Goal: Information Seeking & Learning: Check status

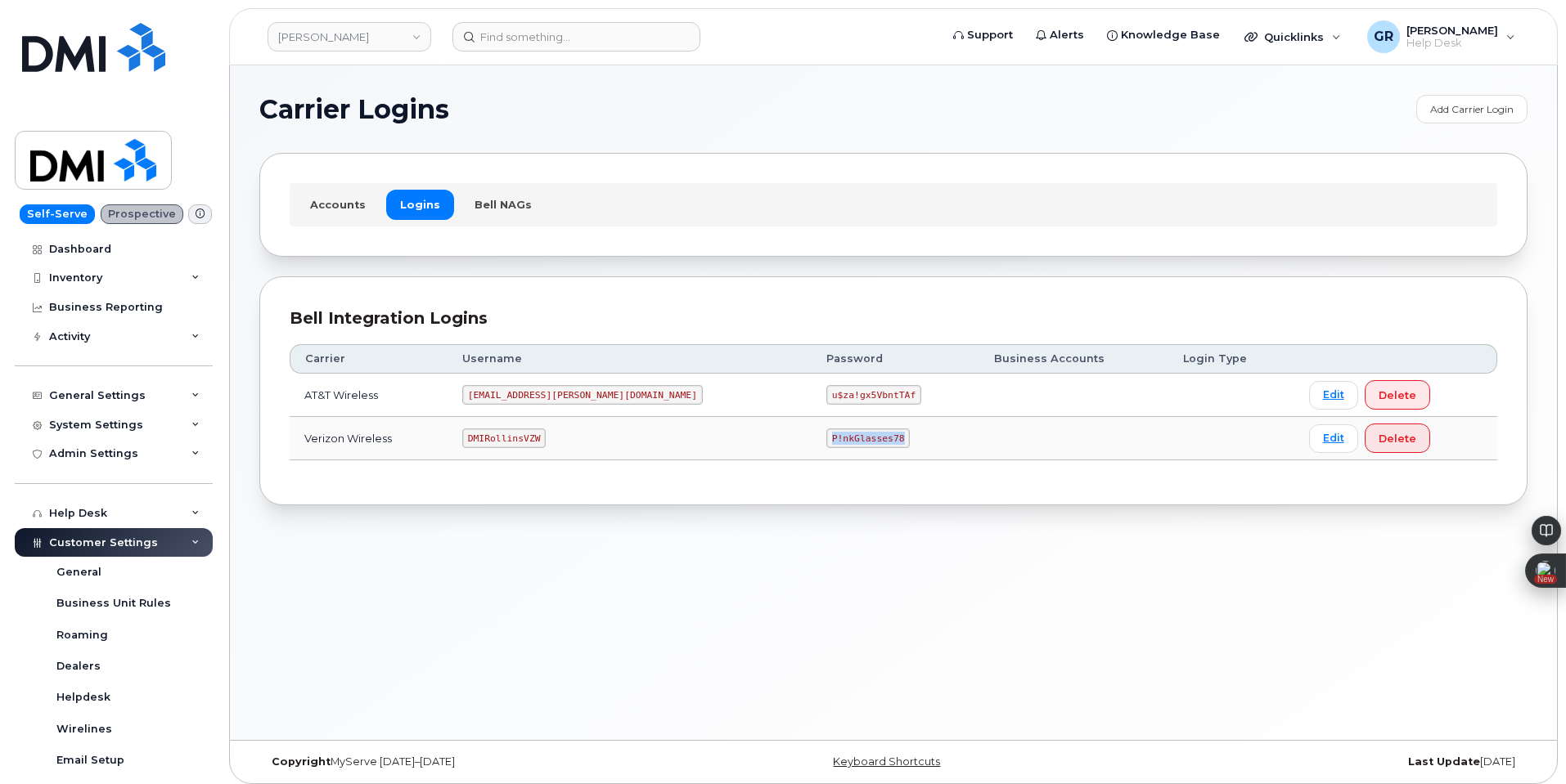
drag, startPoint x: 726, startPoint y: 437, endPoint x: 833, endPoint y: 433, distance: 107.1
click at [832, 438] on td "P!nkGlasses78" at bounding box center [895, 438] width 168 height 44
copy code "P!nkGlasses78"
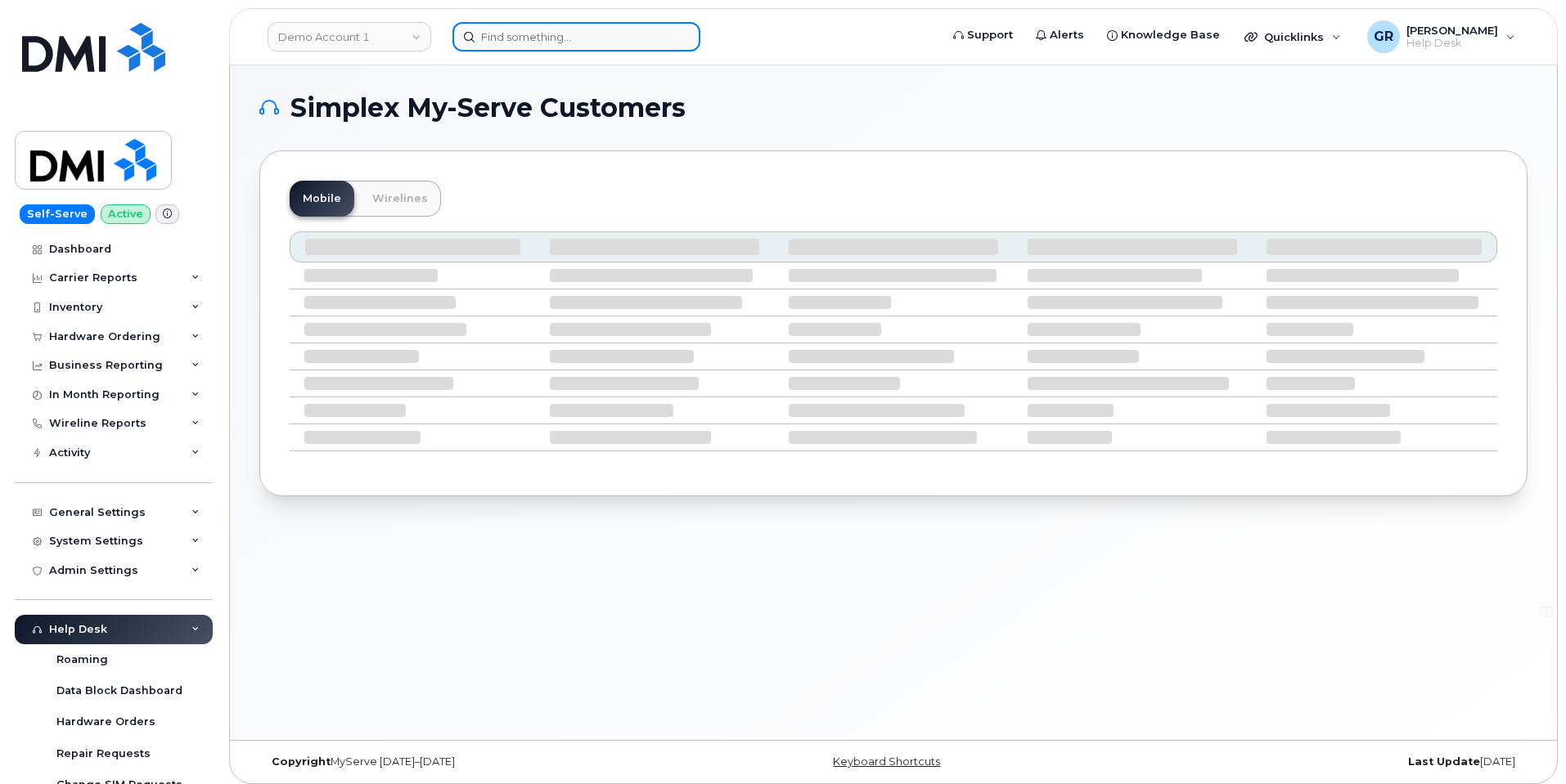
click at [562, 30] on input at bounding box center [576, 37] width 247 height 30
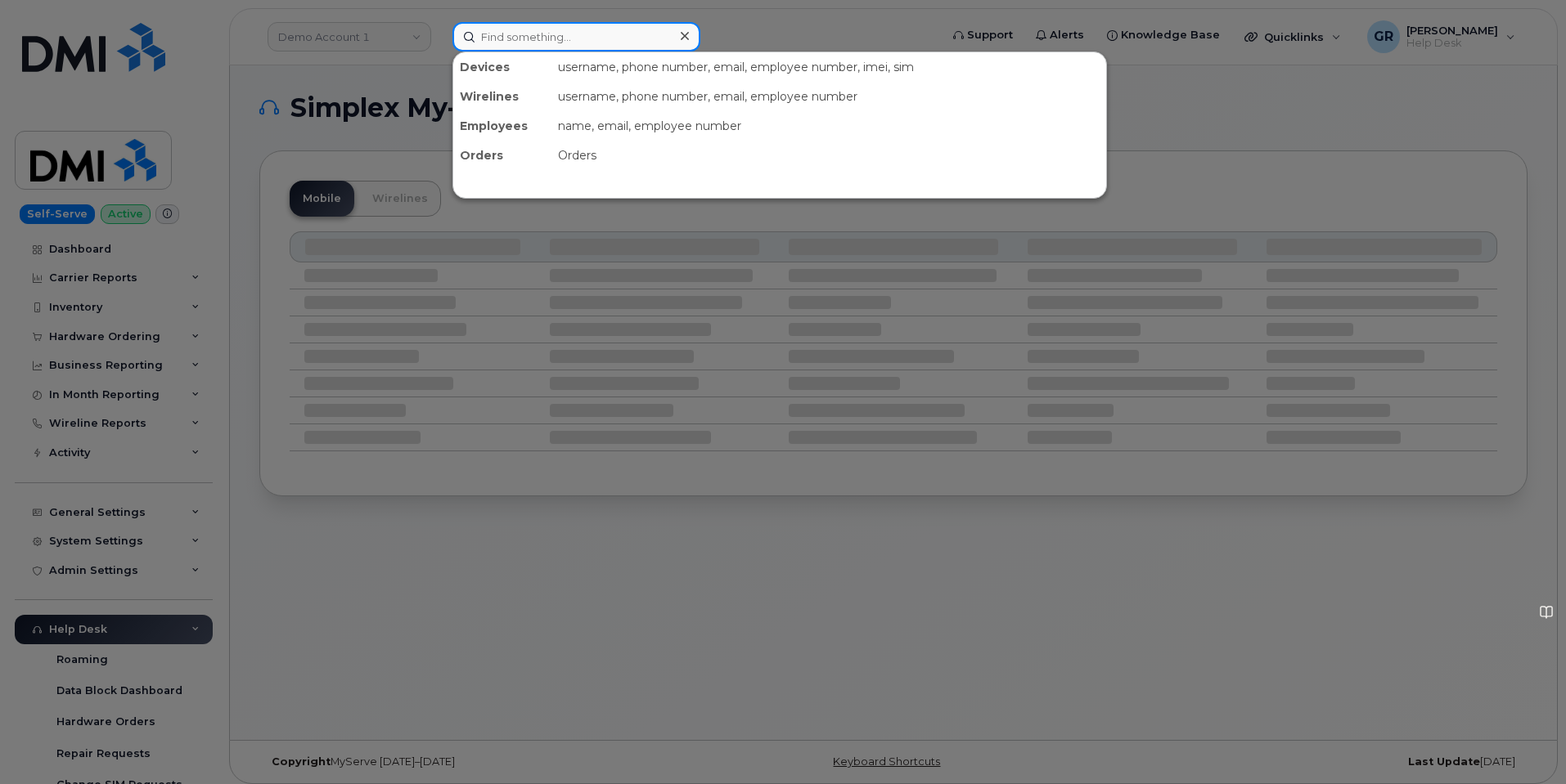
paste input "4694188738"
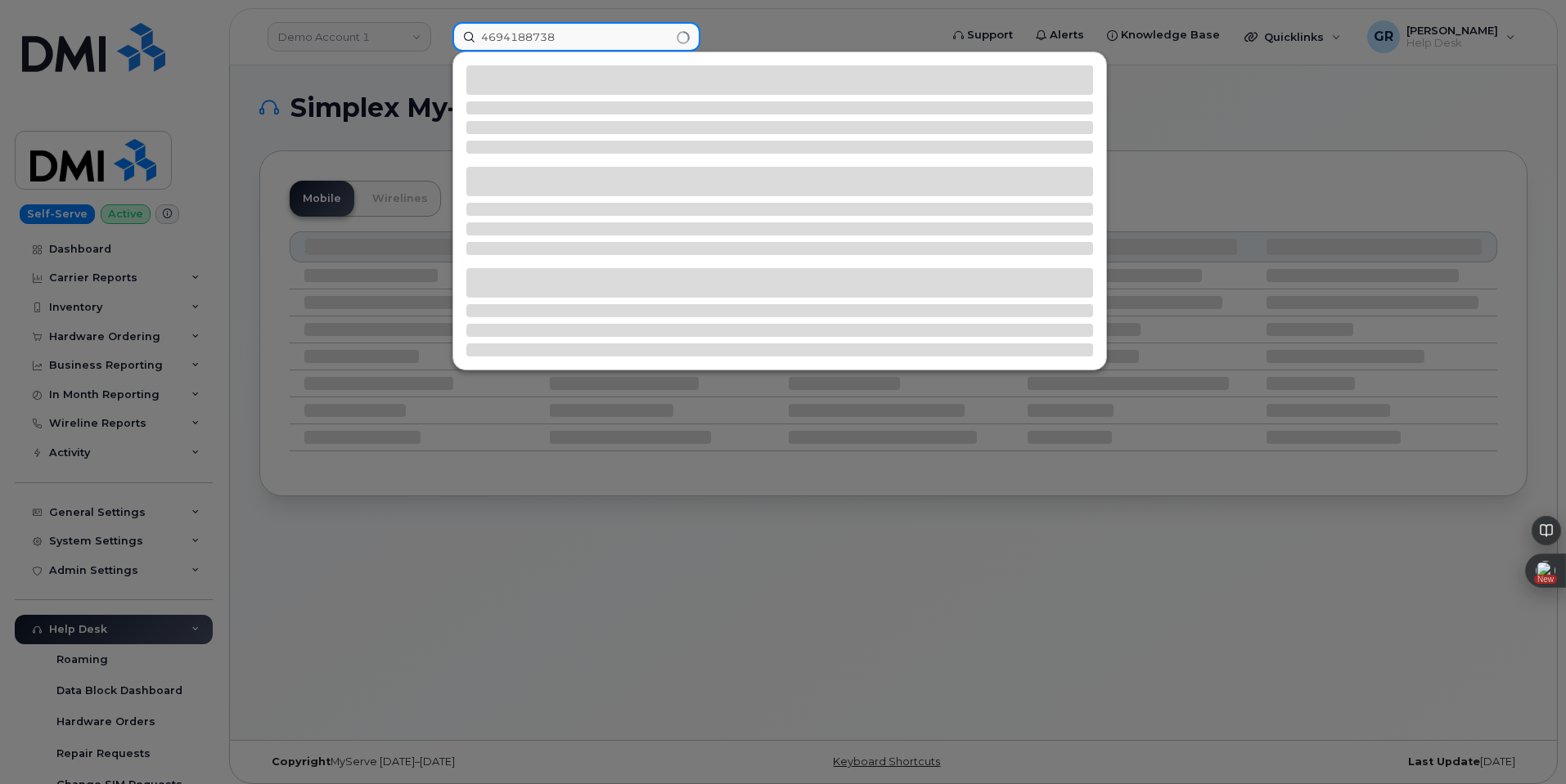
type input "4694188738"
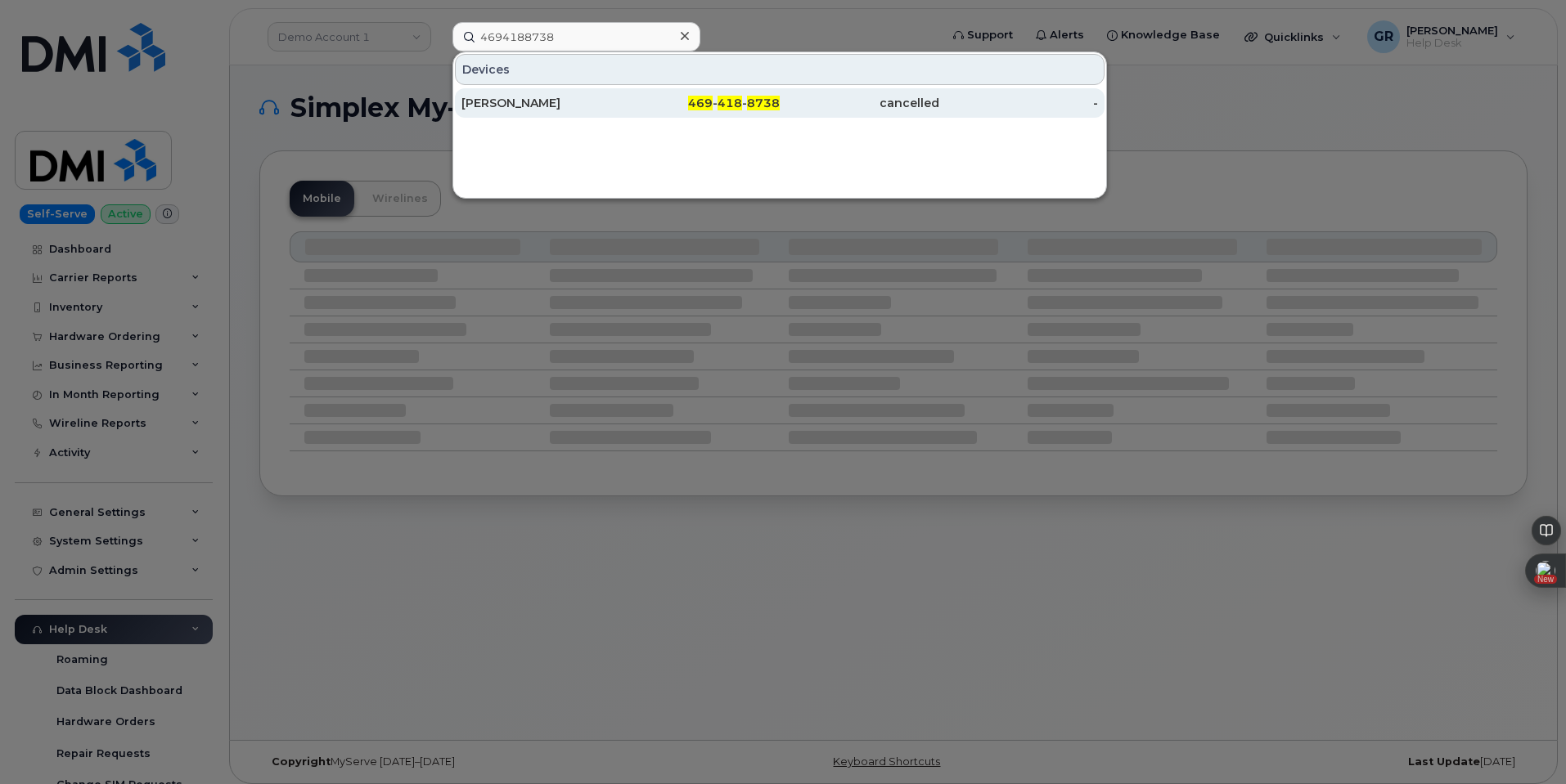
click at [704, 103] on span "469" at bounding box center [700, 102] width 25 height 15
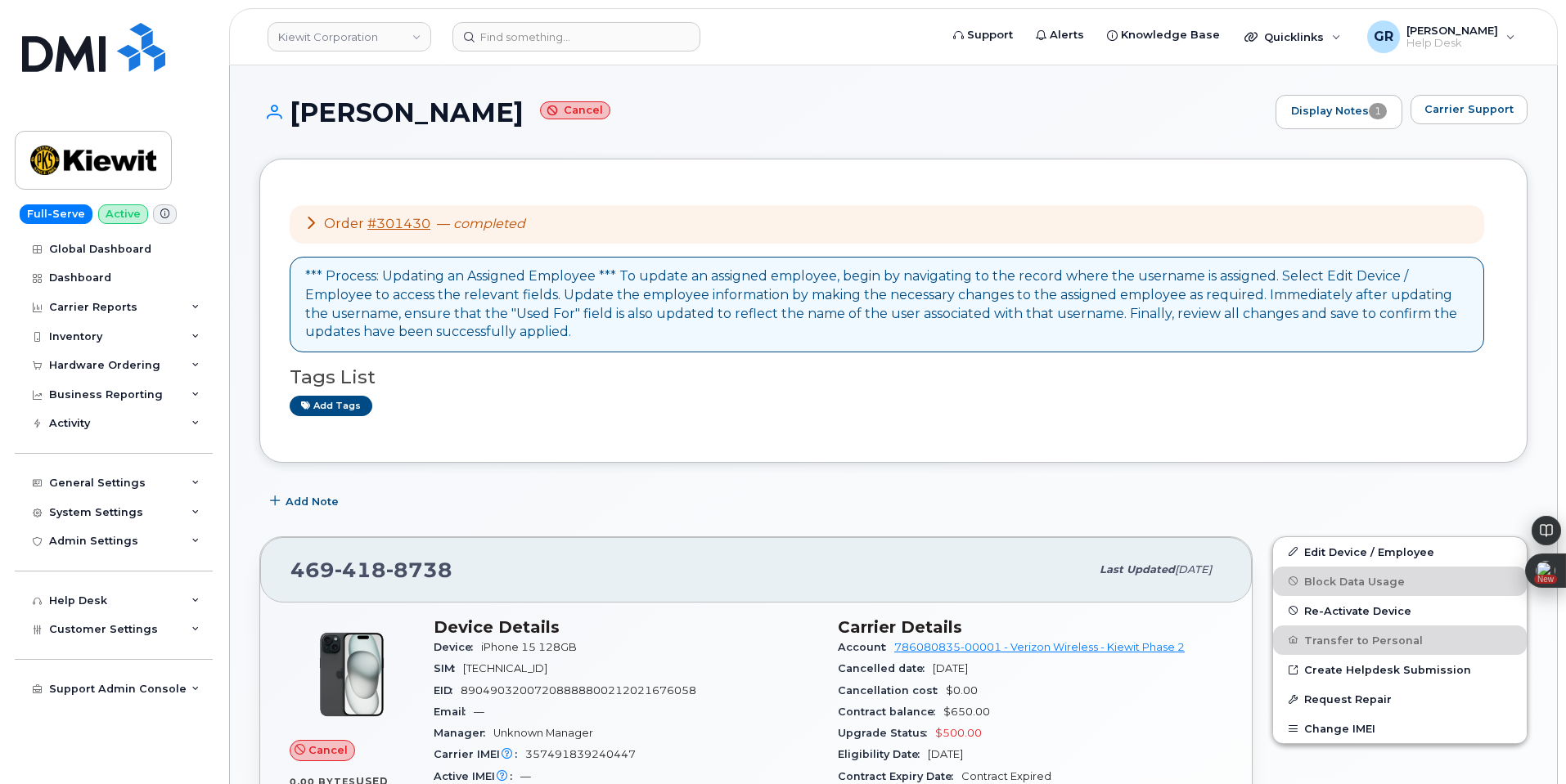
click at [312, 225] on icon at bounding box center [311, 222] width 13 height 13
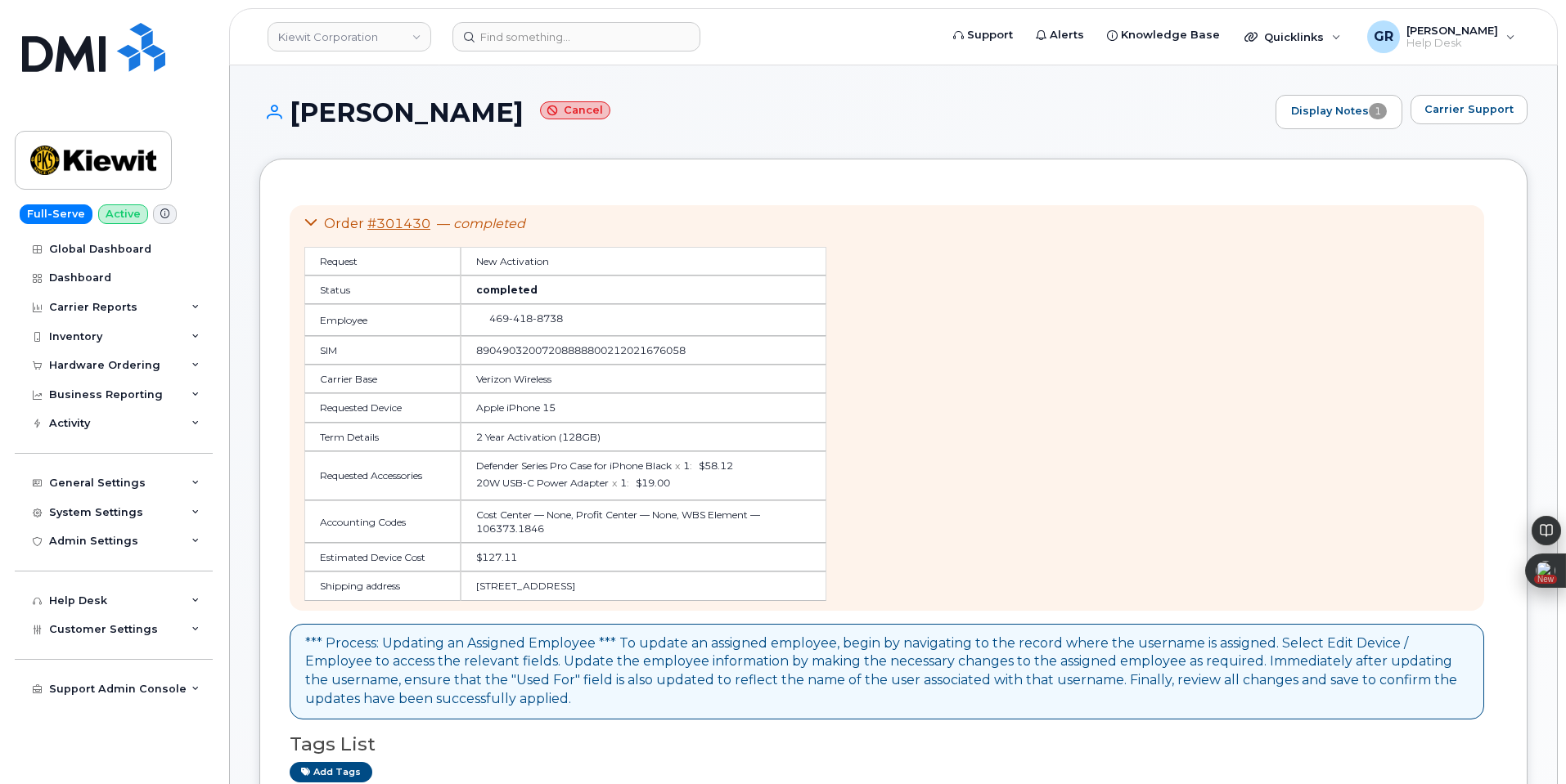
click at [312, 225] on icon at bounding box center [311, 222] width 13 height 13
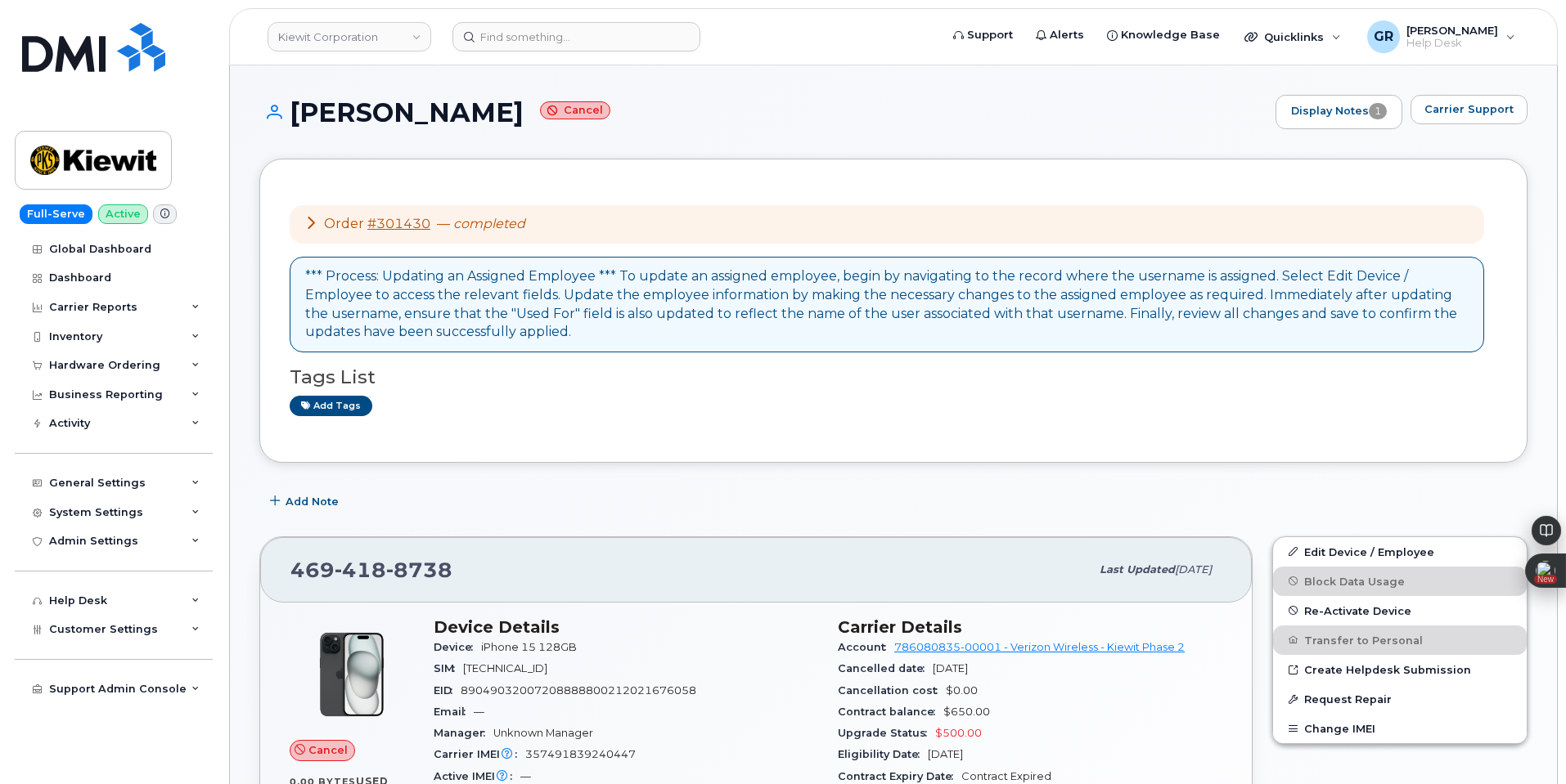
click at [312, 225] on icon at bounding box center [311, 222] width 13 height 13
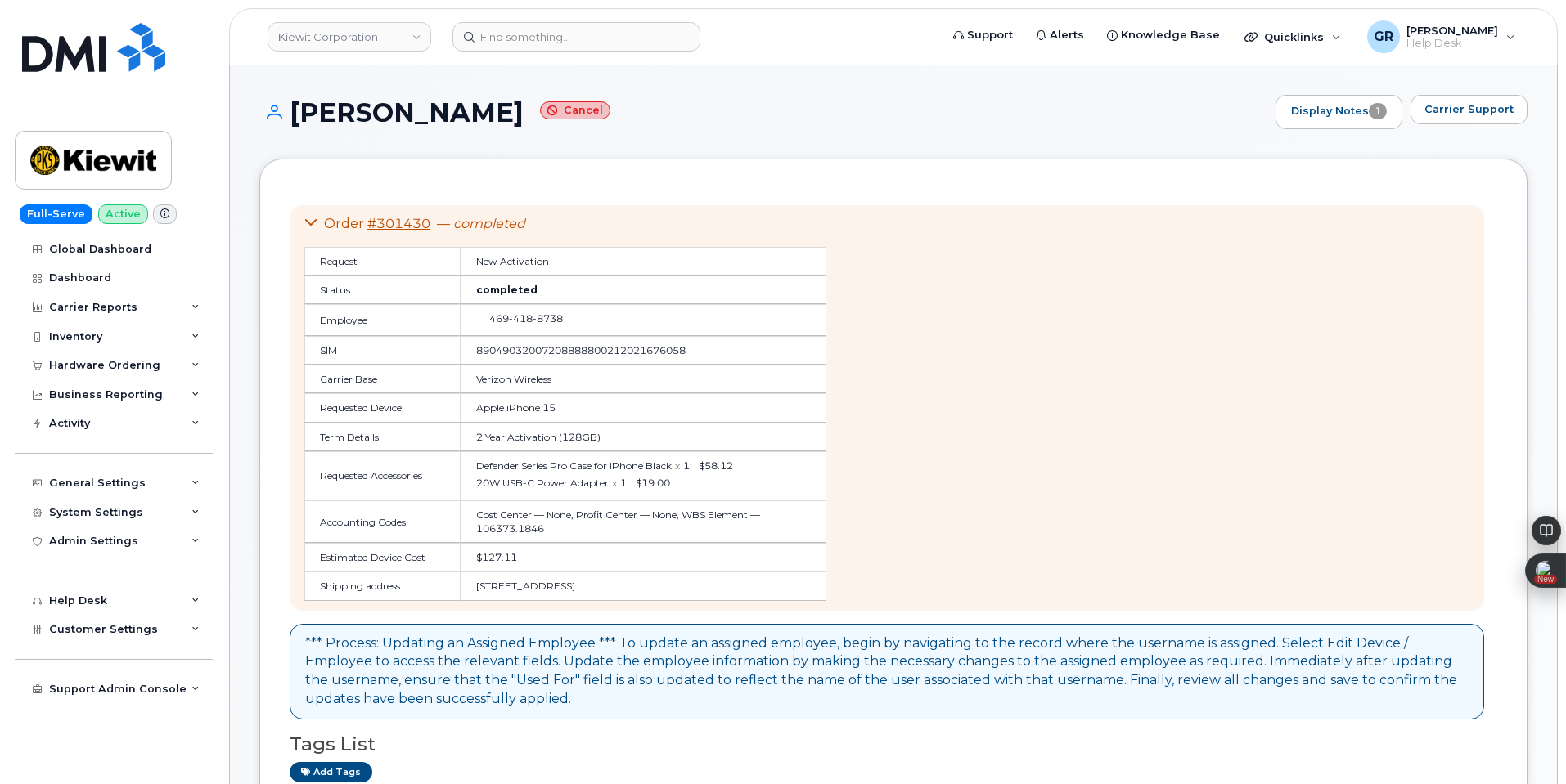
click at [312, 225] on icon at bounding box center [311, 222] width 13 height 13
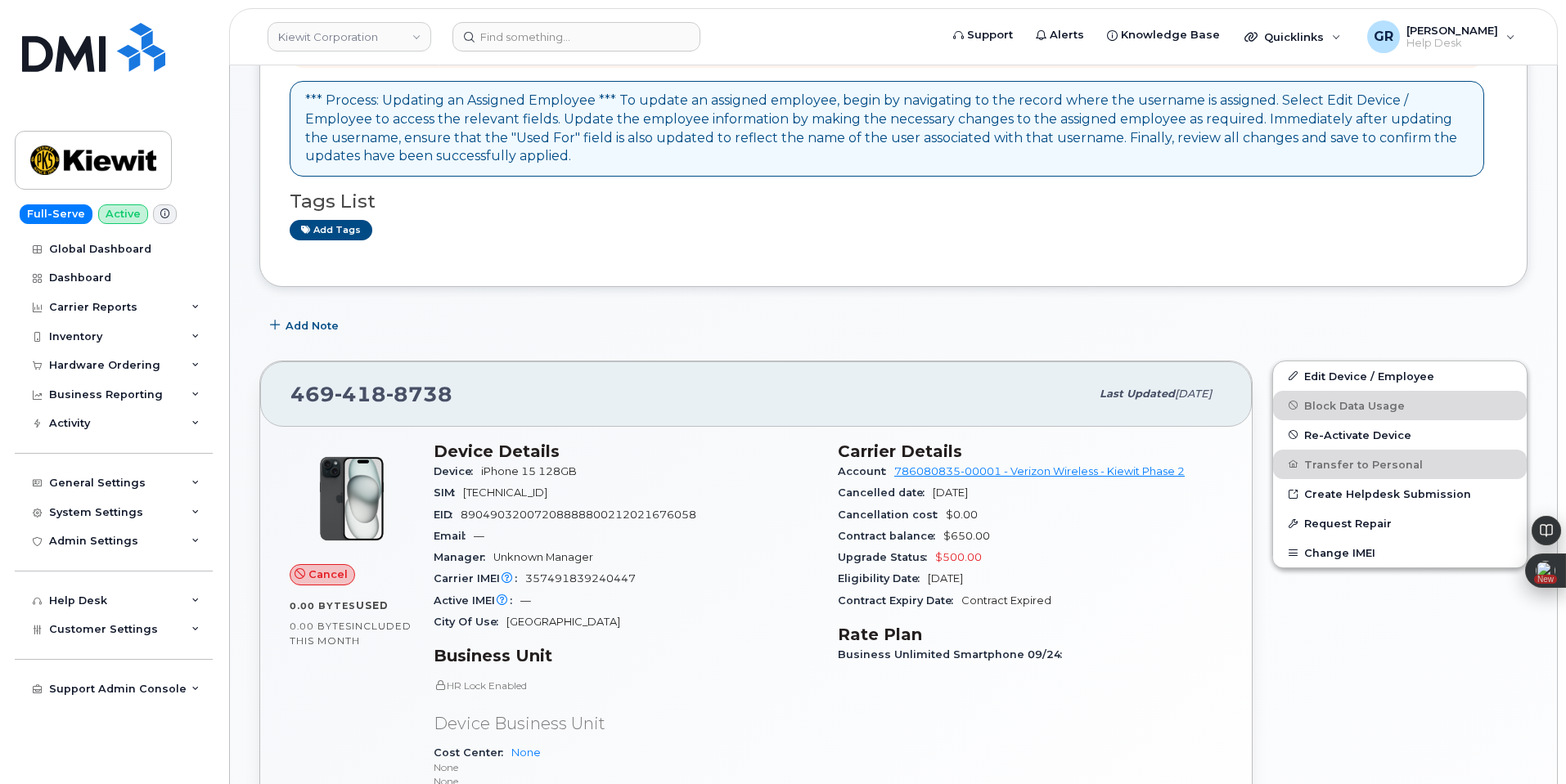
scroll to position [82, 0]
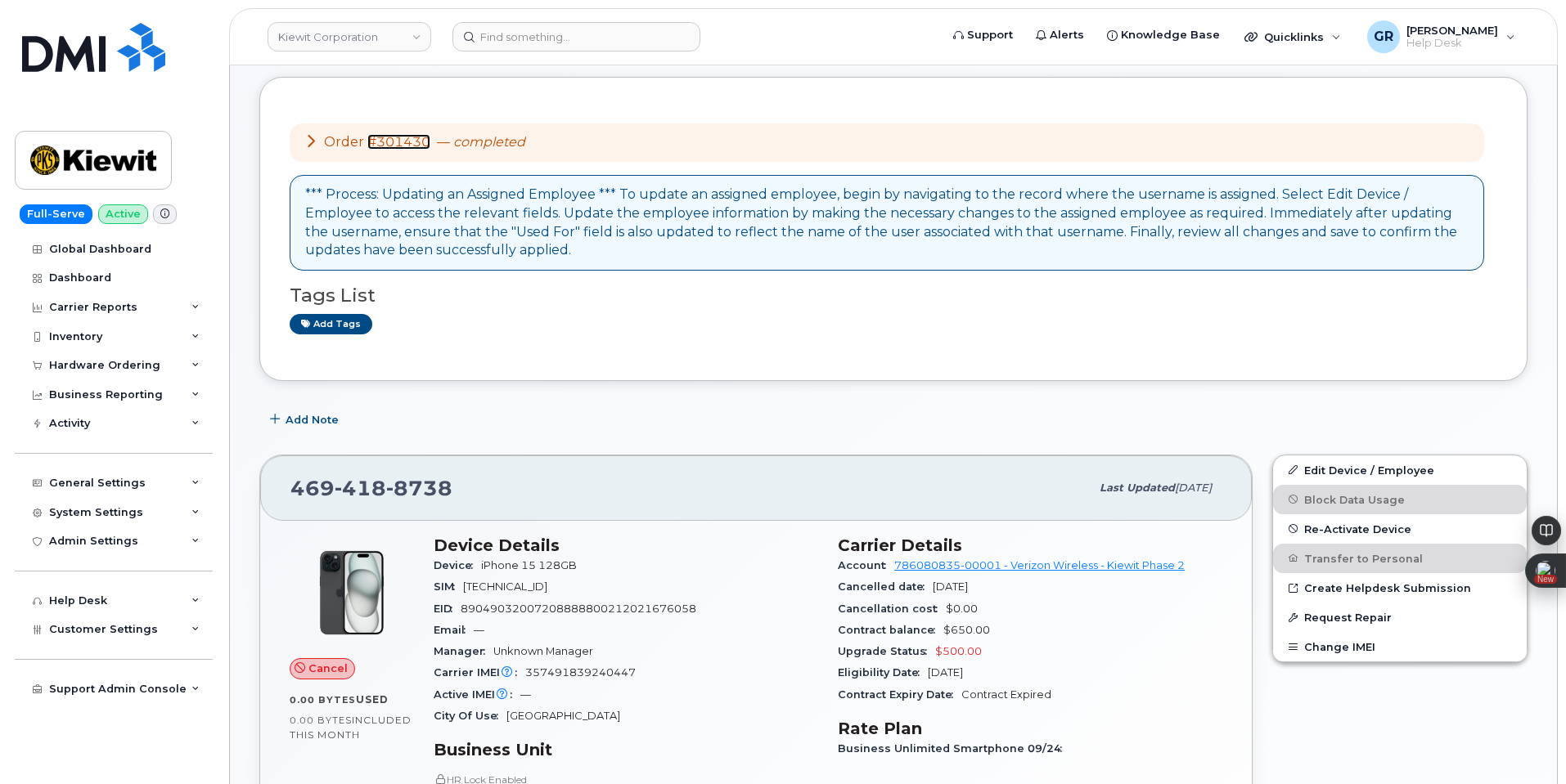
click at [401, 148] on link "#301430" at bounding box center [399, 142] width 63 height 15
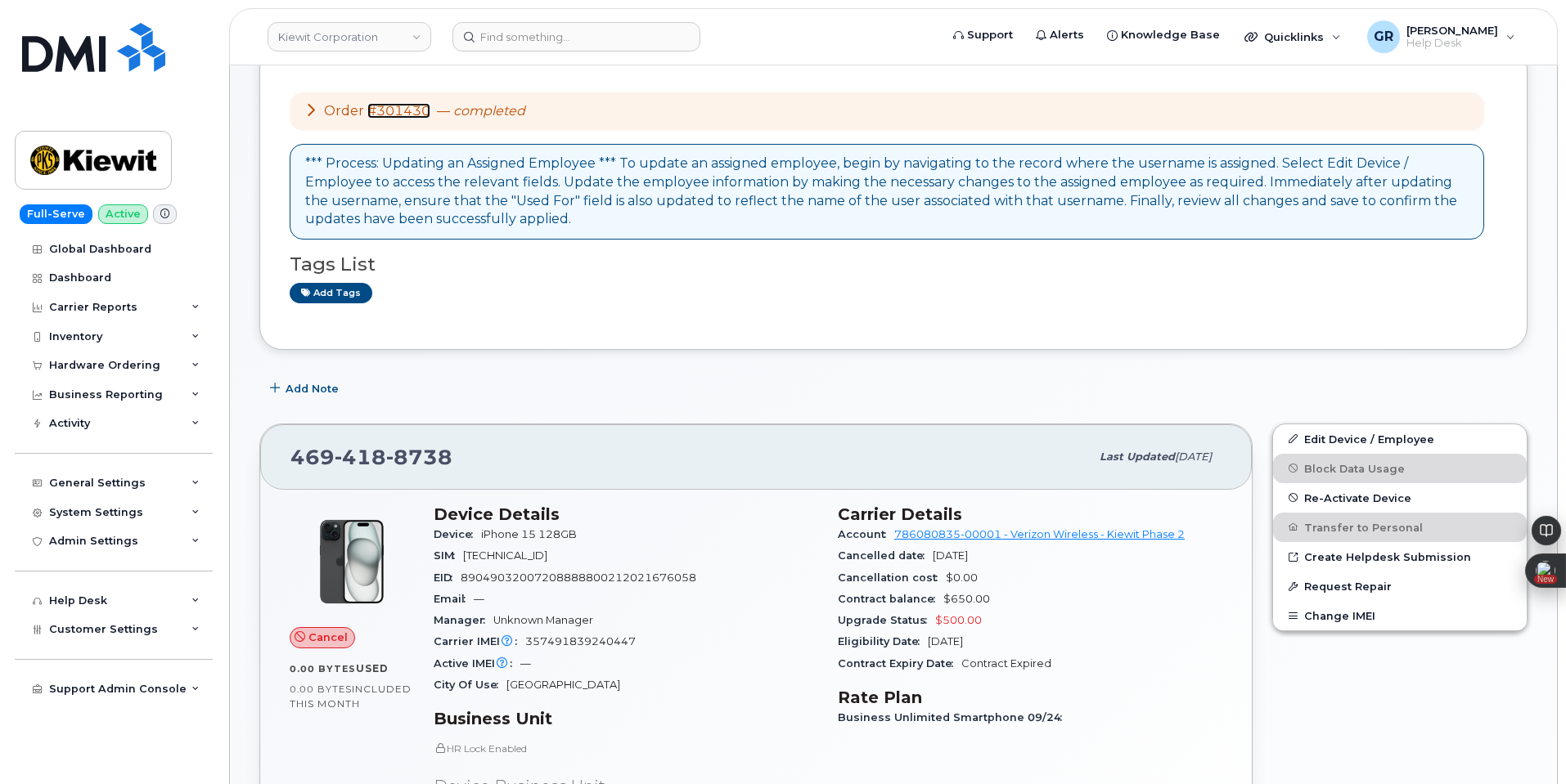
scroll to position [0, 0]
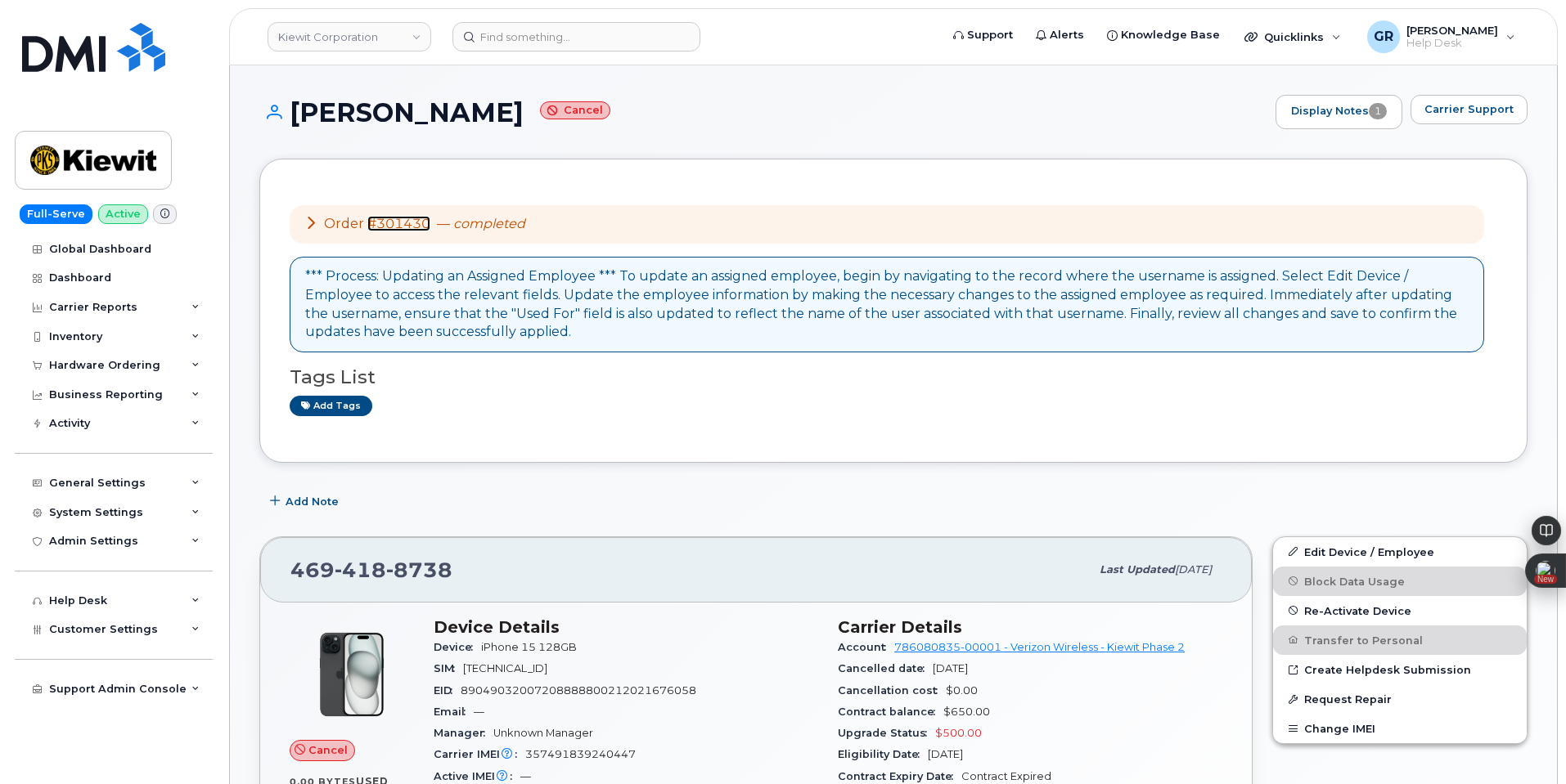
click at [401, 221] on link "#301430" at bounding box center [399, 224] width 63 height 15
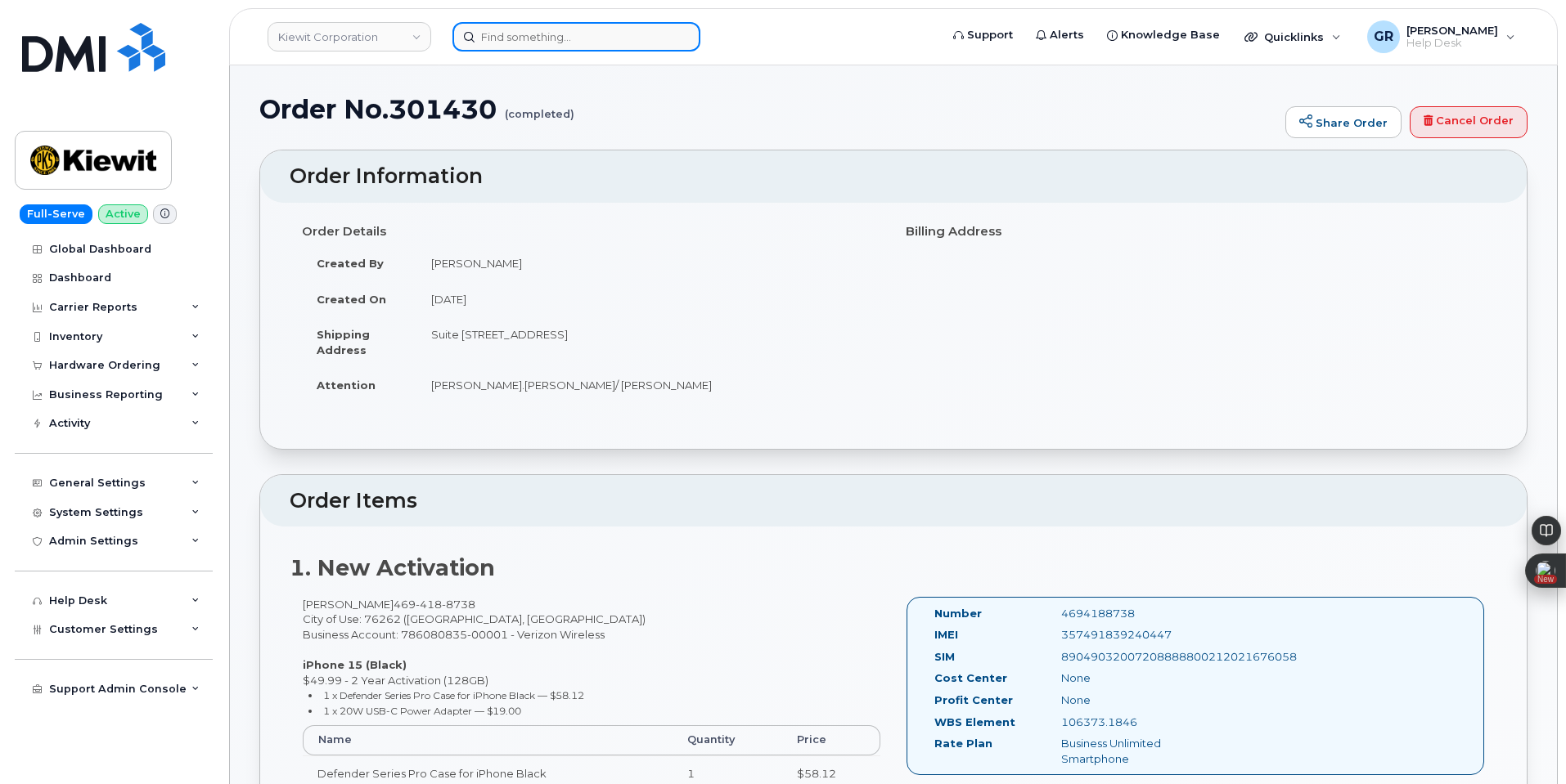
click at [550, 34] on input at bounding box center [576, 37] width 247 height 30
paste input "4695041244"
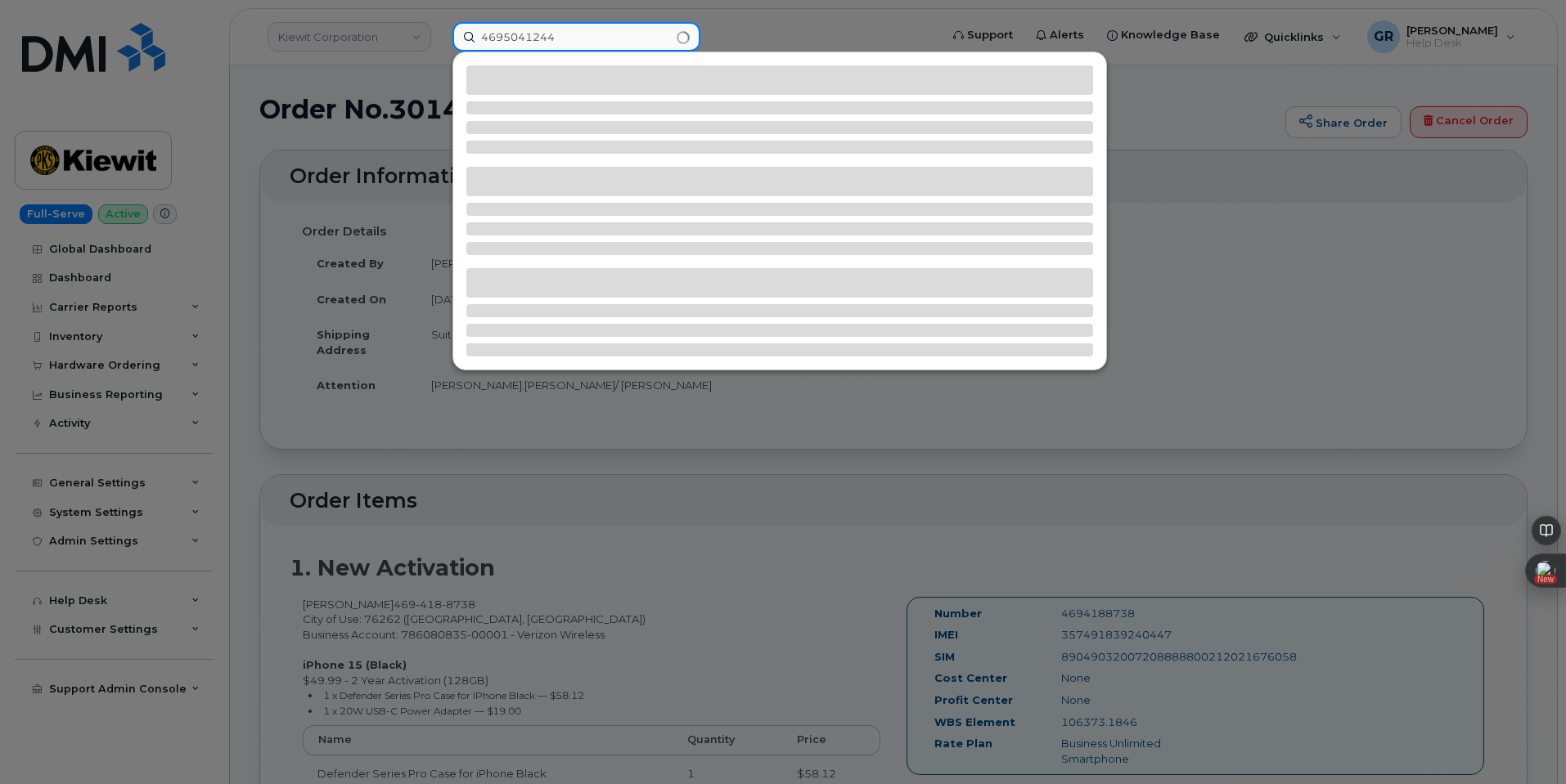
type input "4695041244"
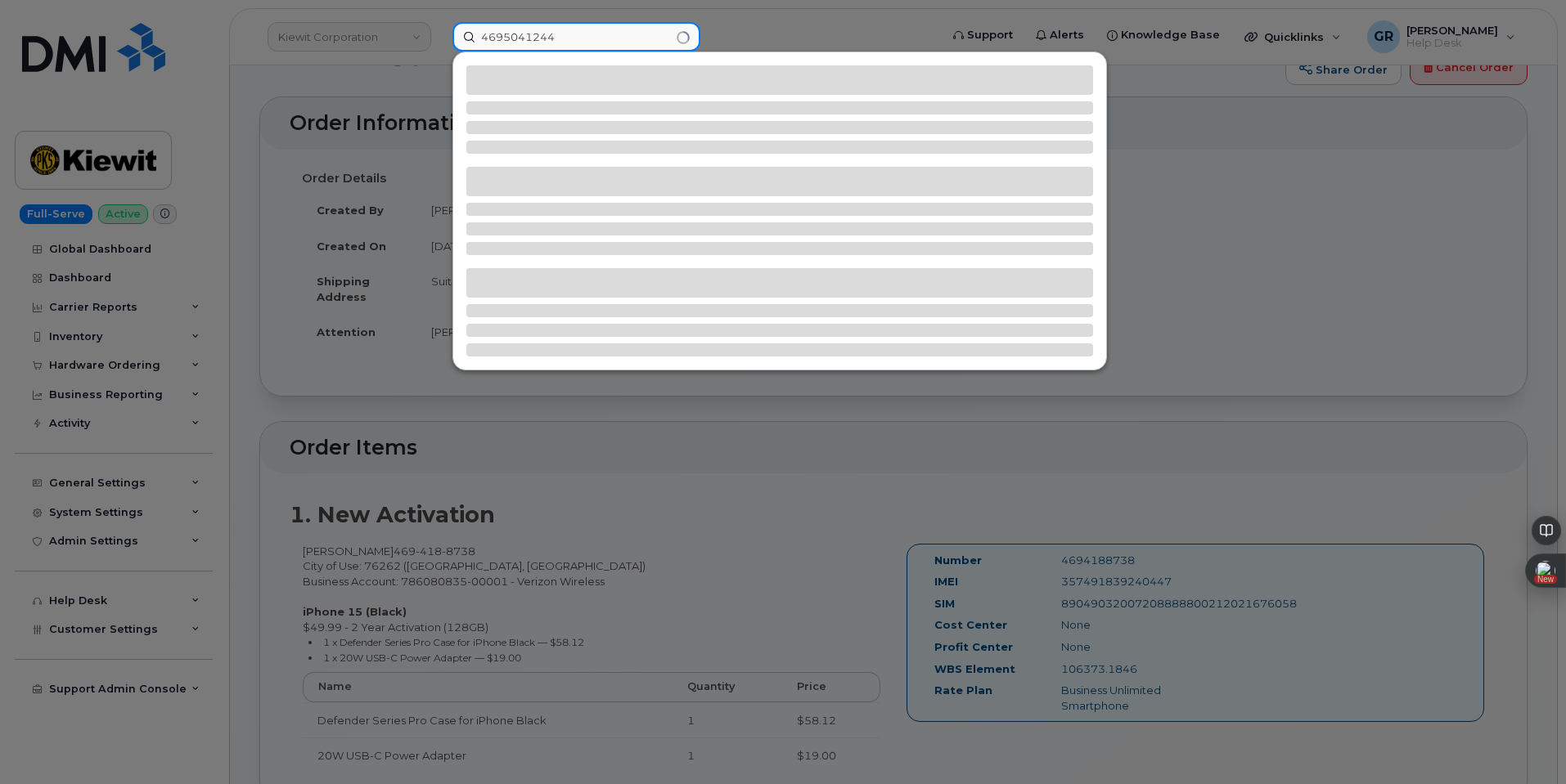
scroll to position [82, 0]
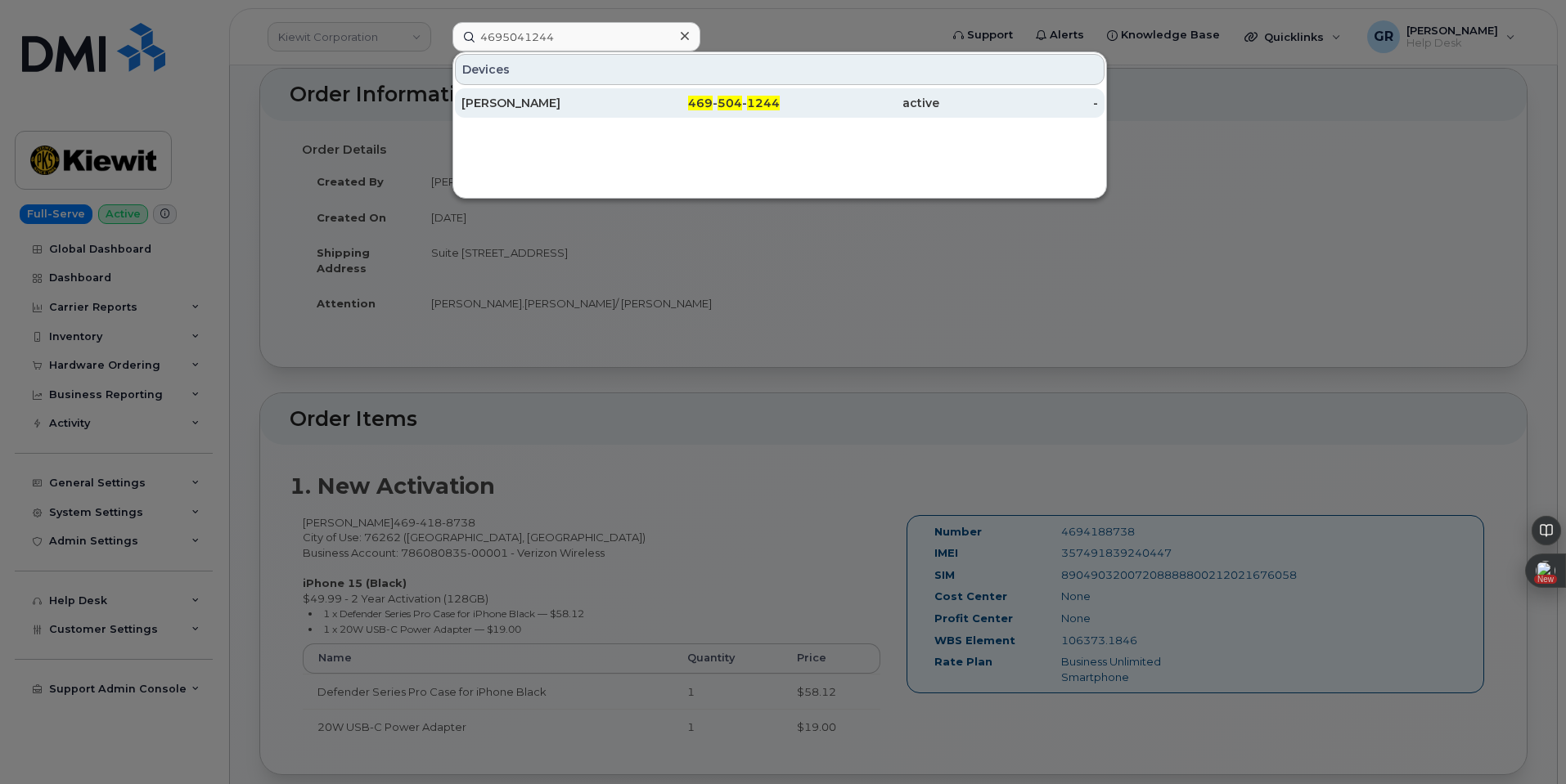
click at [597, 102] on div "Shawn Quinn" at bounding box center [541, 102] width 160 height 16
click at [611, 101] on div "Shawn Quinn" at bounding box center [541, 102] width 160 height 16
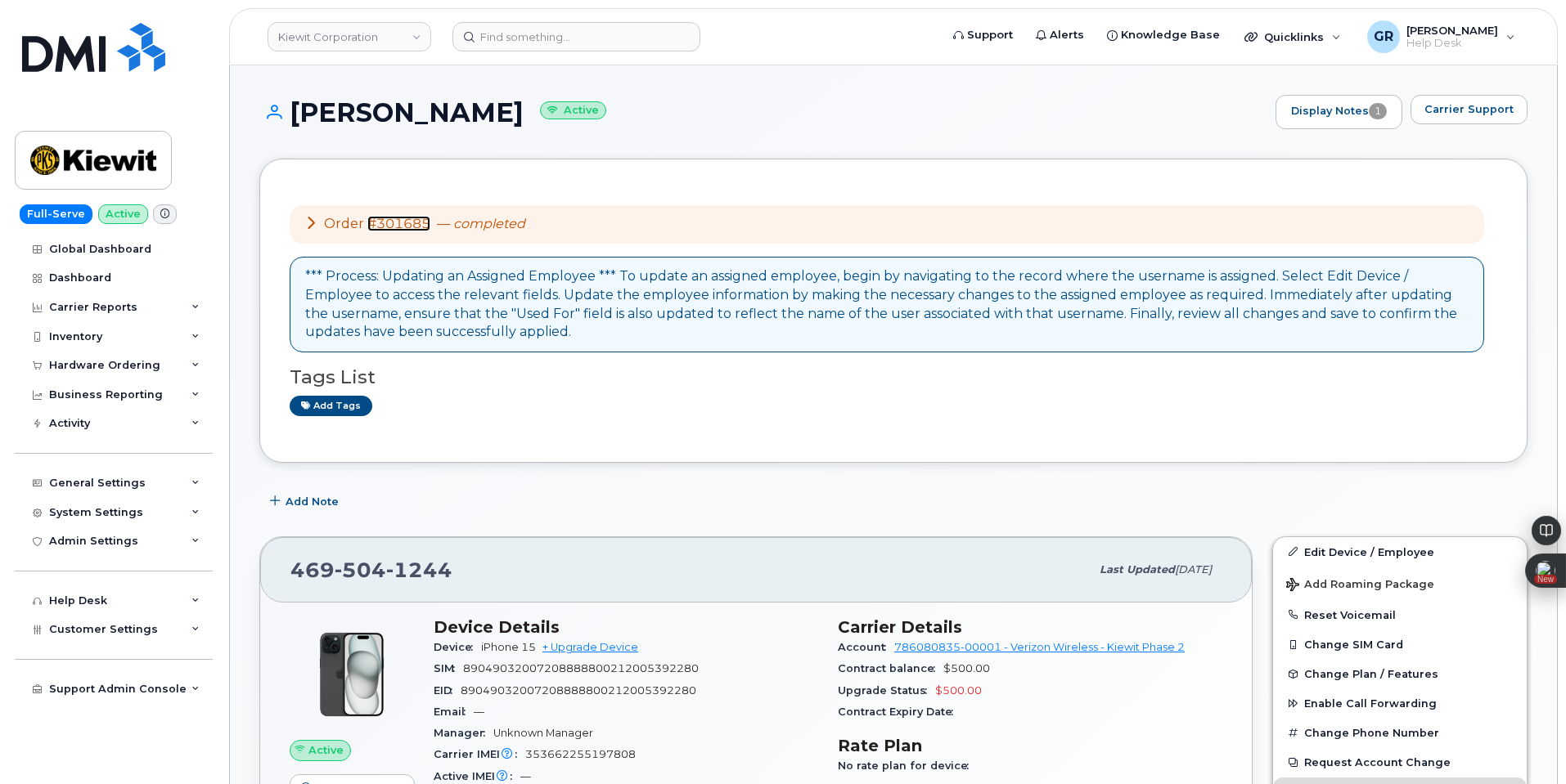
click at [401, 217] on link "#301685" at bounding box center [399, 224] width 63 height 15
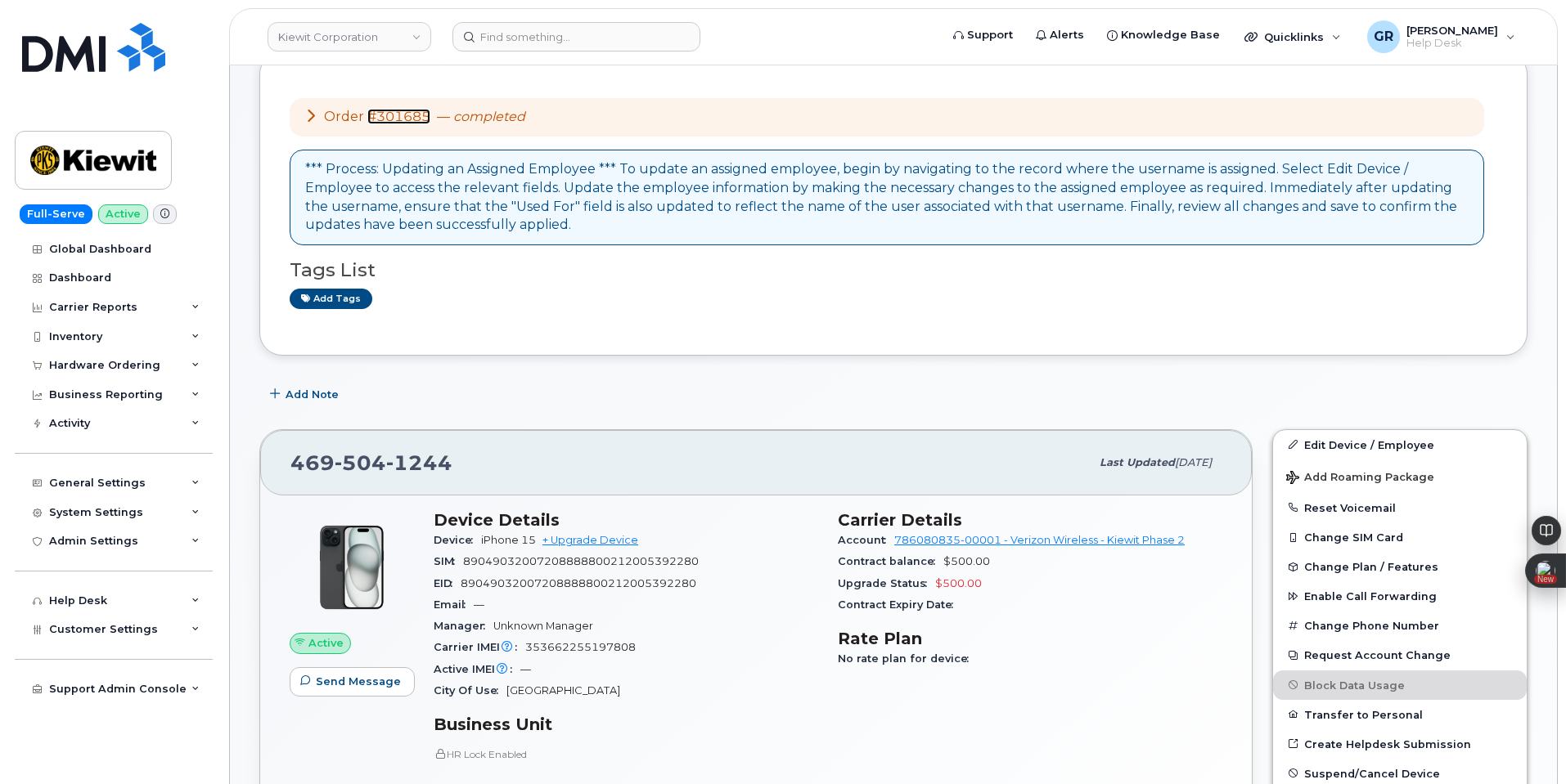
scroll to position [164, 0]
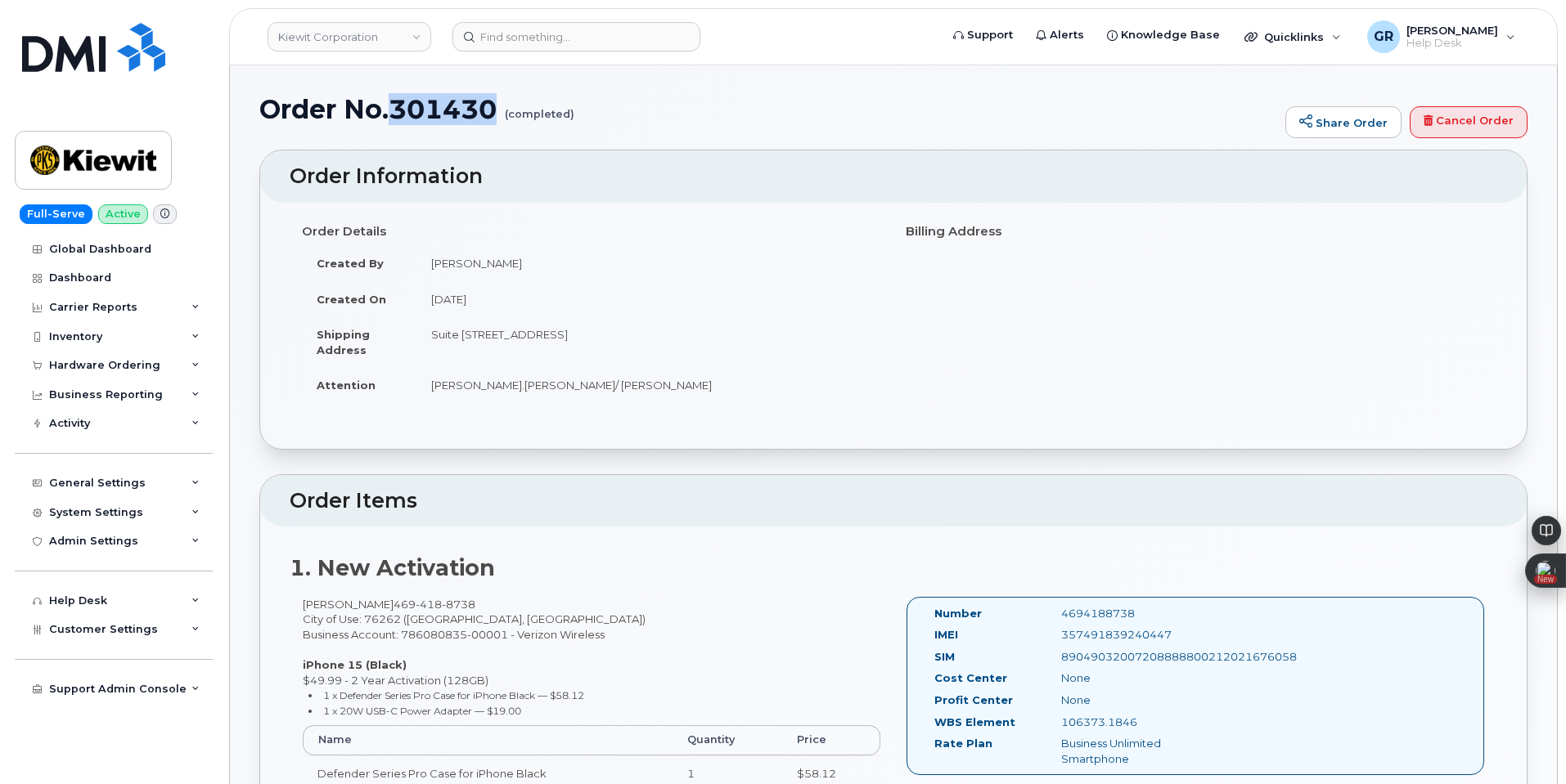
drag, startPoint x: 498, startPoint y: 109, endPoint x: 396, endPoint y: 108, distance: 102.0
click at [396, 108] on h1 "Order No.301430 (completed)" at bounding box center [768, 109] width 1018 height 29
copy h1 "301430"
click at [428, 105] on h1 "Order No.301685 (completed)" at bounding box center [768, 109] width 1018 height 29
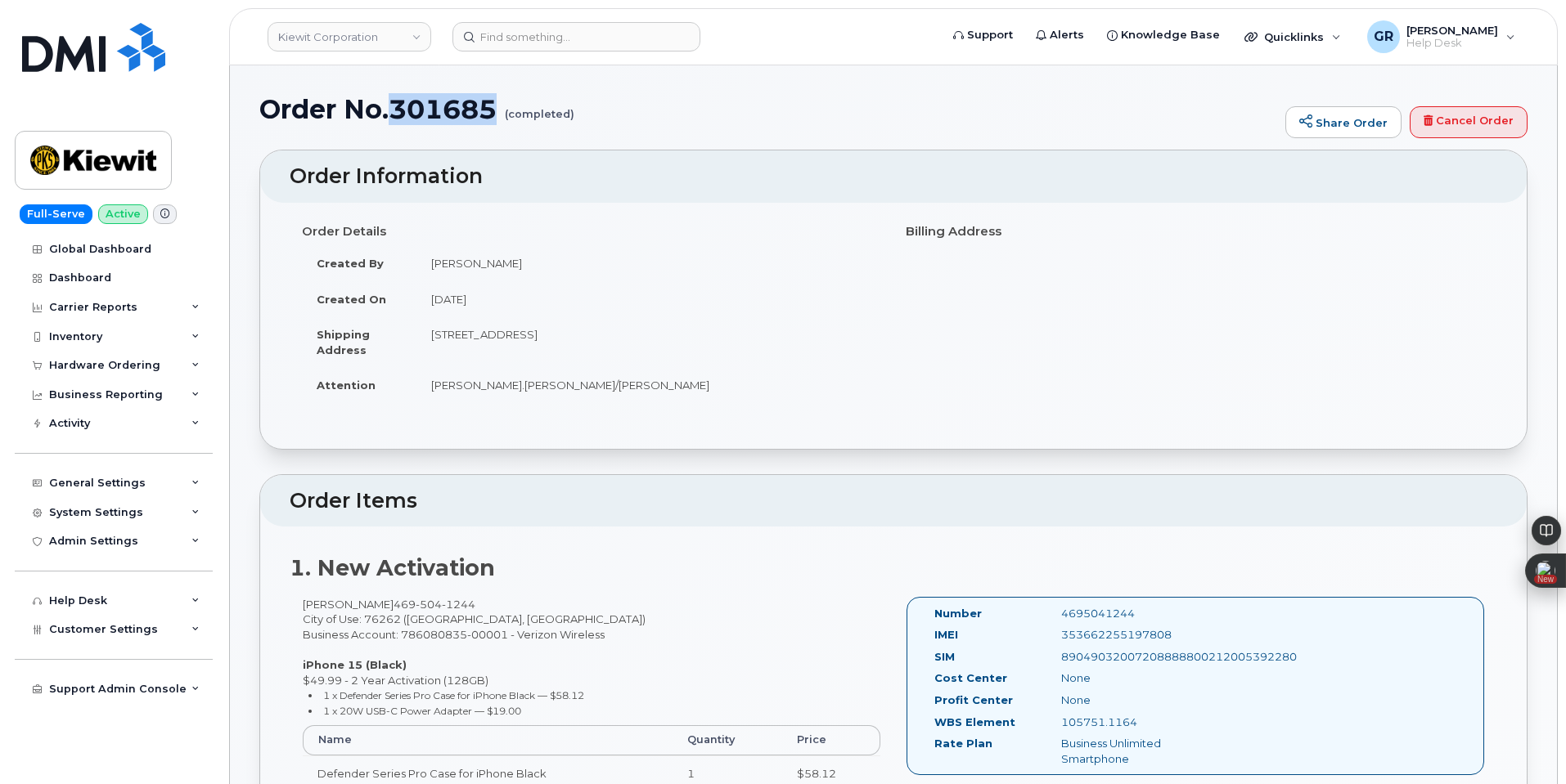
copy h1 "301685"
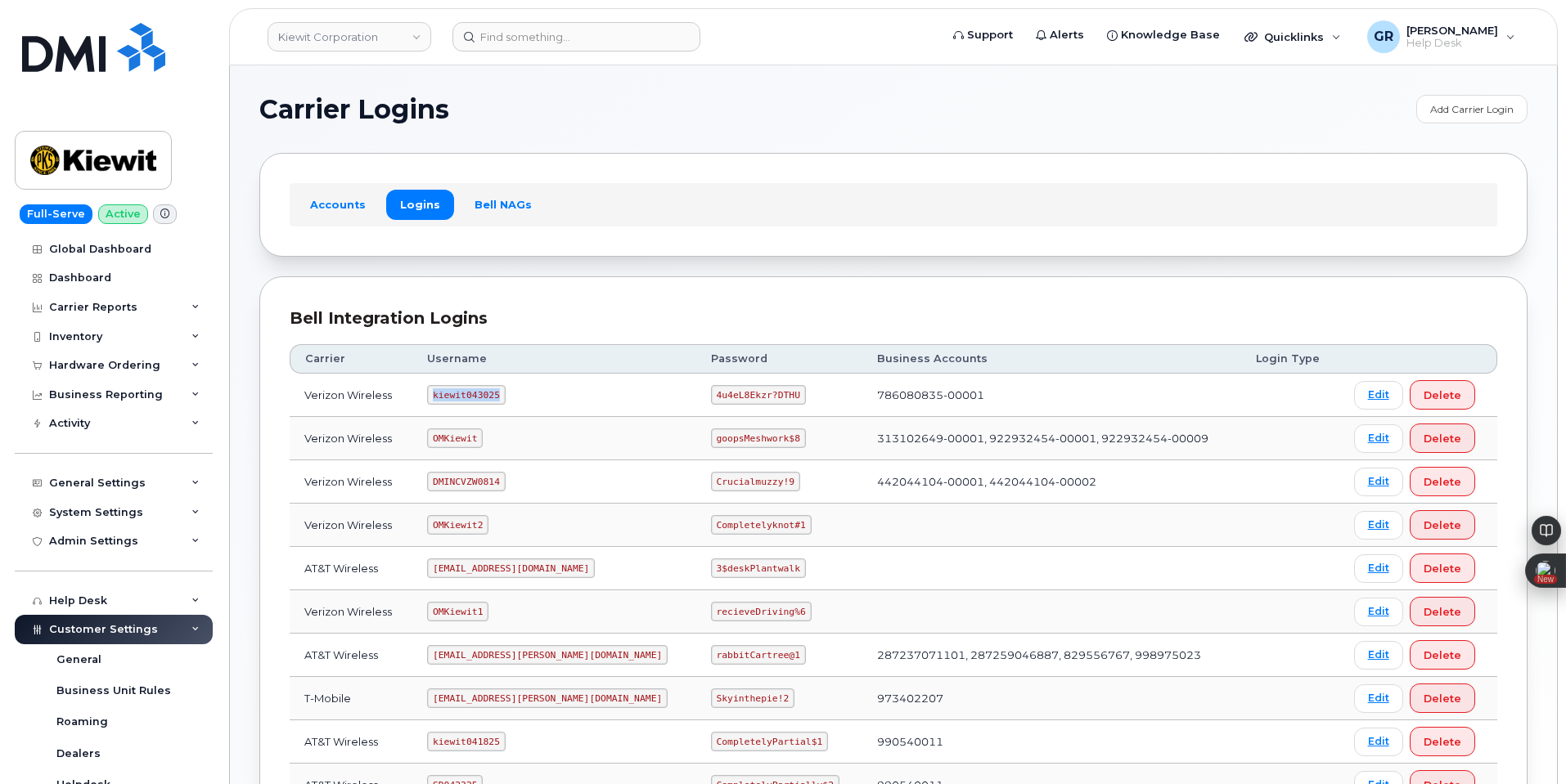
drag, startPoint x: 441, startPoint y: 391, endPoint x: 522, endPoint y: 390, distance: 81.0
click at [522, 390] on td "kiewit043025" at bounding box center [554, 395] width 284 height 44
copy code "kiewit043025"
drag, startPoint x: 664, startPoint y: 395, endPoint x: 763, endPoint y: 383, distance: 99.7
click at [763, 383] on td "4u4eL8Ekzr?DTHU" at bounding box center [779, 395] width 166 height 44
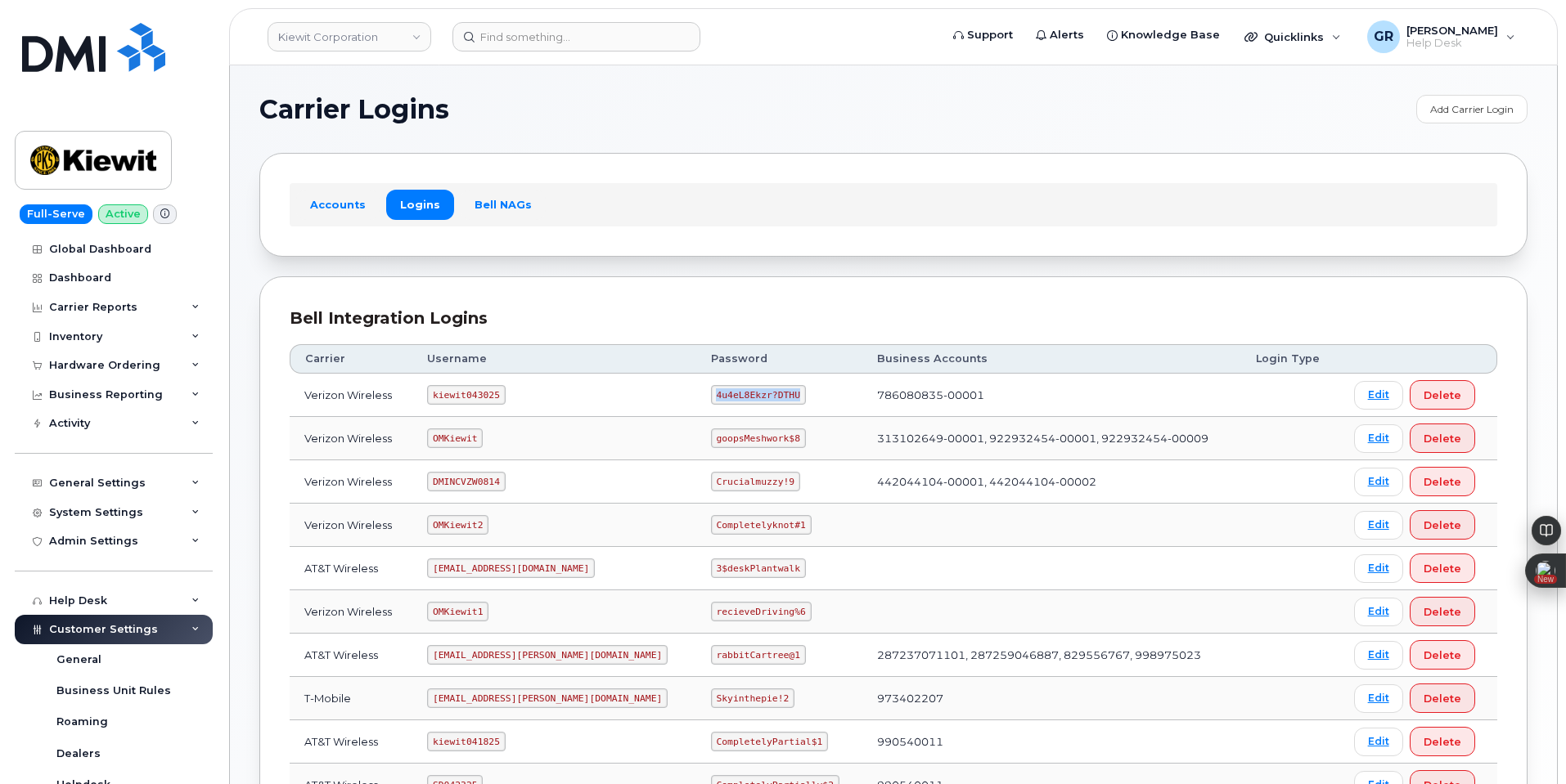
copy code "4u4eL8Ekzr?DTHU"
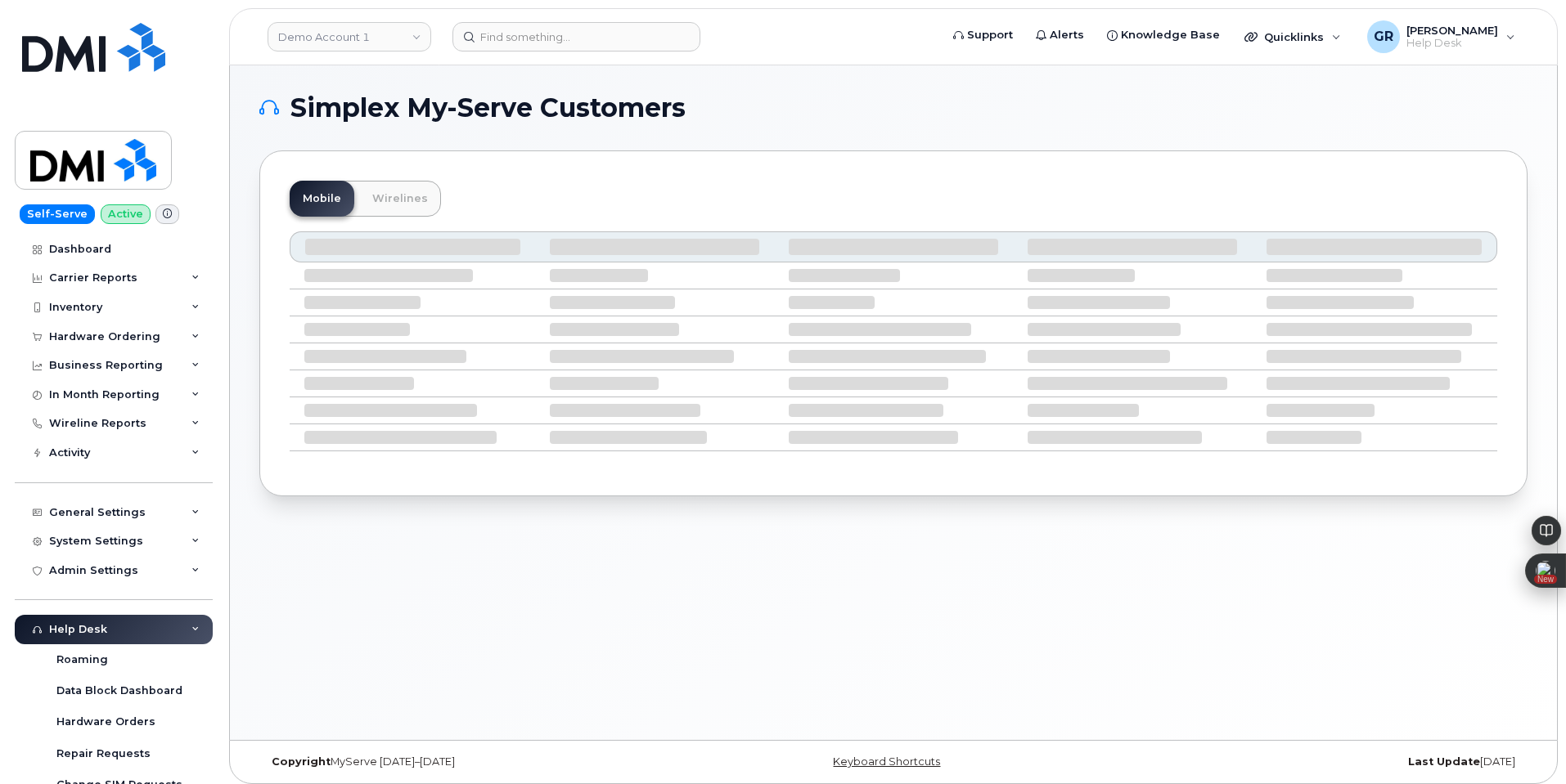
click at [191, 630] on icon at bounding box center [195, 630] width 9 height 9
click at [190, 630] on div "Help Desk" at bounding box center [114, 630] width 198 height 30
click at [162, 514] on div "General Settings" at bounding box center [114, 513] width 198 height 30
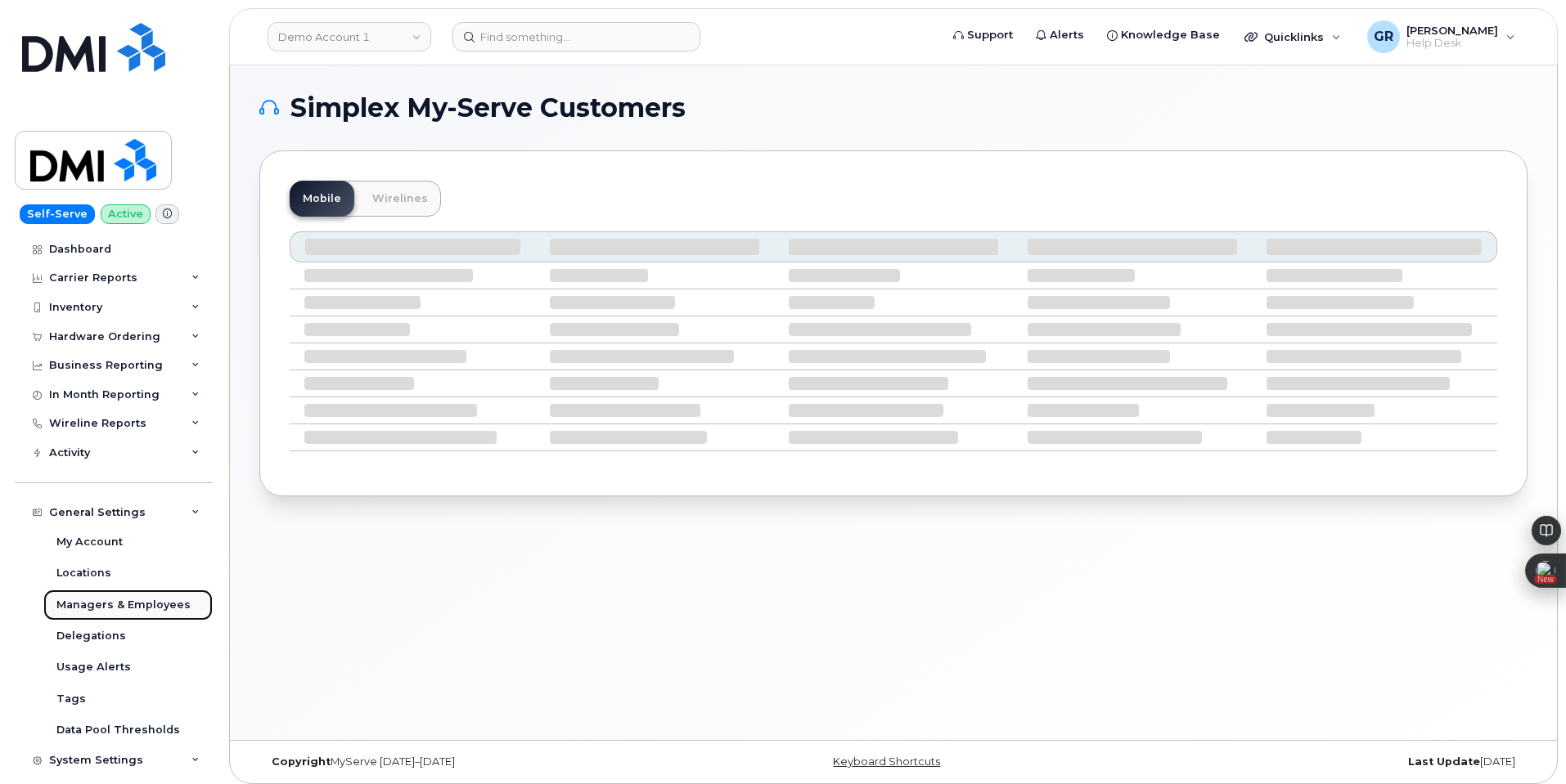
click at [148, 606] on div "Managers & Employees" at bounding box center [123, 605] width 134 height 15
drag, startPoint x: 380, startPoint y: 30, endPoint x: 387, endPoint y: 42, distance: 13.9
click at [381, 32] on link "Demo Account 1" at bounding box center [349, 37] width 164 height 30
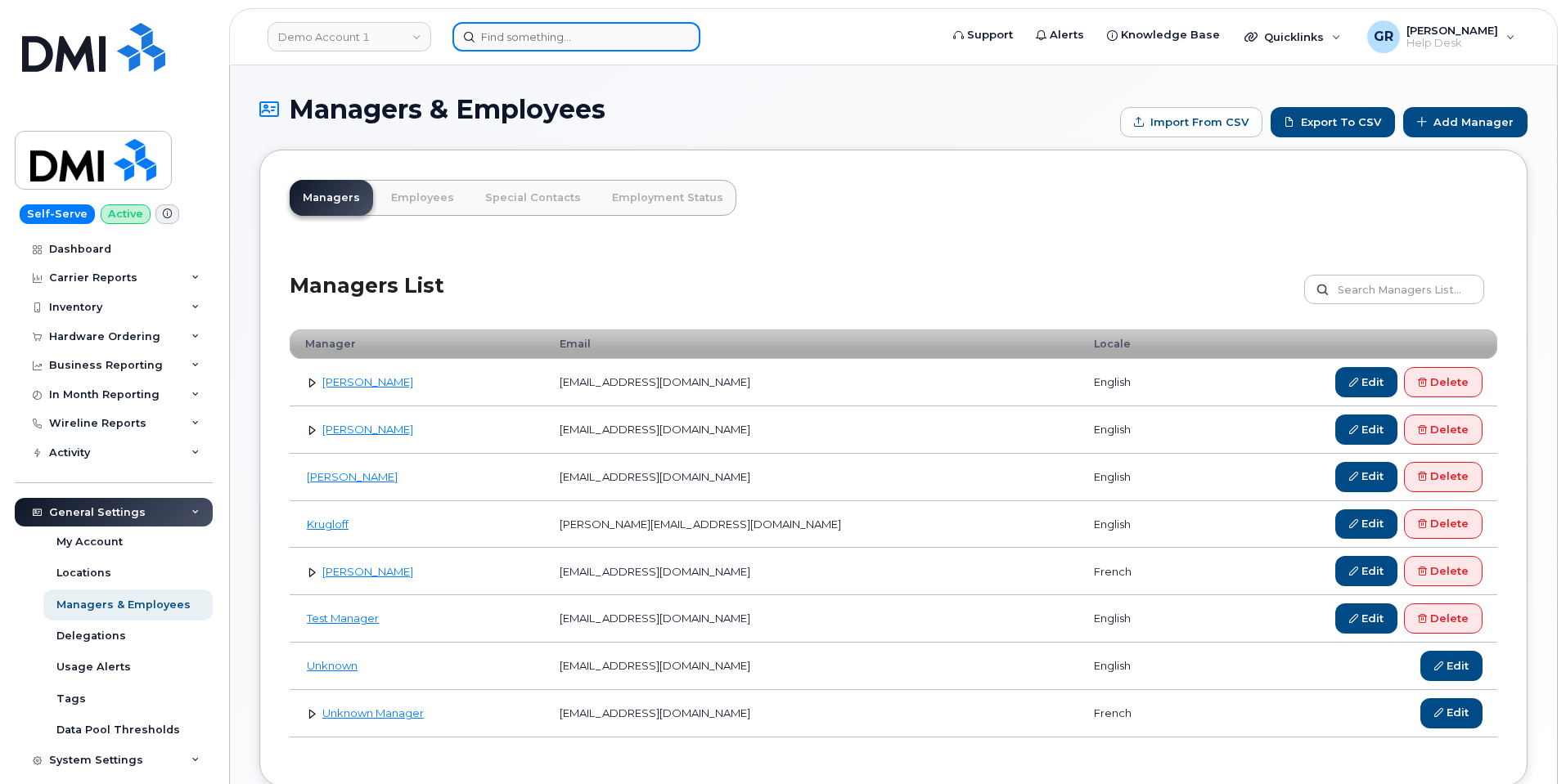
click at [550, 44] on input at bounding box center [576, 37] width 247 height 30
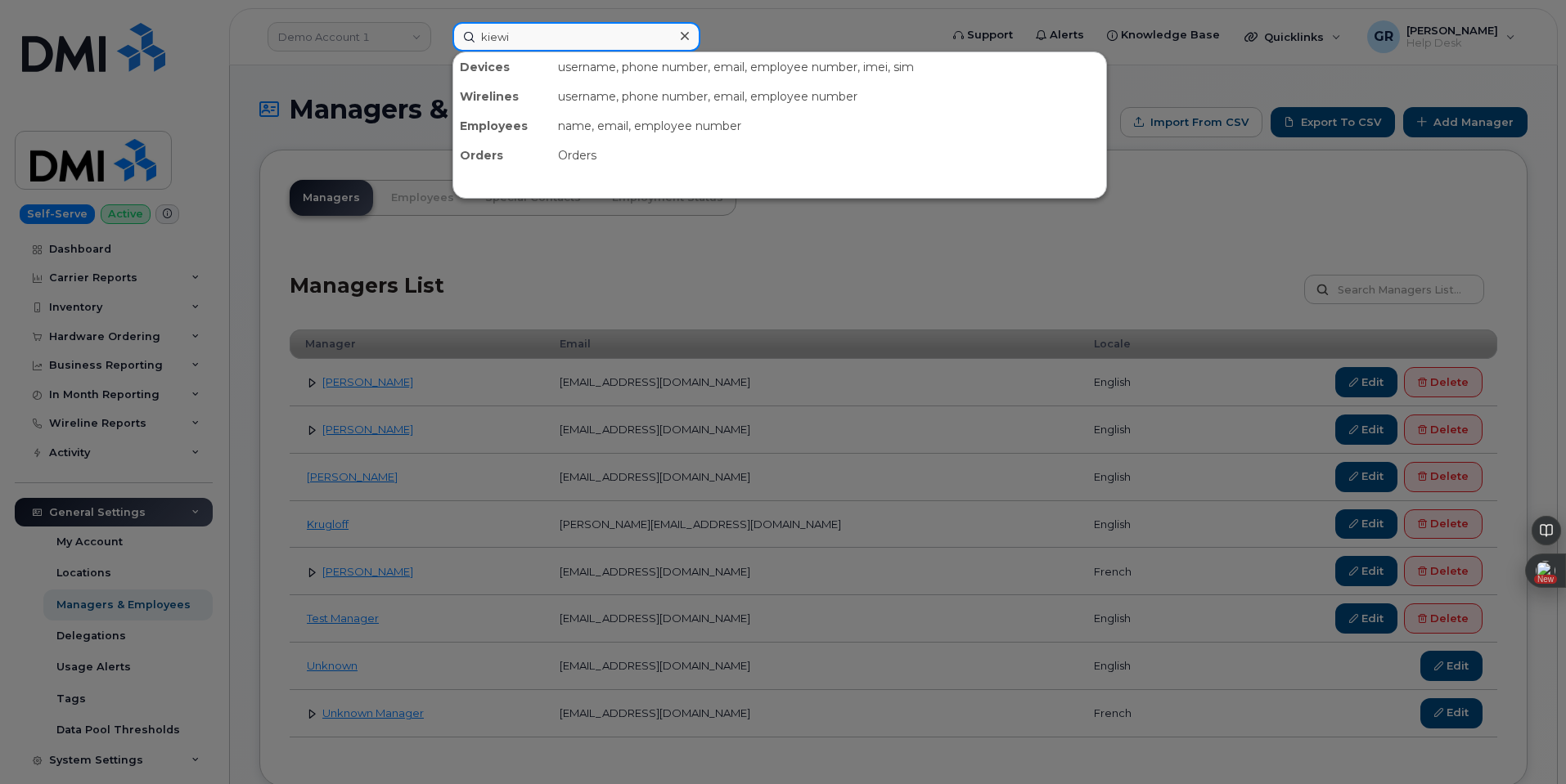
type input "kiewit"
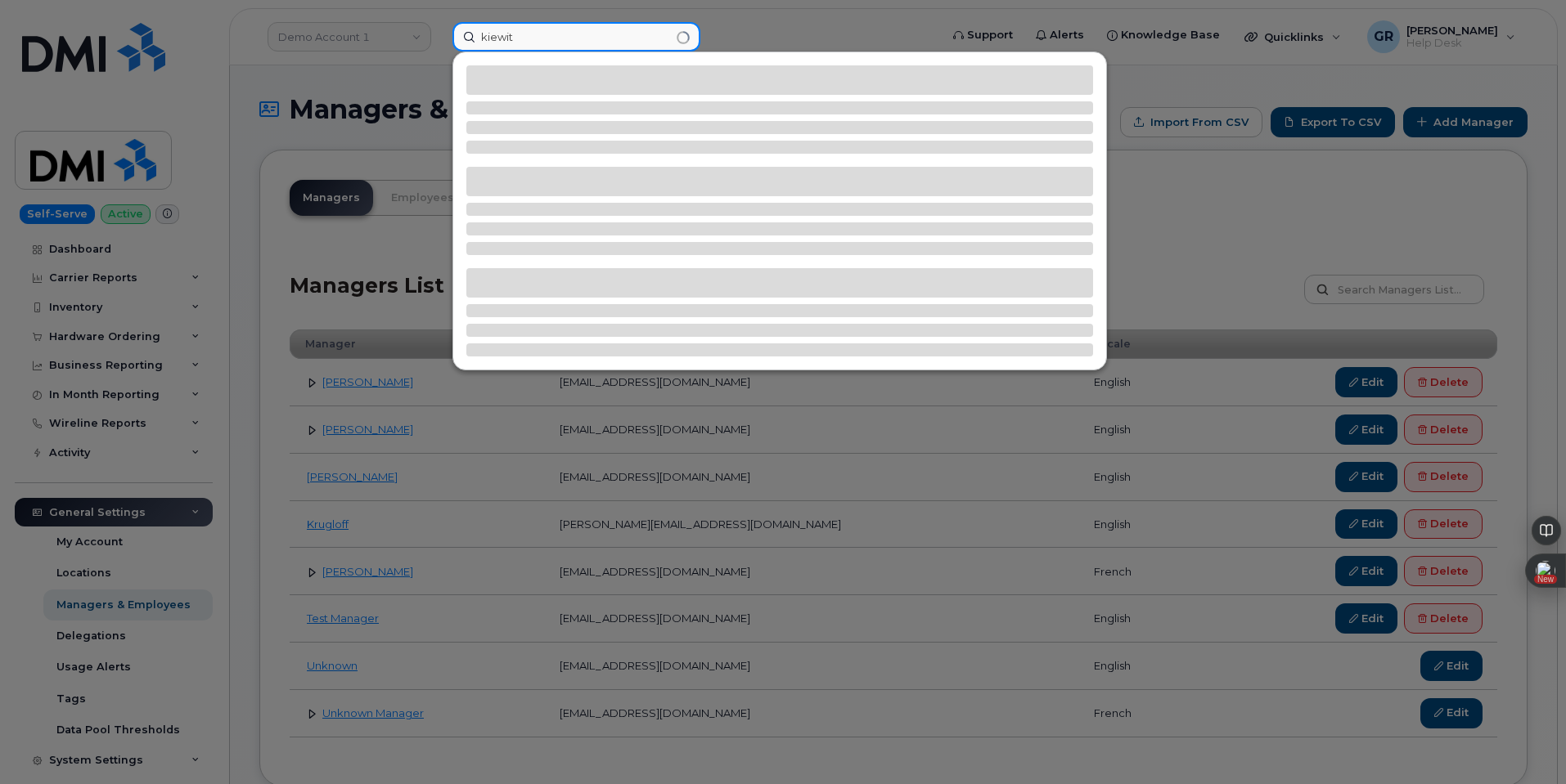
drag, startPoint x: 519, startPoint y: 41, endPoint x: 390, endPoint y: 30, distance: 129.5
click at [440, 40] on div "kiewit" at bounding box center [690, 37] width 503 height 30
click at [389, 30] on div at bounding box center [783, 392] width 1566 height 784
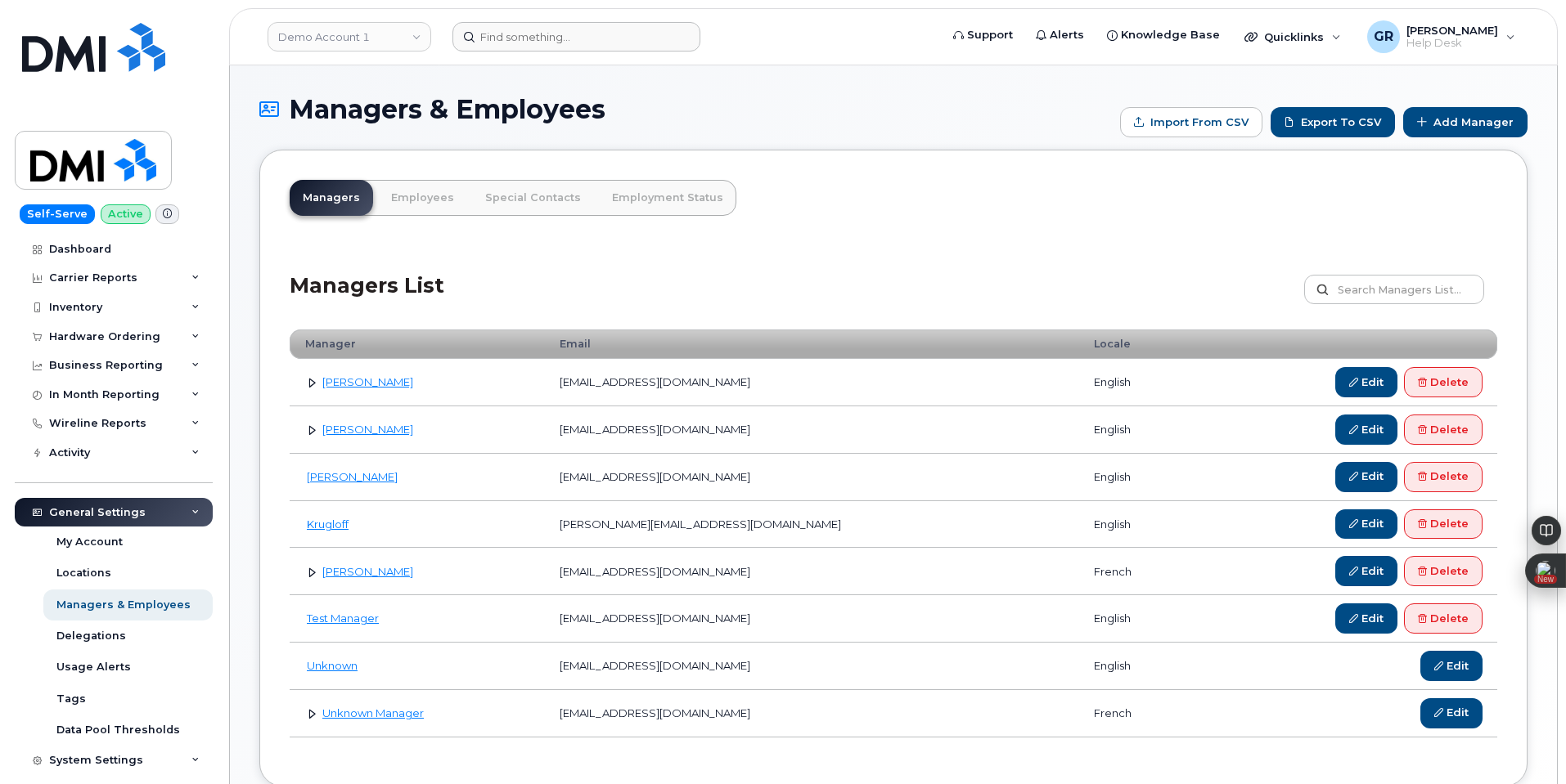
click at [433, 25] on div "Demo Account 1" at bounding box center [349, 37] width 180 height 32
click at [421, 32] on link "Demo Account 1" at bounding box center [349, 37] width 164 height 30
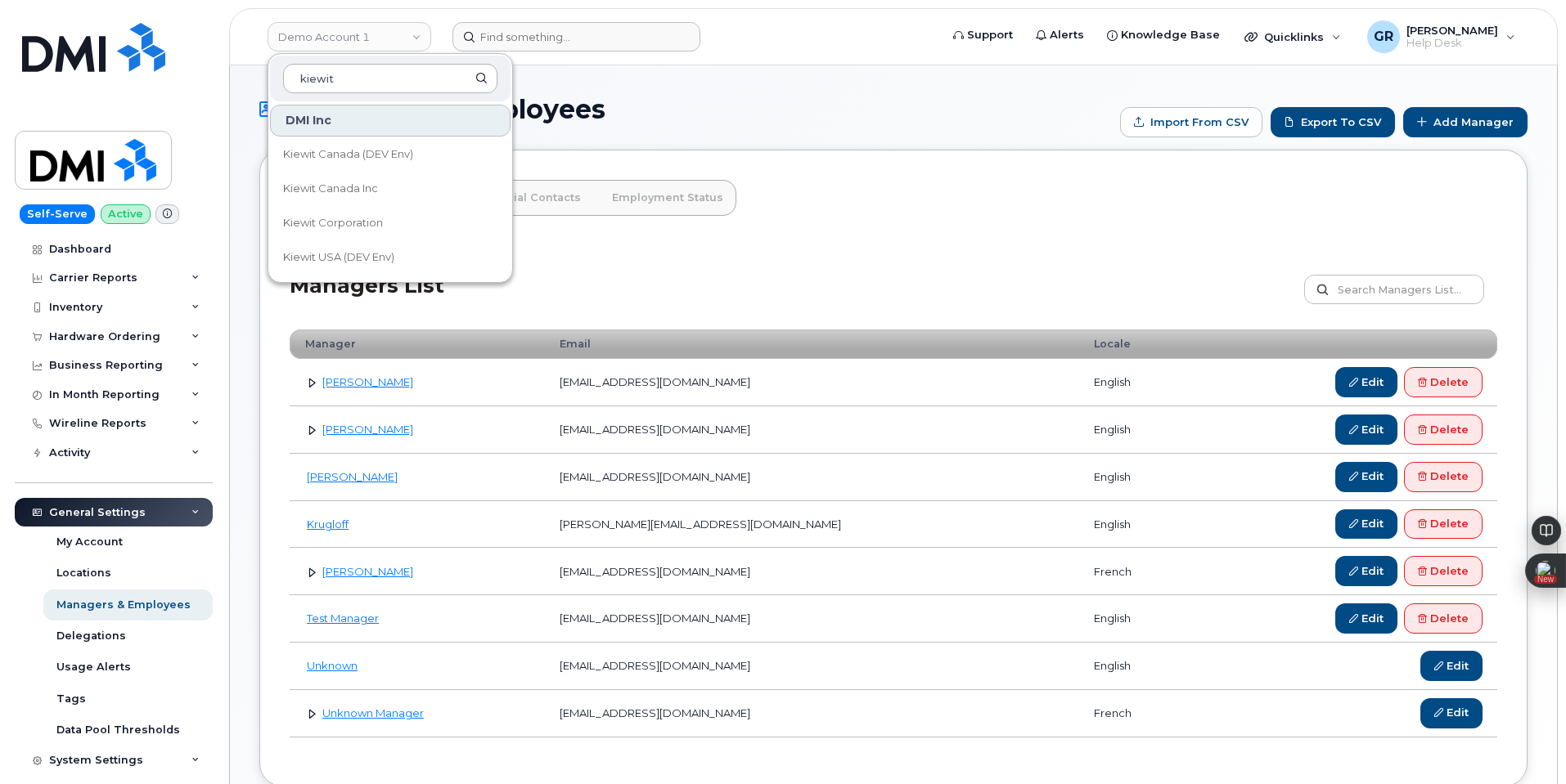
click at [489, 80] on input "kiewit" at bounding box center [390, 78] width 214 height 30
click at [480, 71] on input "kiewit" at bounding box center [390, 78] width 214 height 30
type input "kiewit"
click at [410, 221] on link "Kiewit Corporation" at bounding box center [390, 224] width 241 height 32
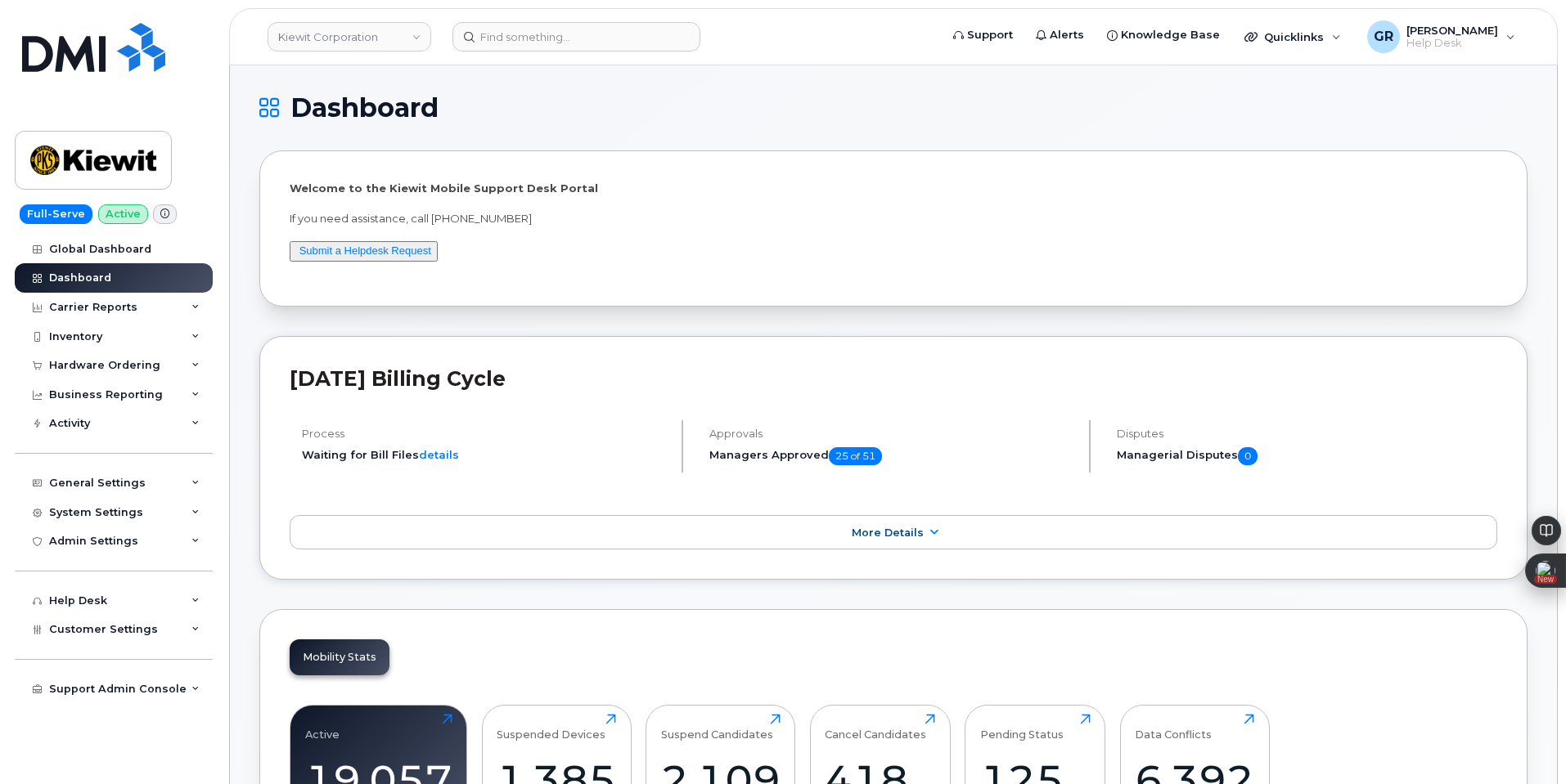
click at [568, 357] on div "[DATE] Billing Cycle Process Waiting for Bill Files details Approvals Managers …" at bounding box center [894, 458] width 1268 height 244
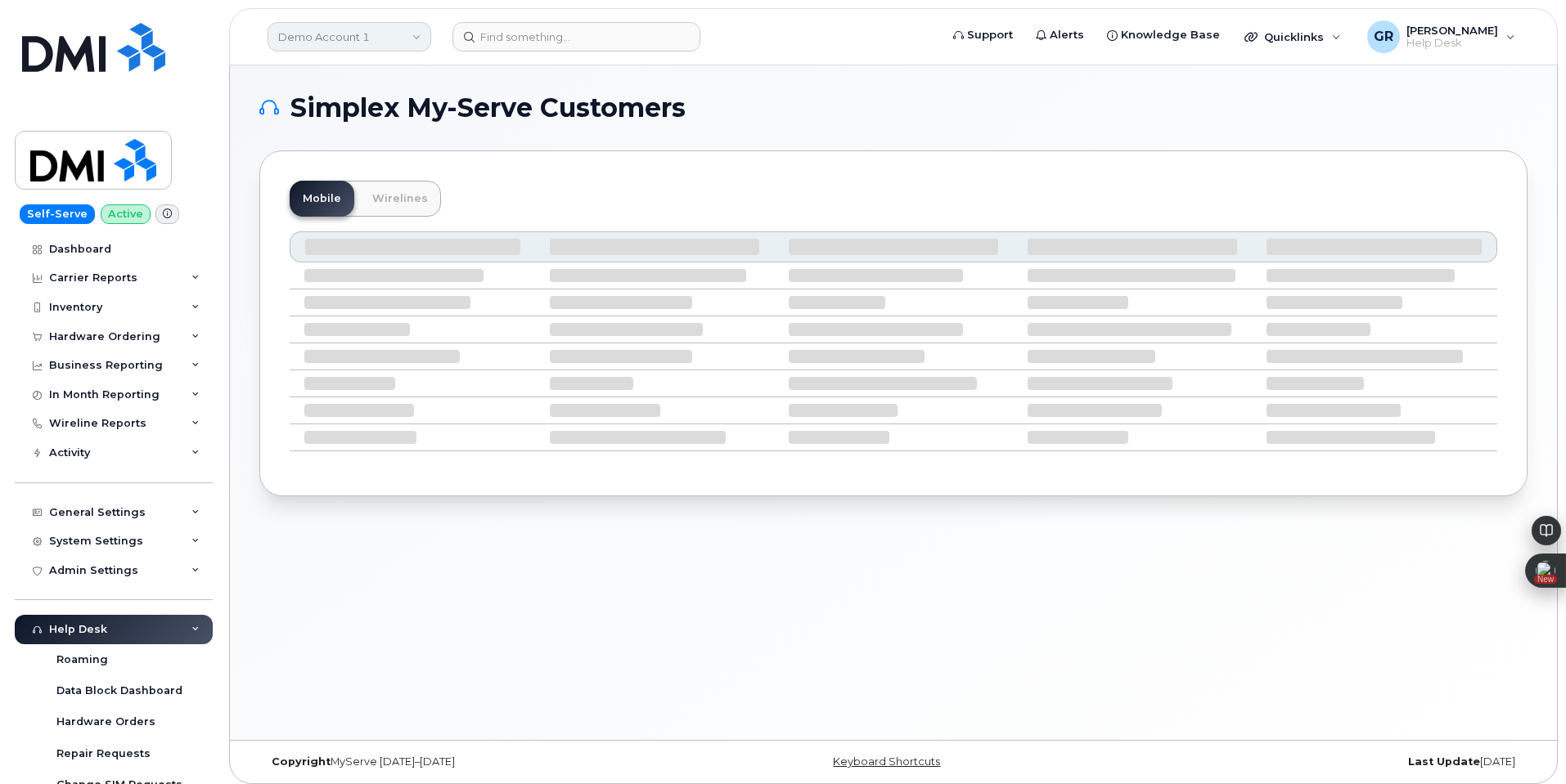
click at [398, 32] on link "Demo Account 1" at bounding box center [349, 37] width 164 height 30
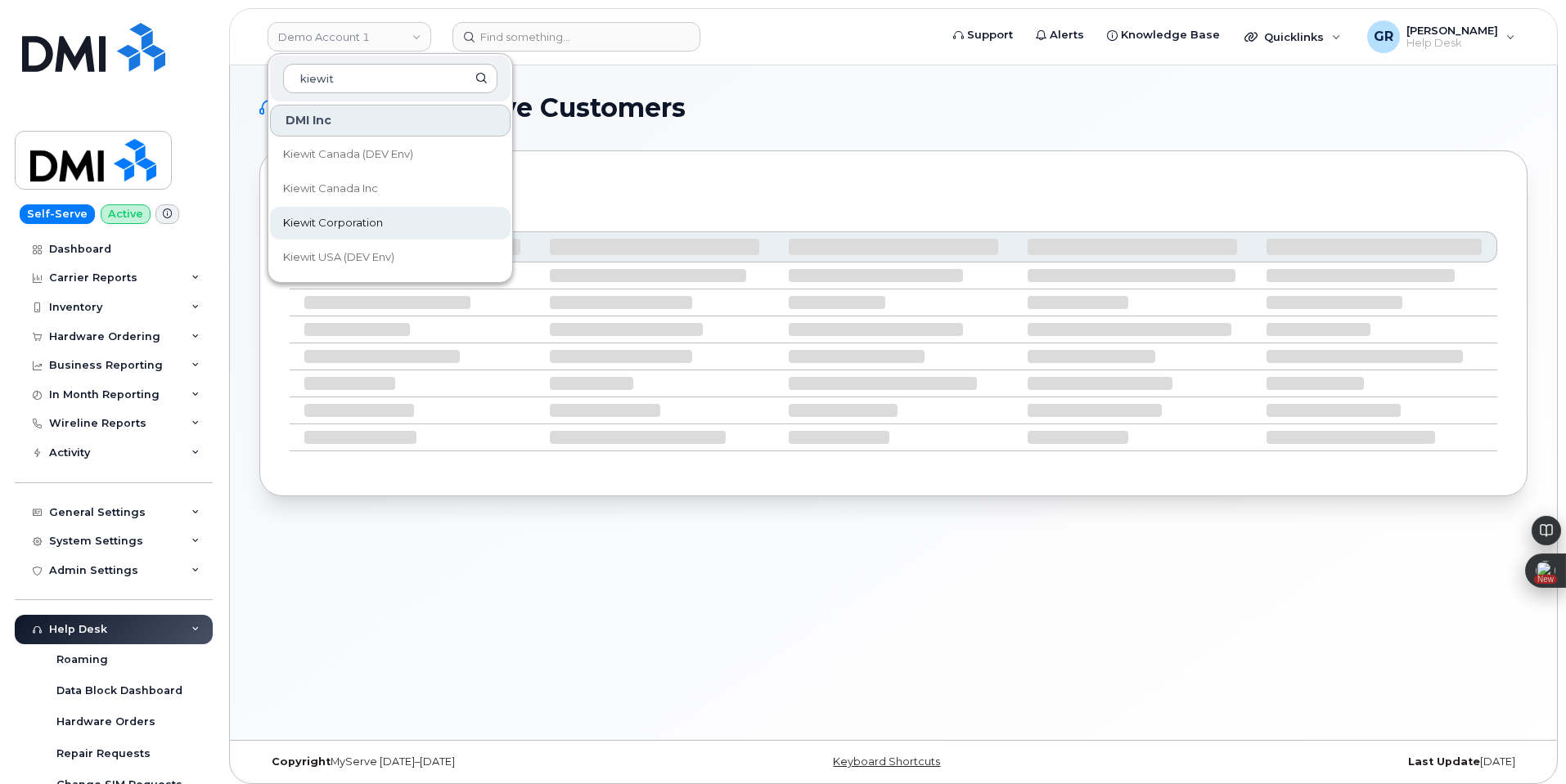
type input "kiewit"
click at [357, 228] on span "Kiewit Corporation" at bounding box center [333, 223] width 100 height 16
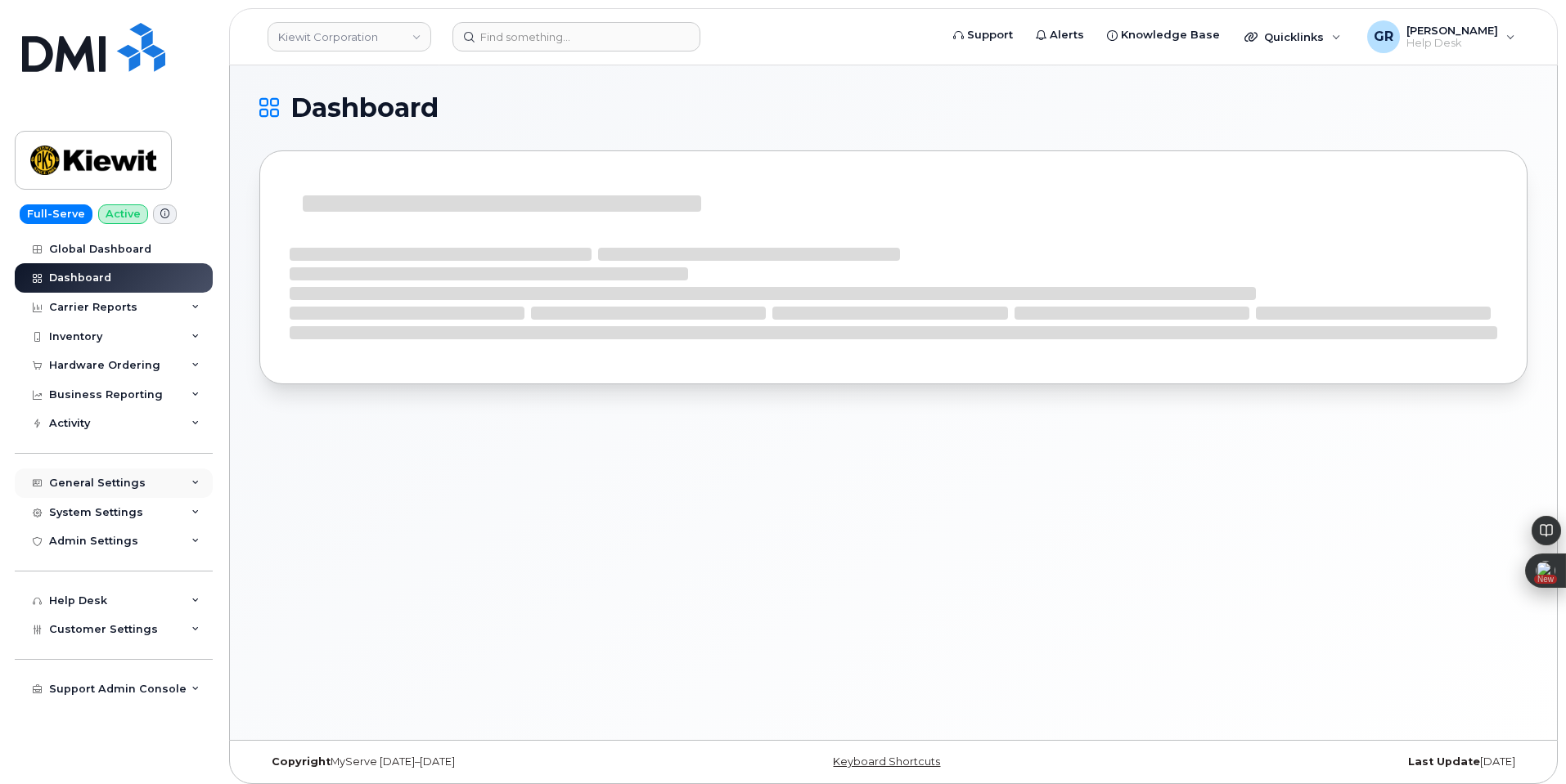
click at [145, 490] on div "General Settings" at bounding box center [114, 483] width 198 height 30
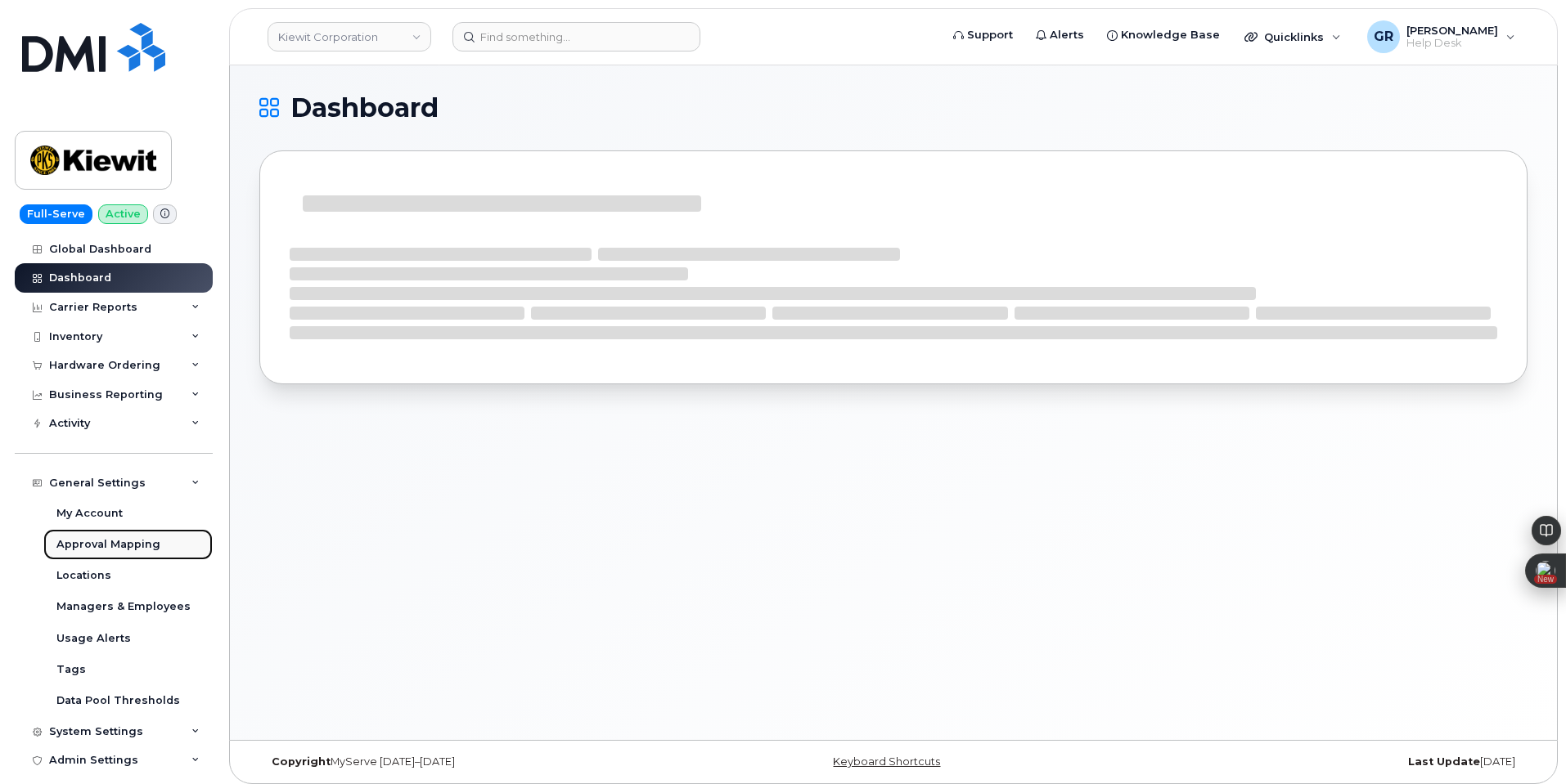
click at [158, 544] on link "Approval Mapping" at bounding box center [128, 544] width 169 height 31
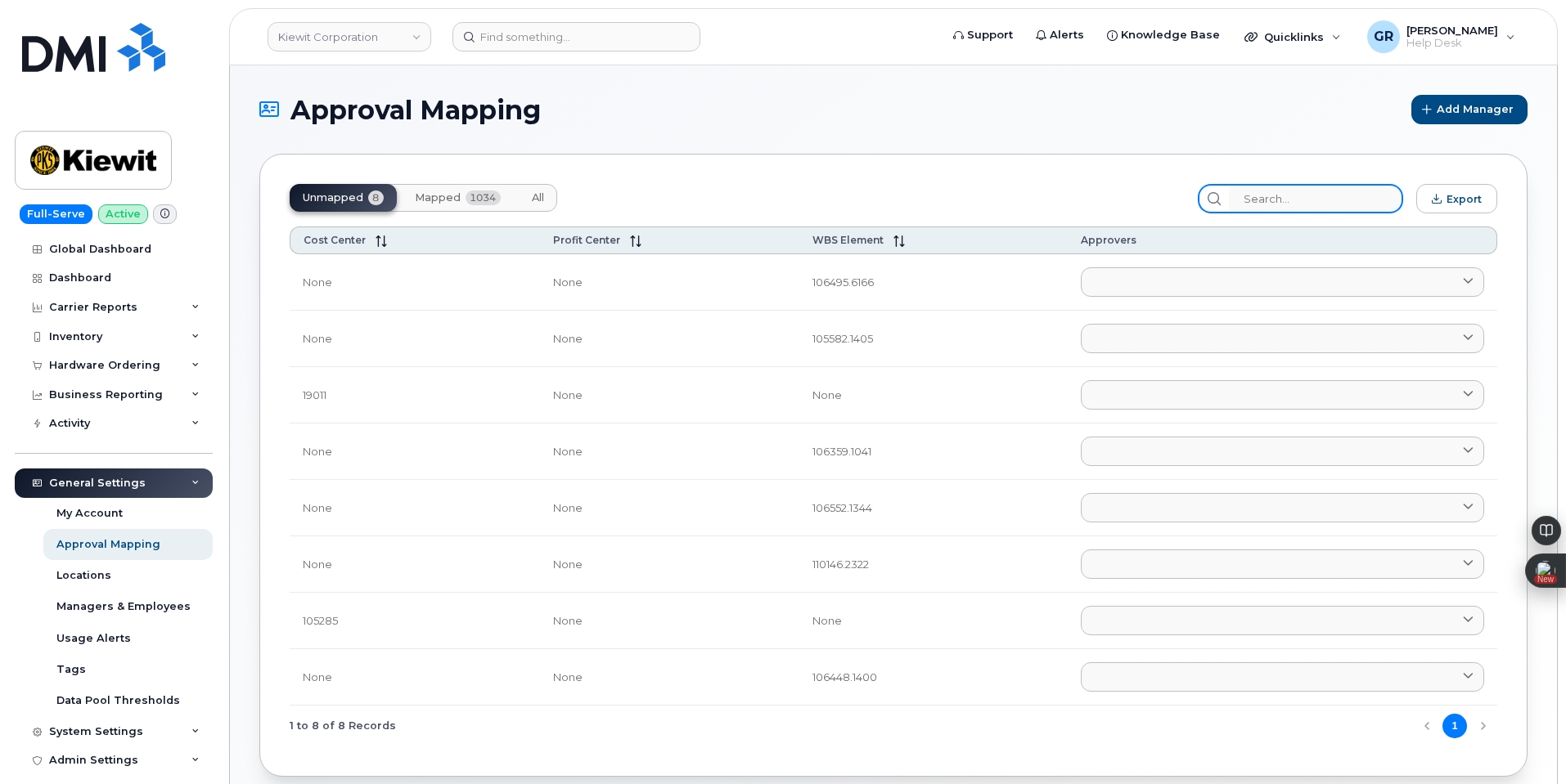
click at [1316, 207] on input "search" at bounding box center [1316, 199] width 174 height 30
paste input "106280.1602"
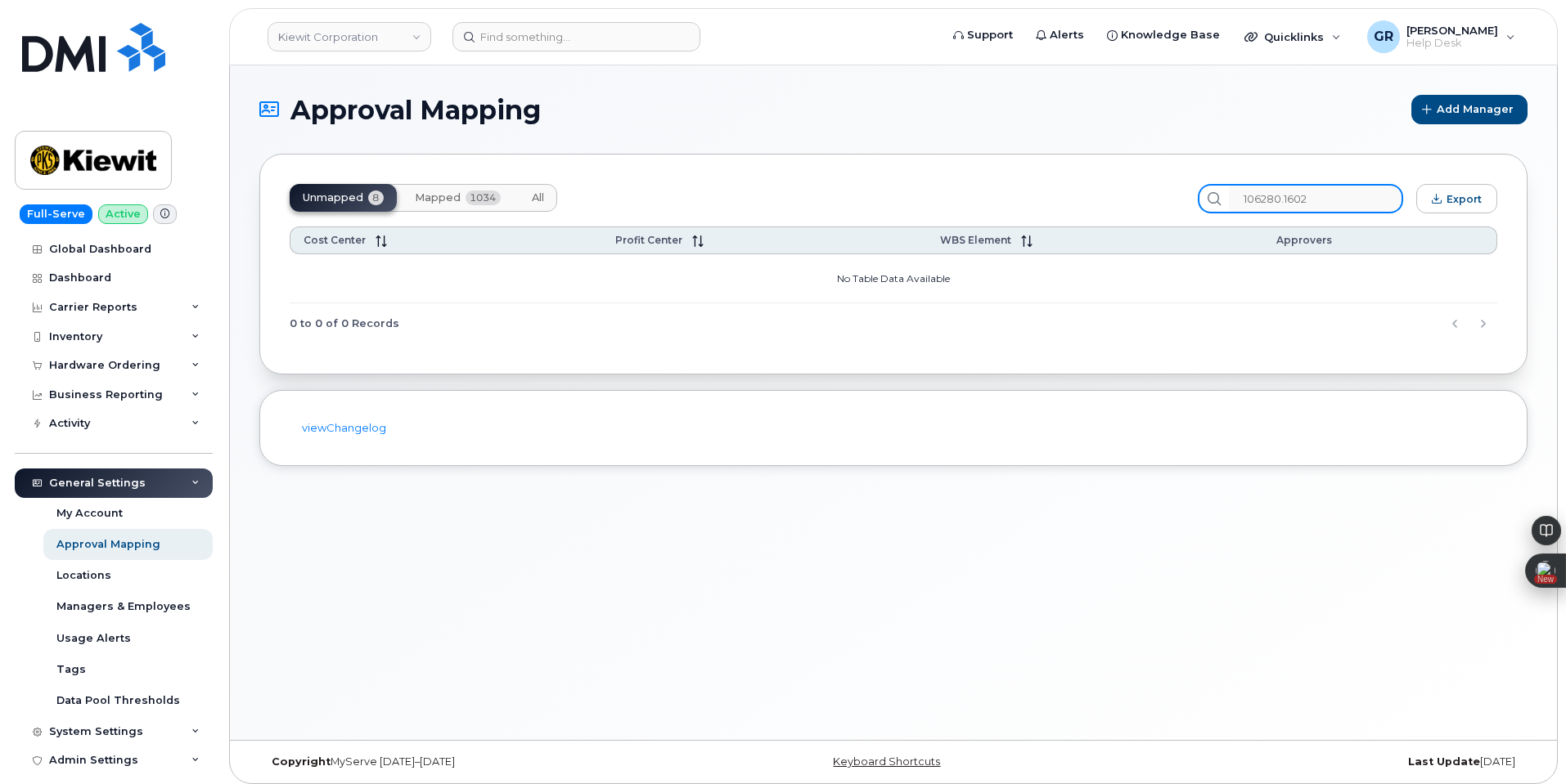
click at [1342, 205] on input "106280.1602" at bounding box center [1316, 199] width 174 height 30
drag, startPoint x: 1334, startPoint y: 203, endPoint x: 1301, endPoint y: 192, distance: 34.8
click at [1301, 192] on input "106280.1602" at bounding box center [1316, 199] width 174 height 30
drag, startPoint x: 1347, startPoint y: 191, endPoint x: 1231, endPoint y: 197, distance: 116.2
click at [1231, 197] on div "106280" at bounding box center [1300, 199] width 206 height 30
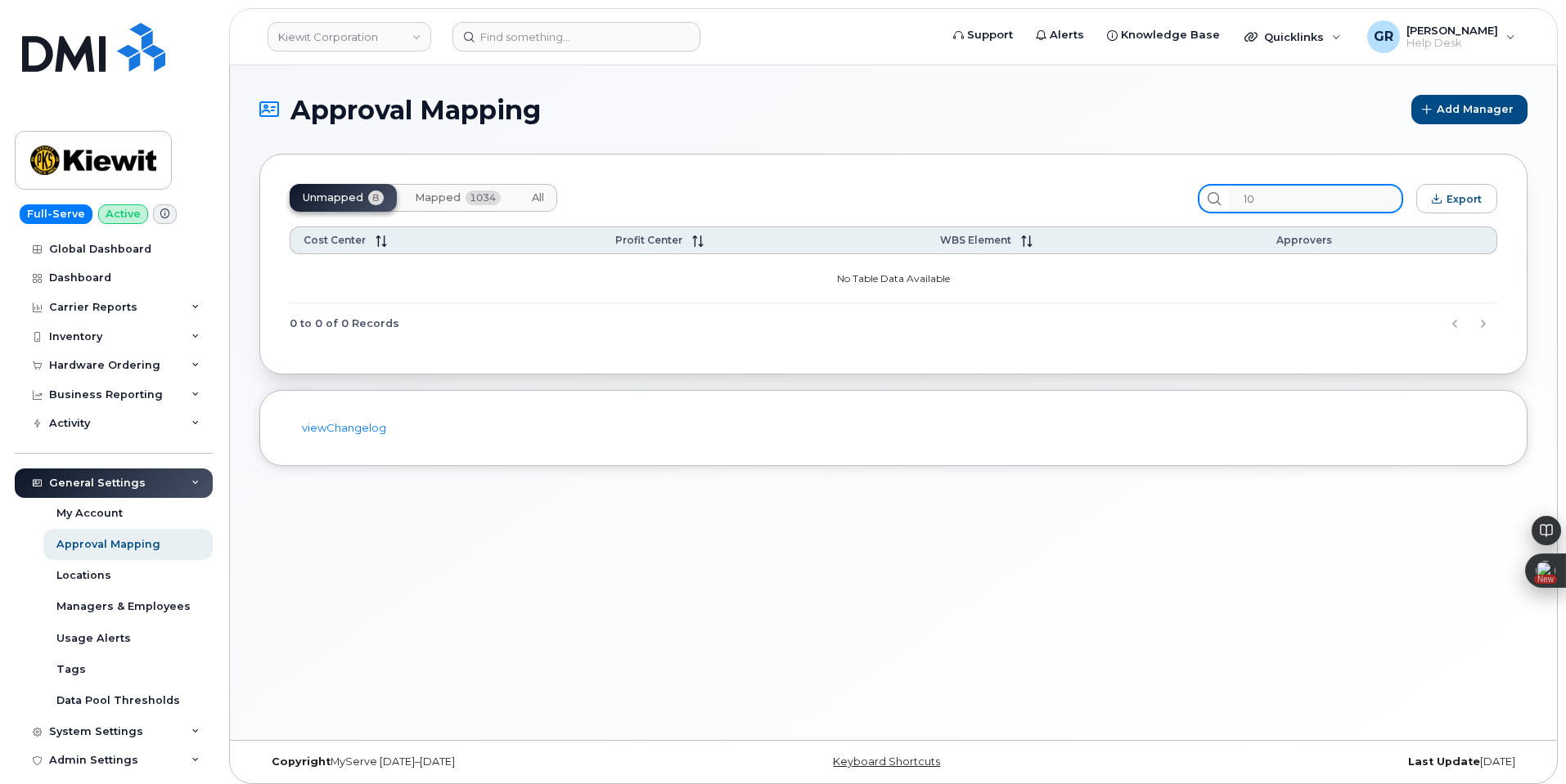
type input "1"
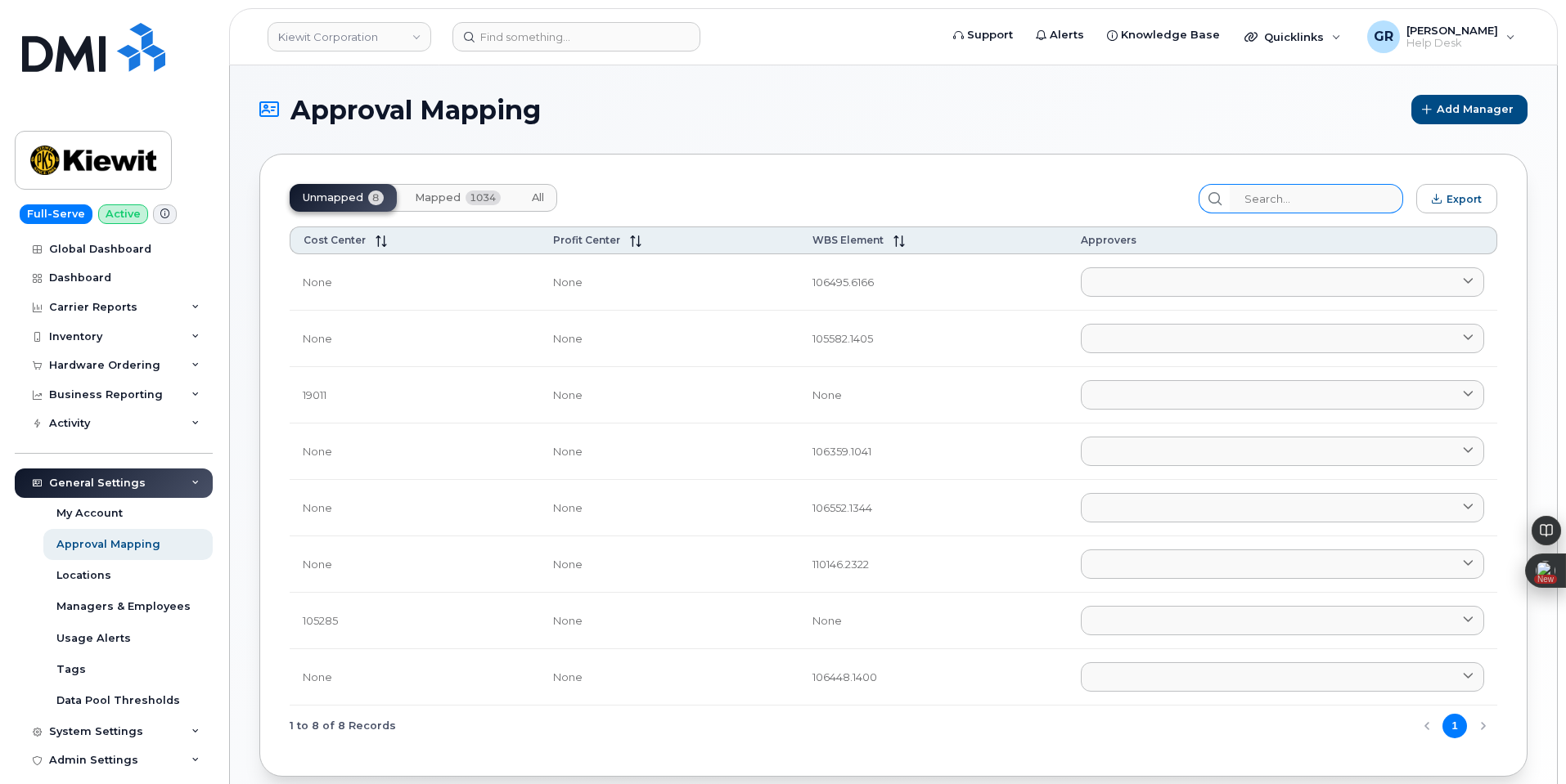
click at [458, 201] on span "Mapped" at bounding box center [438, 197] width 46 height 13
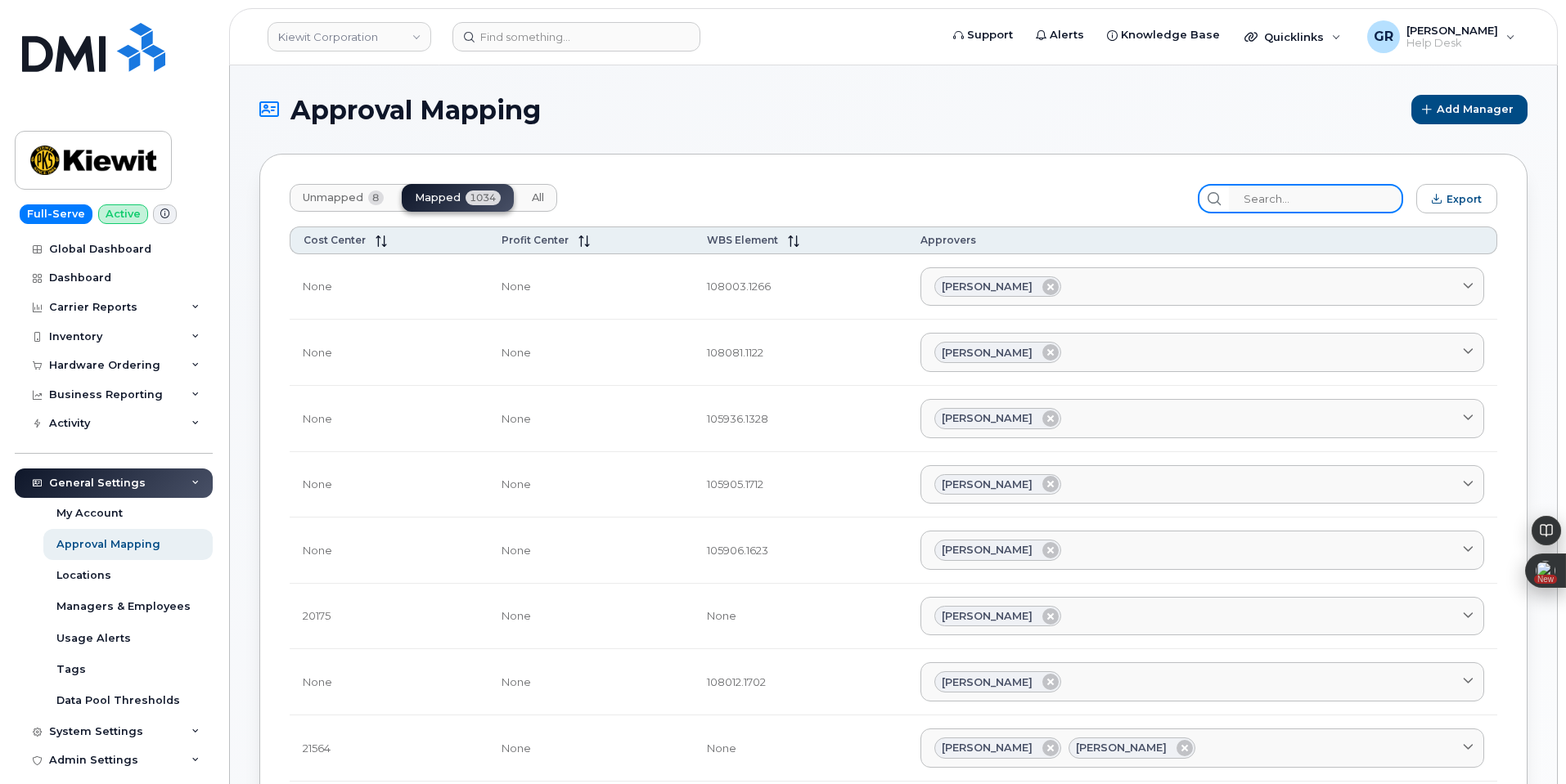
click at [1301, 190] on input "search" at bounding box center [1316, 199] width 174 height 30
paste input "106280.1602"
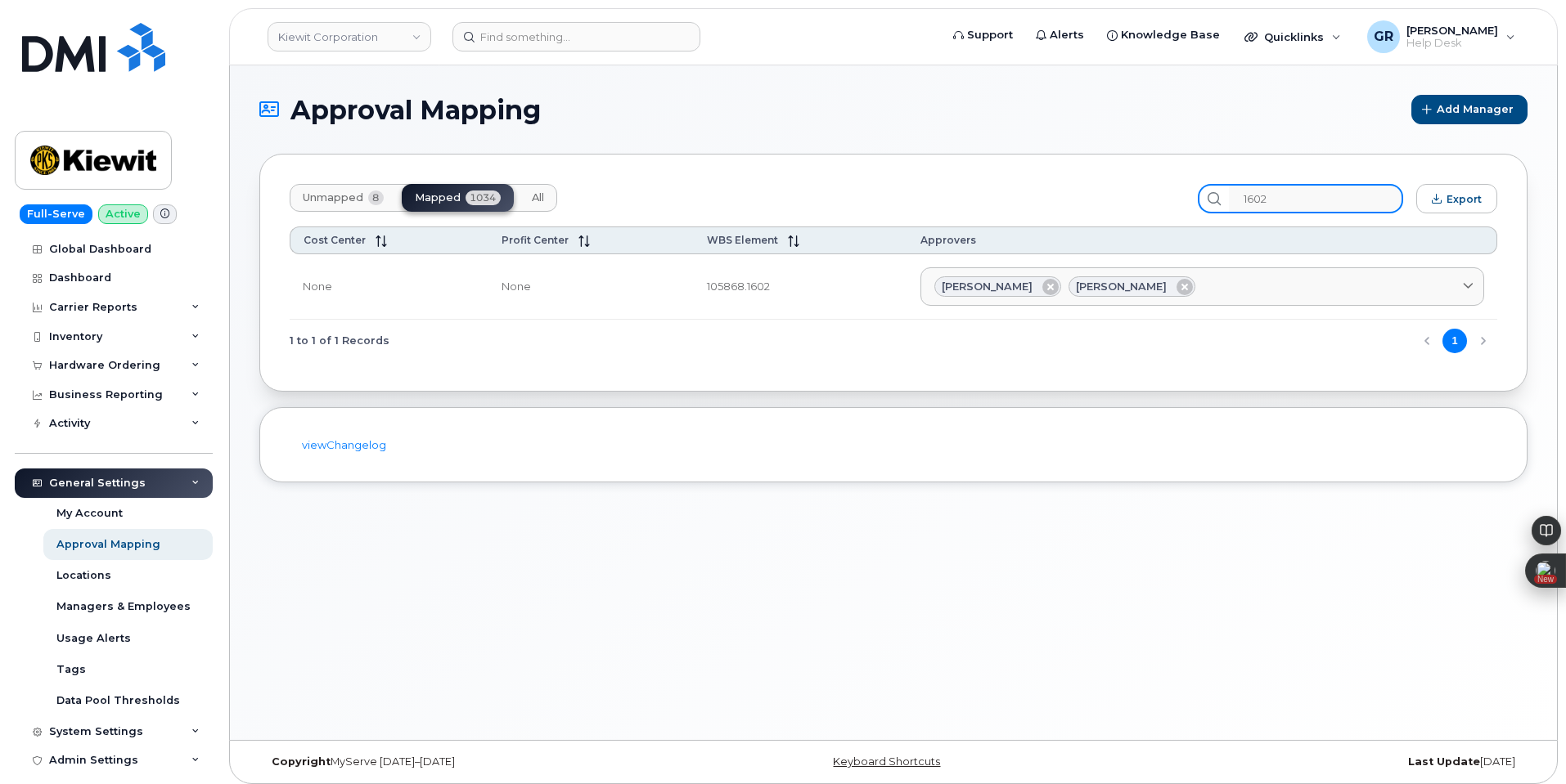
click at [1303, 194] on input "1602" at bounding box center [1316, 199] width 174 height 30
paste input "06280.1637"
type input "106280.1637"
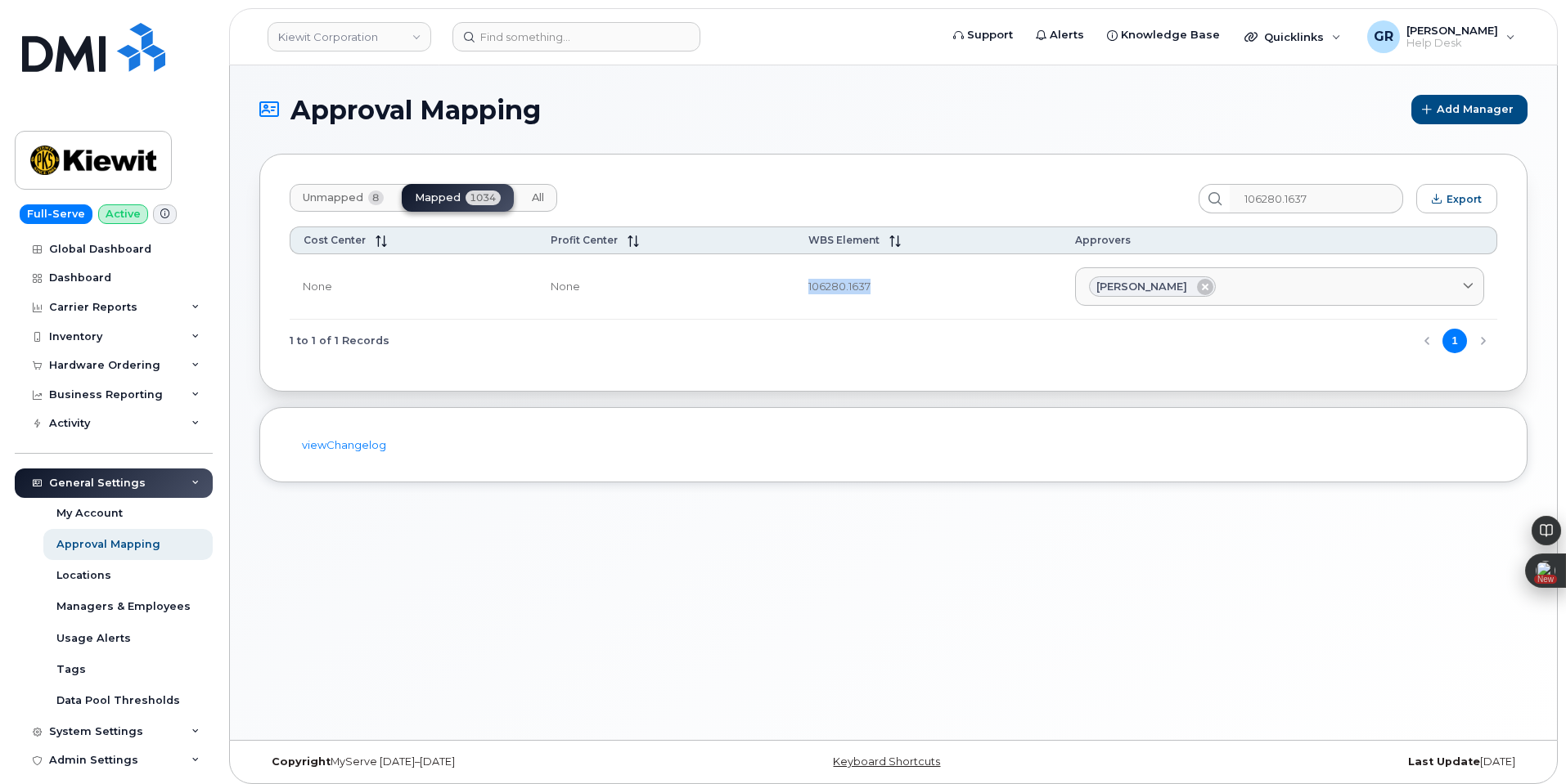
drag, startPoint x: 855, startPoint y: 286, endPoint x: 791, endPoint y: 287, distance: 64.0
click at [795, 287] on td "106280.1637" at bounding box center [929, 287] width 267 height 67
copy td "106280.1637"
click at [1071, 578] on div "Approval Mapping Add Manager Unmapped 8 Mapped 1034 All 106280.1637 Export Cost…" at bounding box center [893, 403] width 1327 height 675
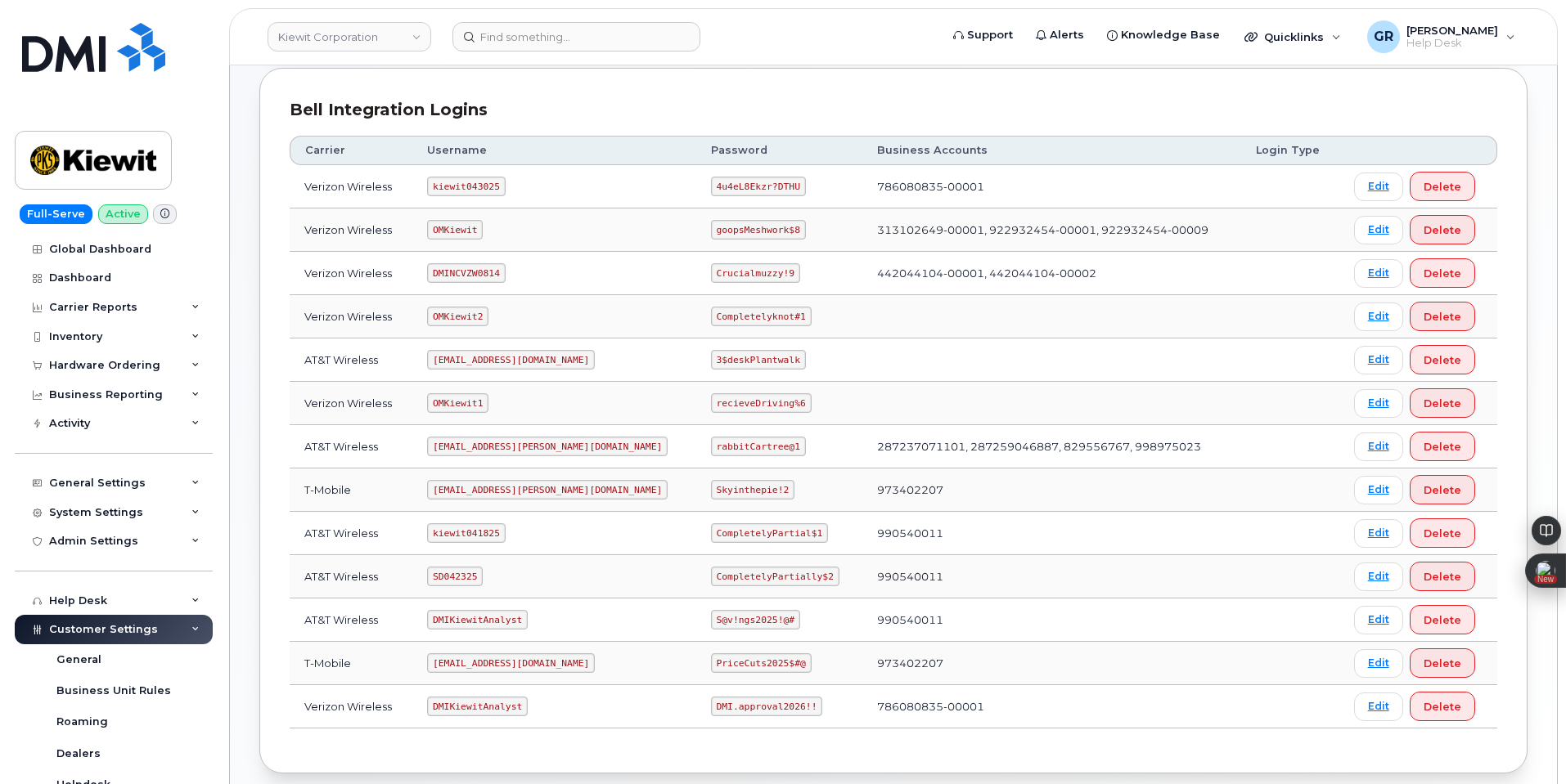
scroll to position [246, 0]
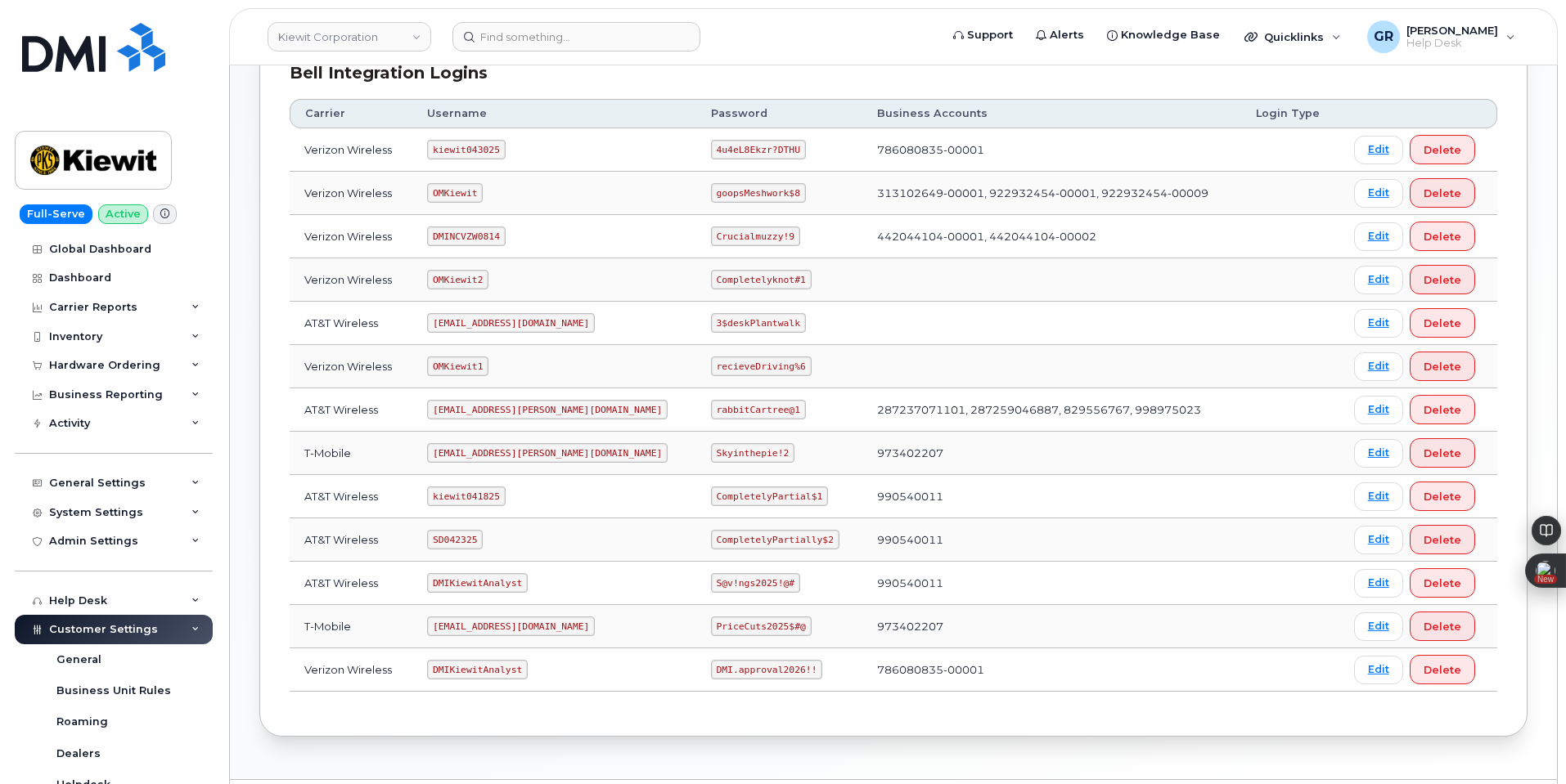
click at [711, 539] on code "CompletelyPartially$2" at bounding box center [775, 539] width 129 height 20
drag, startPoint x: 664, startPoint y: 538, endPoint x: 788, endPoint y: 531, distance: 124.2
click at [788, 531] on td "CompletelyPartially$2" at bounding box center [779, 540] width 166 height 44
copy code "CompletelyPartially$2"
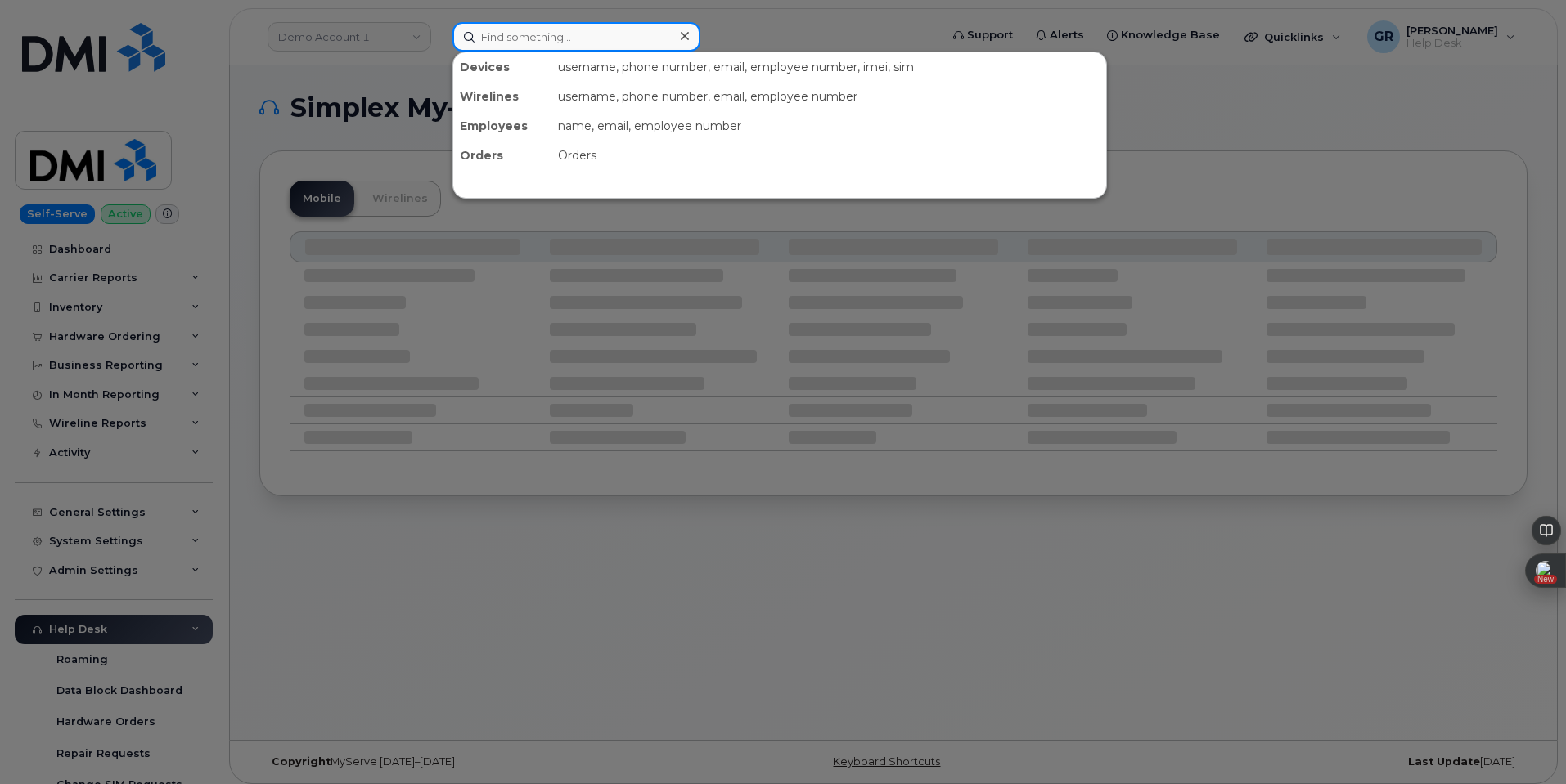
click at [613, 50] on input at bounding box center [576, 37] width 247 height 30
paste input "302857"
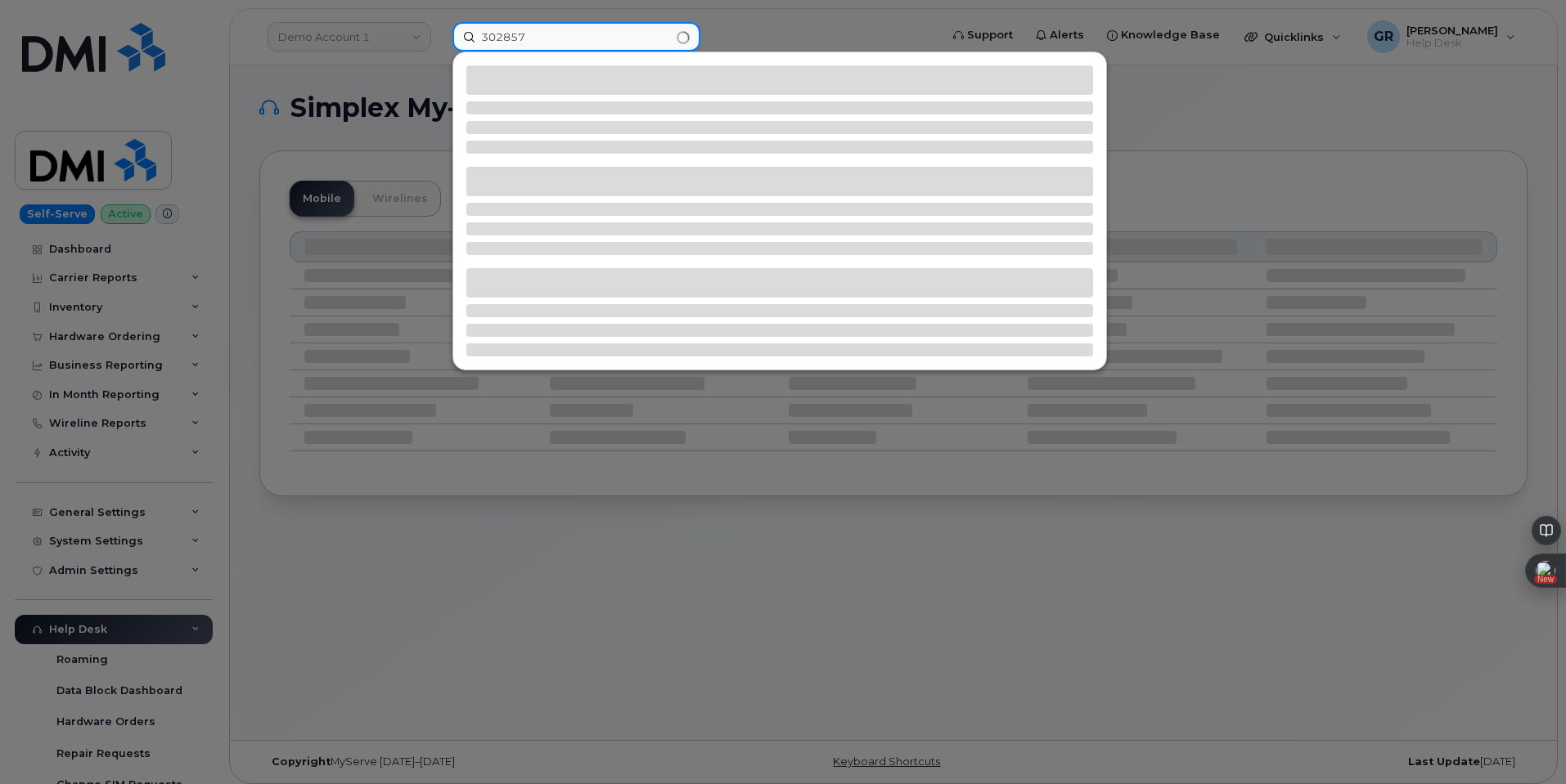
type input "302857"
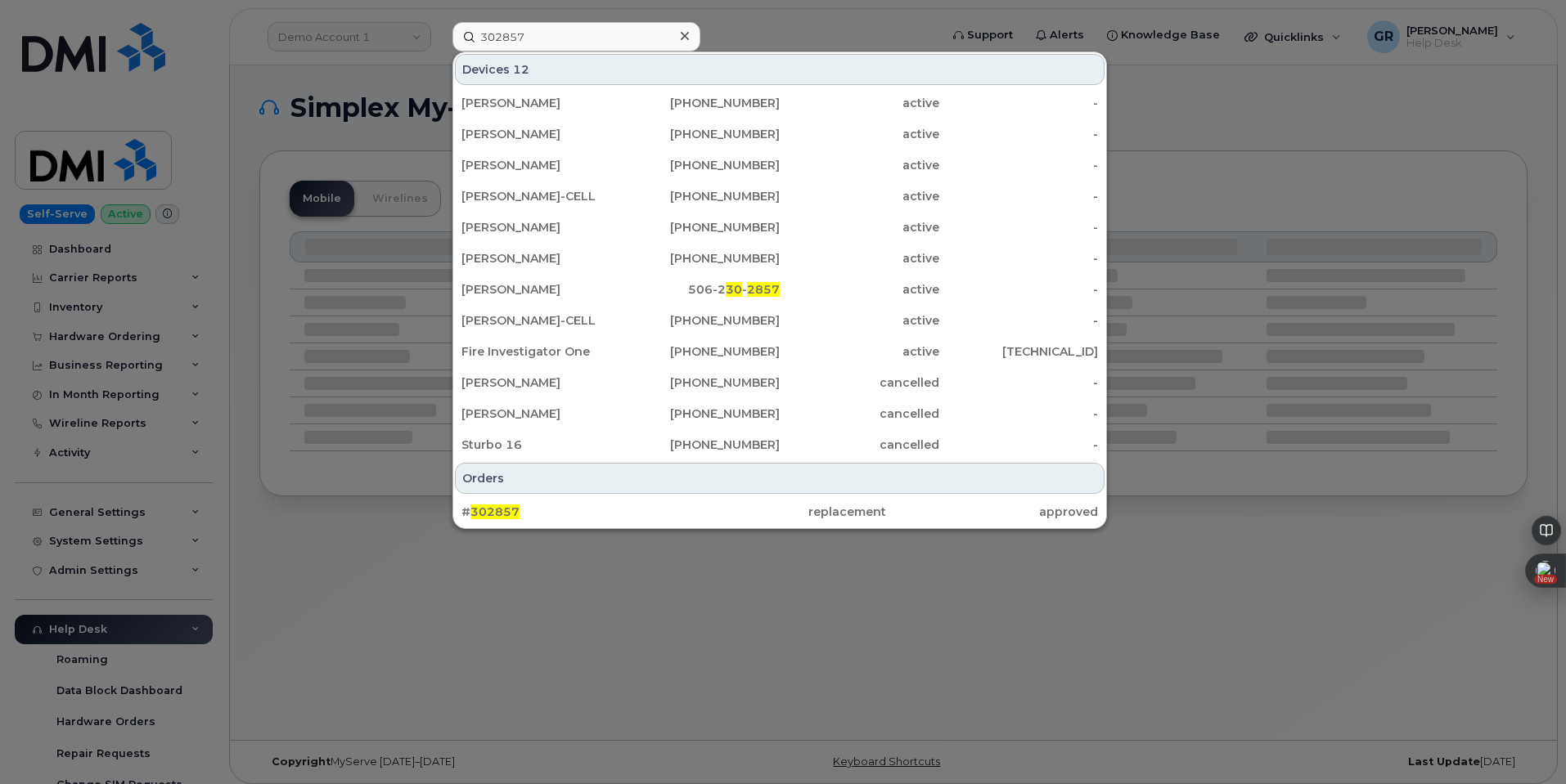
click at [544, 493] on div "Orders" at bounding box center [779, 479] width 649 height 31
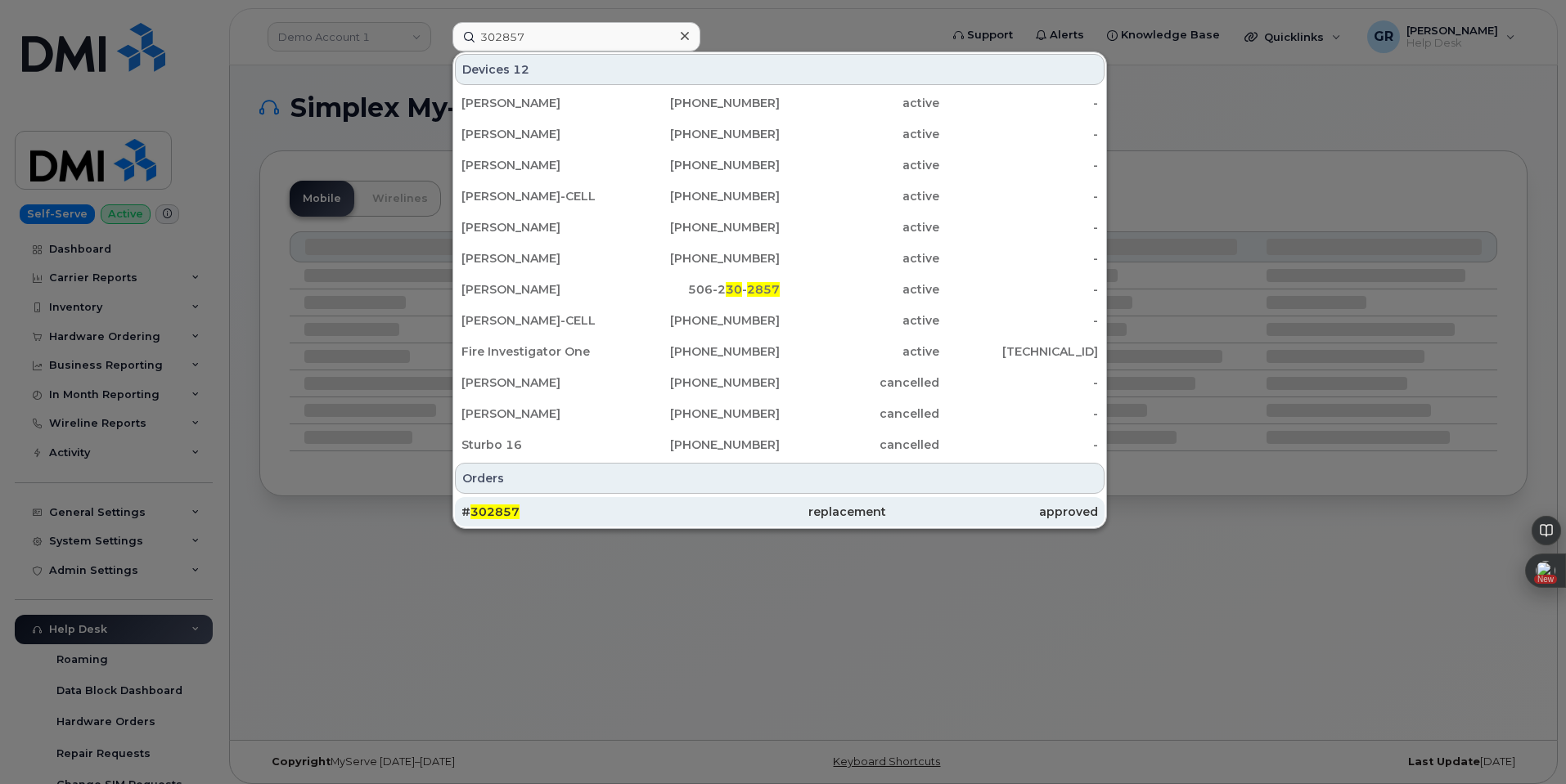
click at [539, 505] on div "# 302857" at bounding box center [568, 512] width 212 height 16
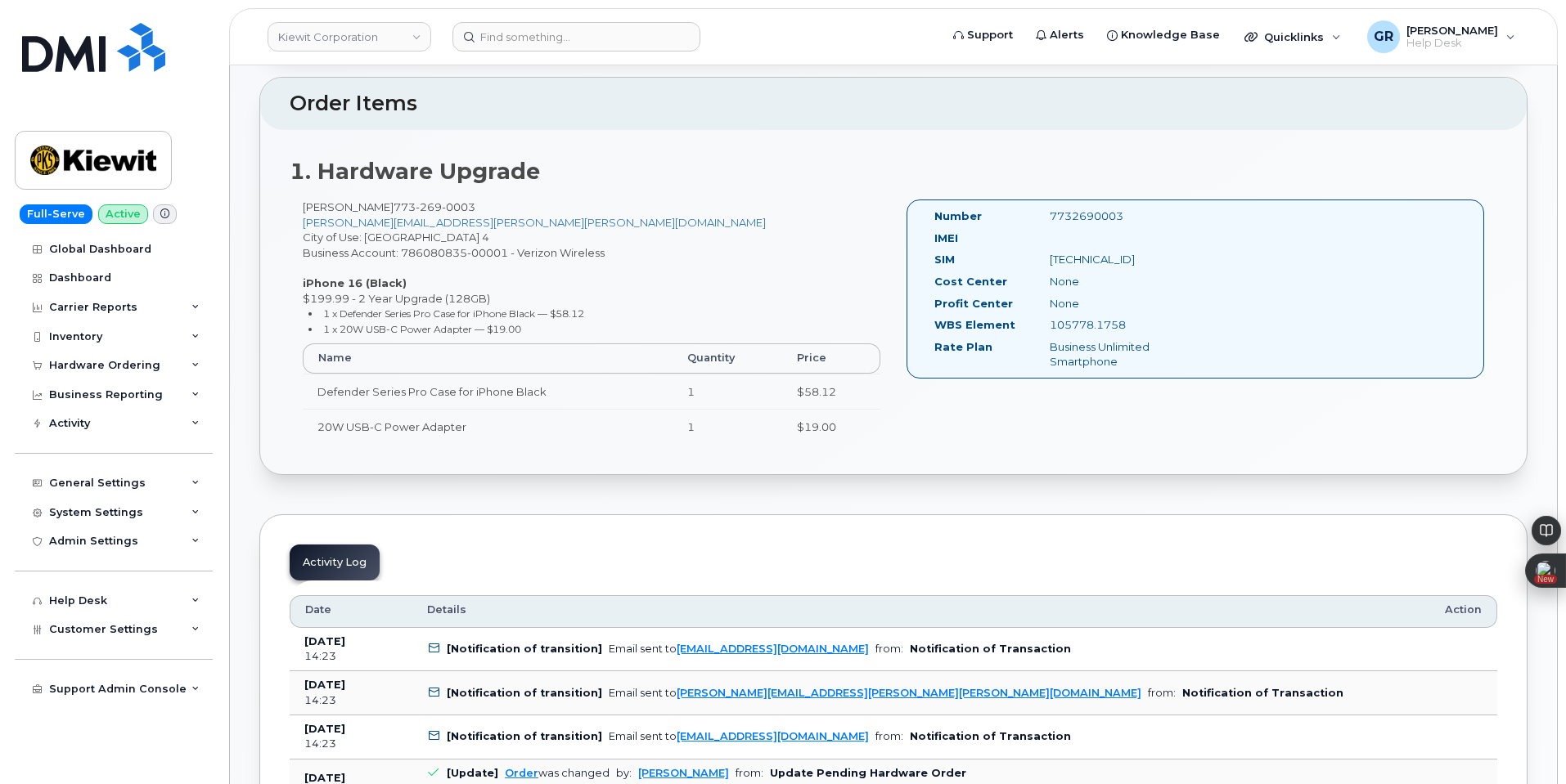
scroll to position [82, 0]
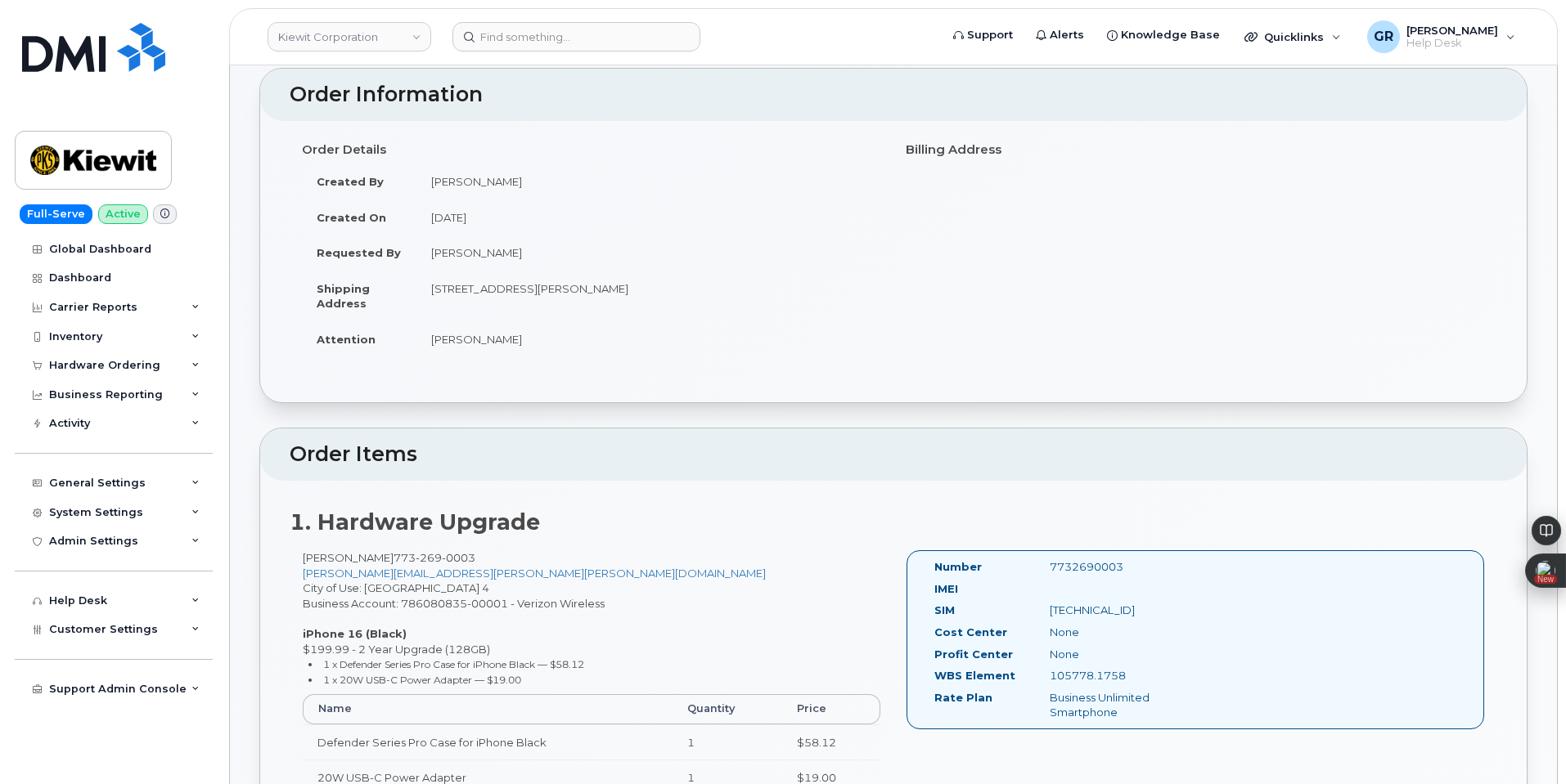
click at [596, 309] on td "[STREET_ADDRESS][PERSON_NAME]" at bounding box center [649, 295] width 465 height 50
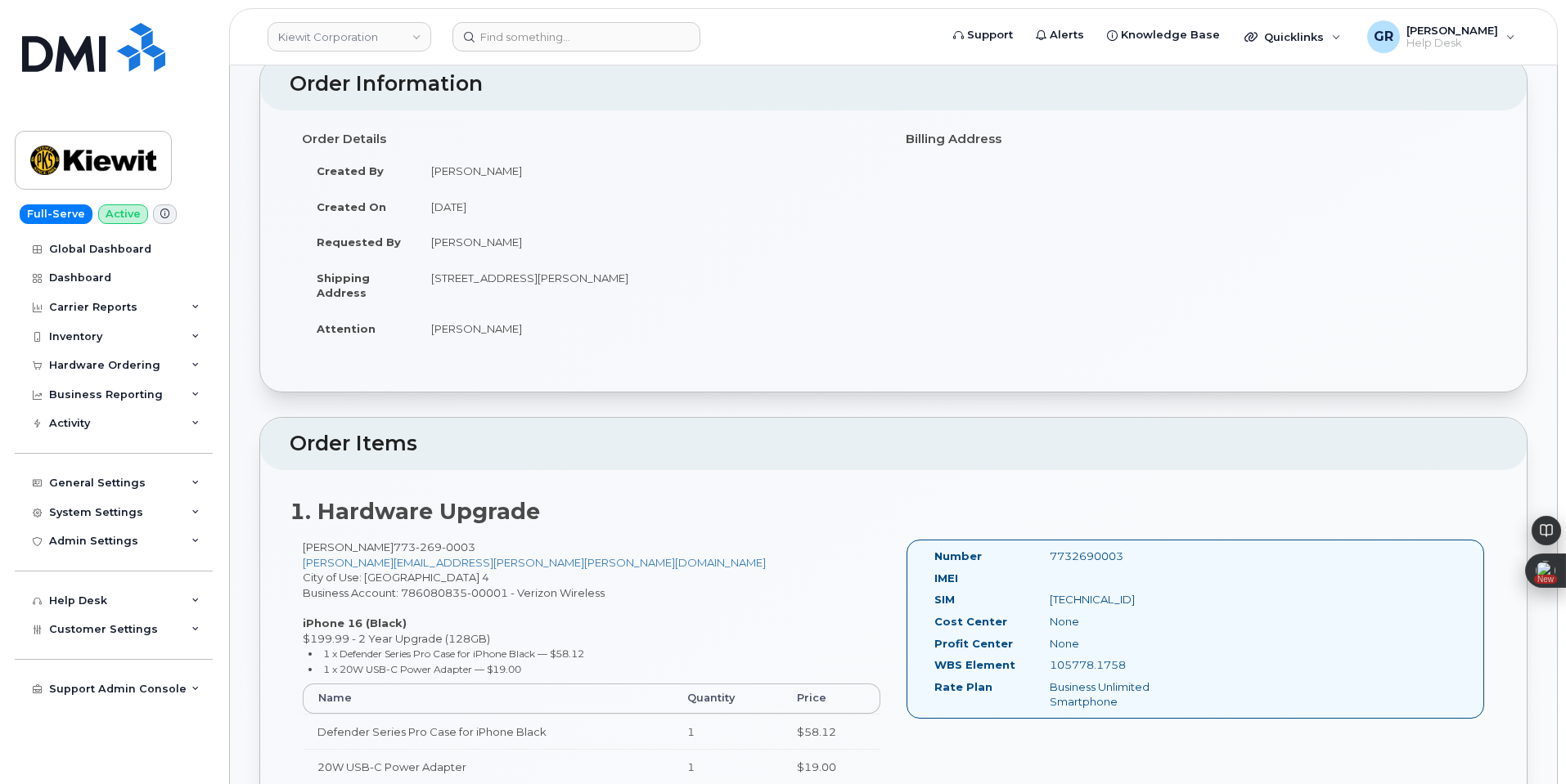
scroll to position [0, 0]
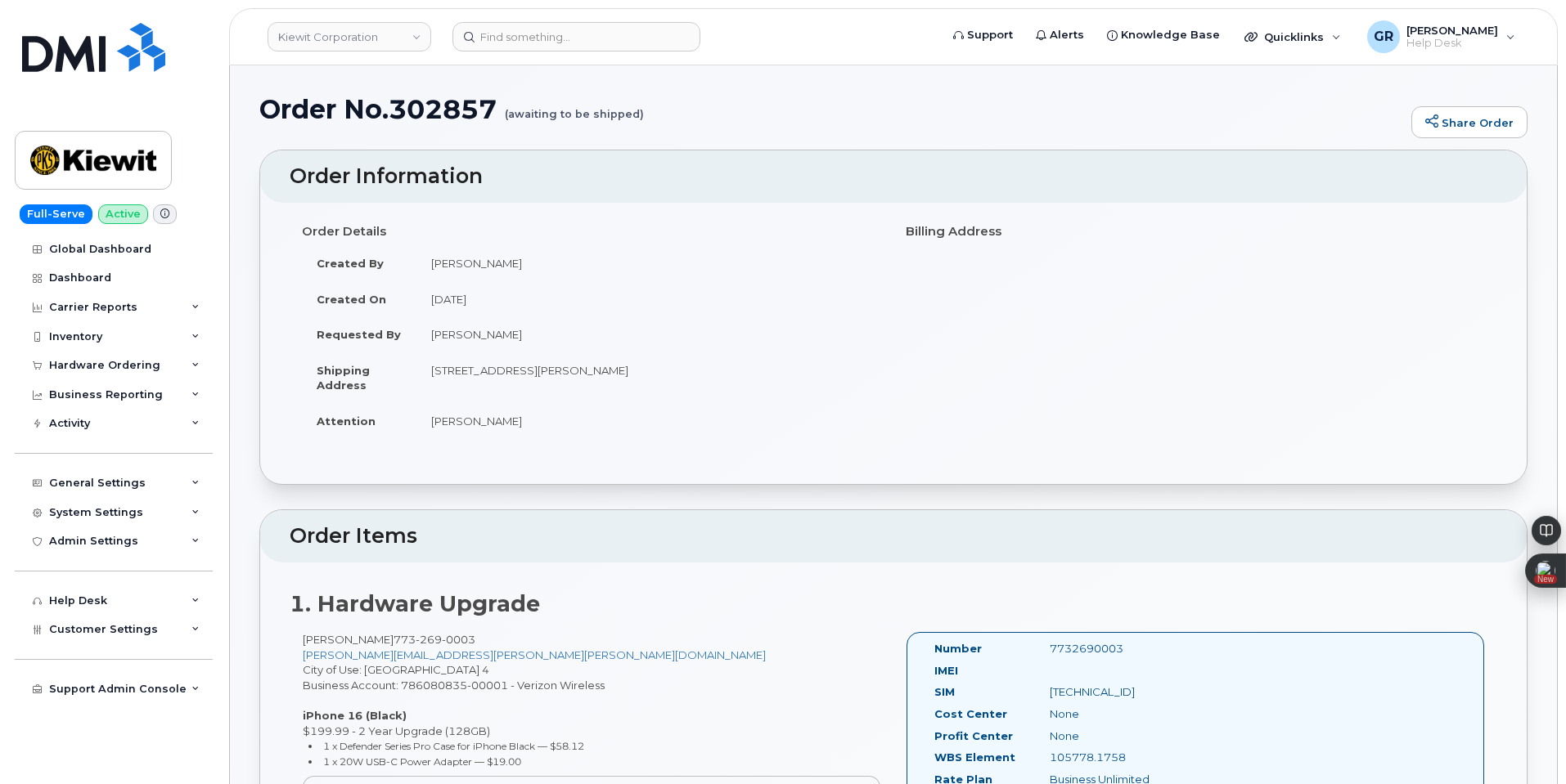
click at [509, 424] on td "[PERSON_NAME]" at bounding box center [649, 421] width 465 height 36
drag, startPoint x: 433, startPoint y: 418, endPoint x: 554, endPoint y: 420, distance: 121.0
click at [555, 420] on td "Peter Murphy" at bounding box center [649, 421] width 465 height 36
click at [498, 421] on td "Peter Murphy" at bounding box center [649, 421] width 465 height 36
click at [448, 427] on td "Peter Murphy" at bounding box center [649, 421] width 465 height 36
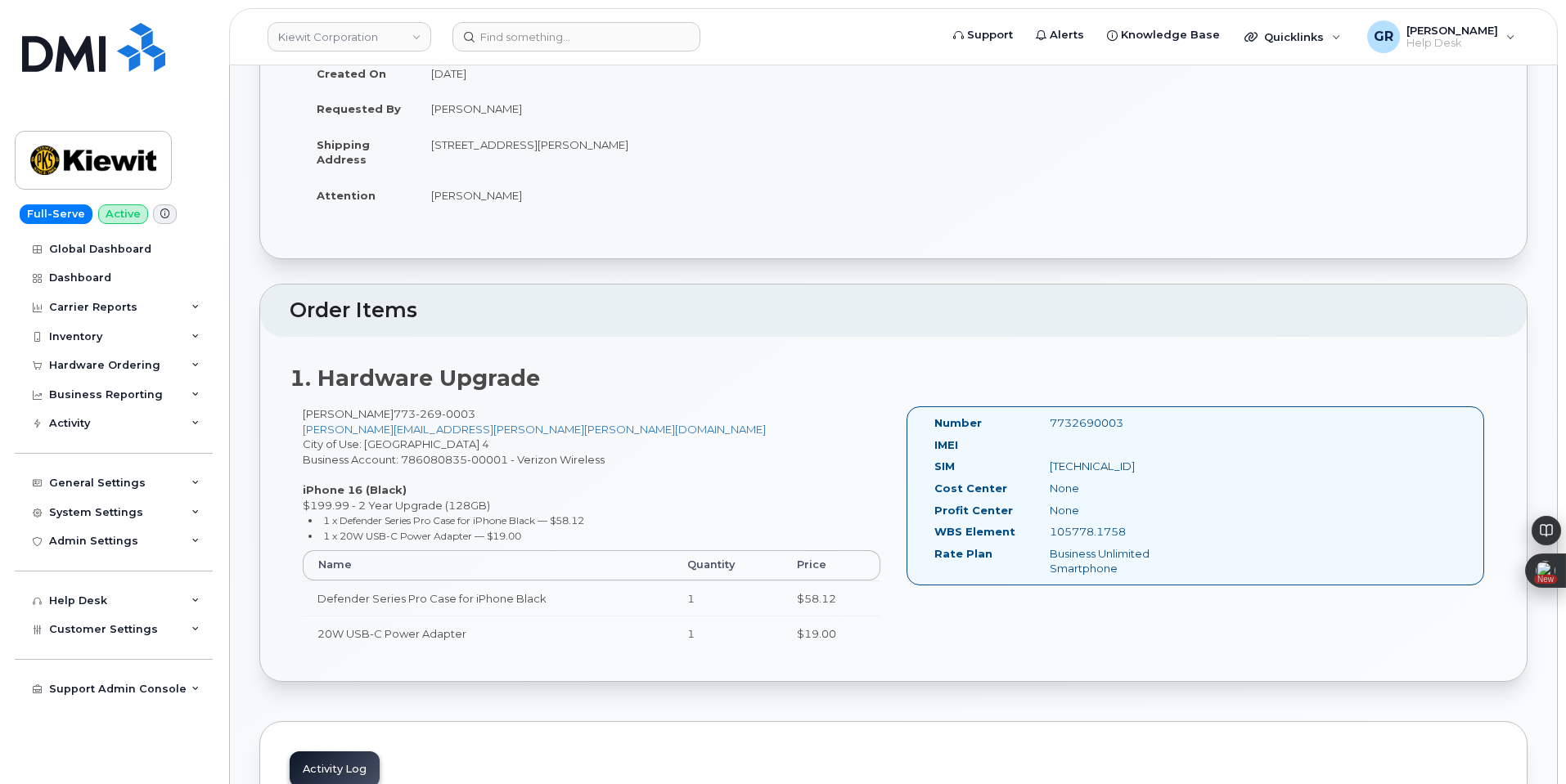
scroll to position [246, 0]
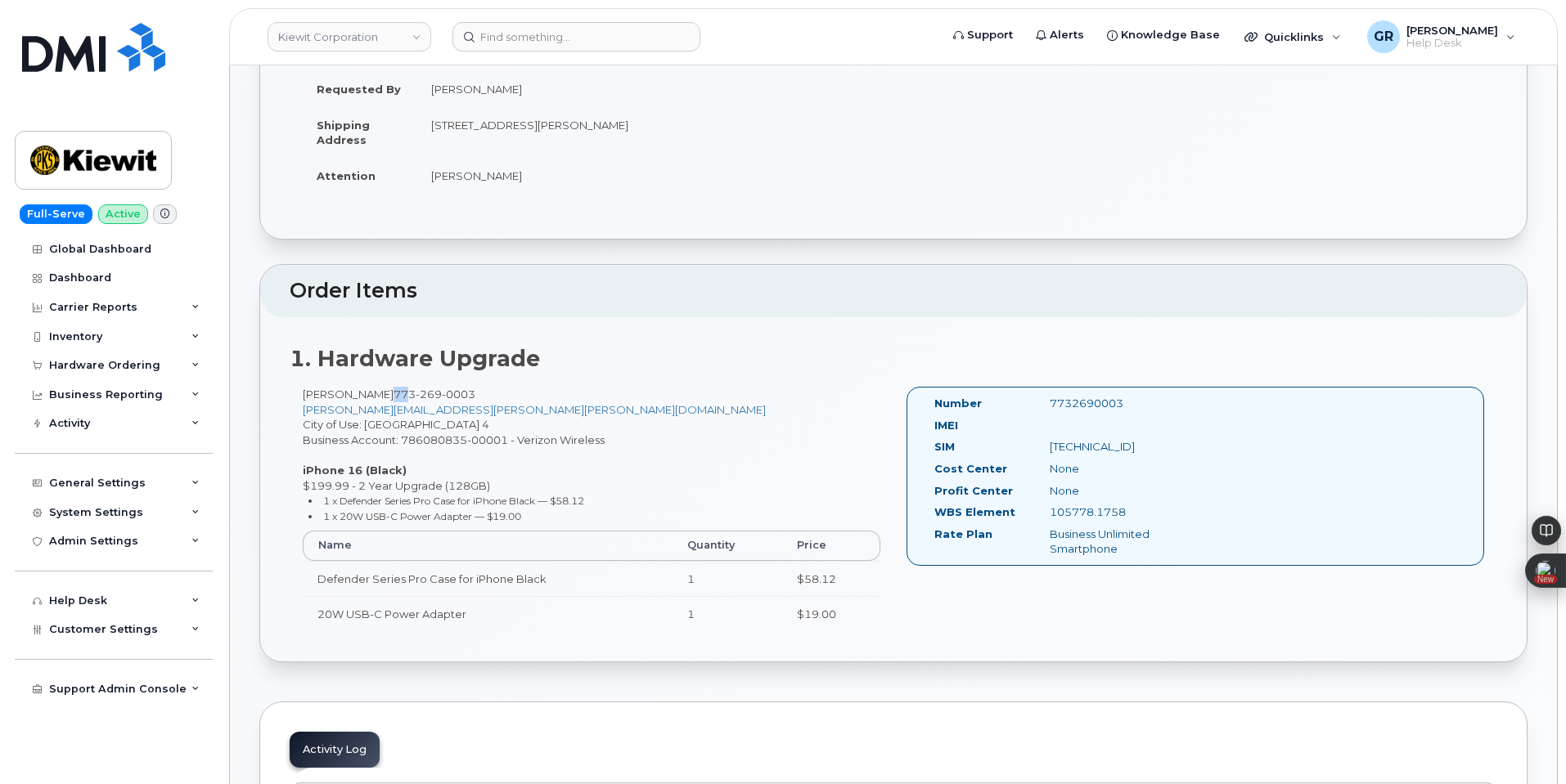
drag, startPoint x: 393, startPoint y: 397, endPoint x: 411, endPoint y: 392, distance: 18.7
click at [411, 392] on span "[PHONE_NUMBER]" at bounding box center [434, 393] width 82 height 13
copy span "773"
click at [619, 350] on h2 "1. Hardware Upgrade" at bounding box center [893, 358] width 1208 height 25
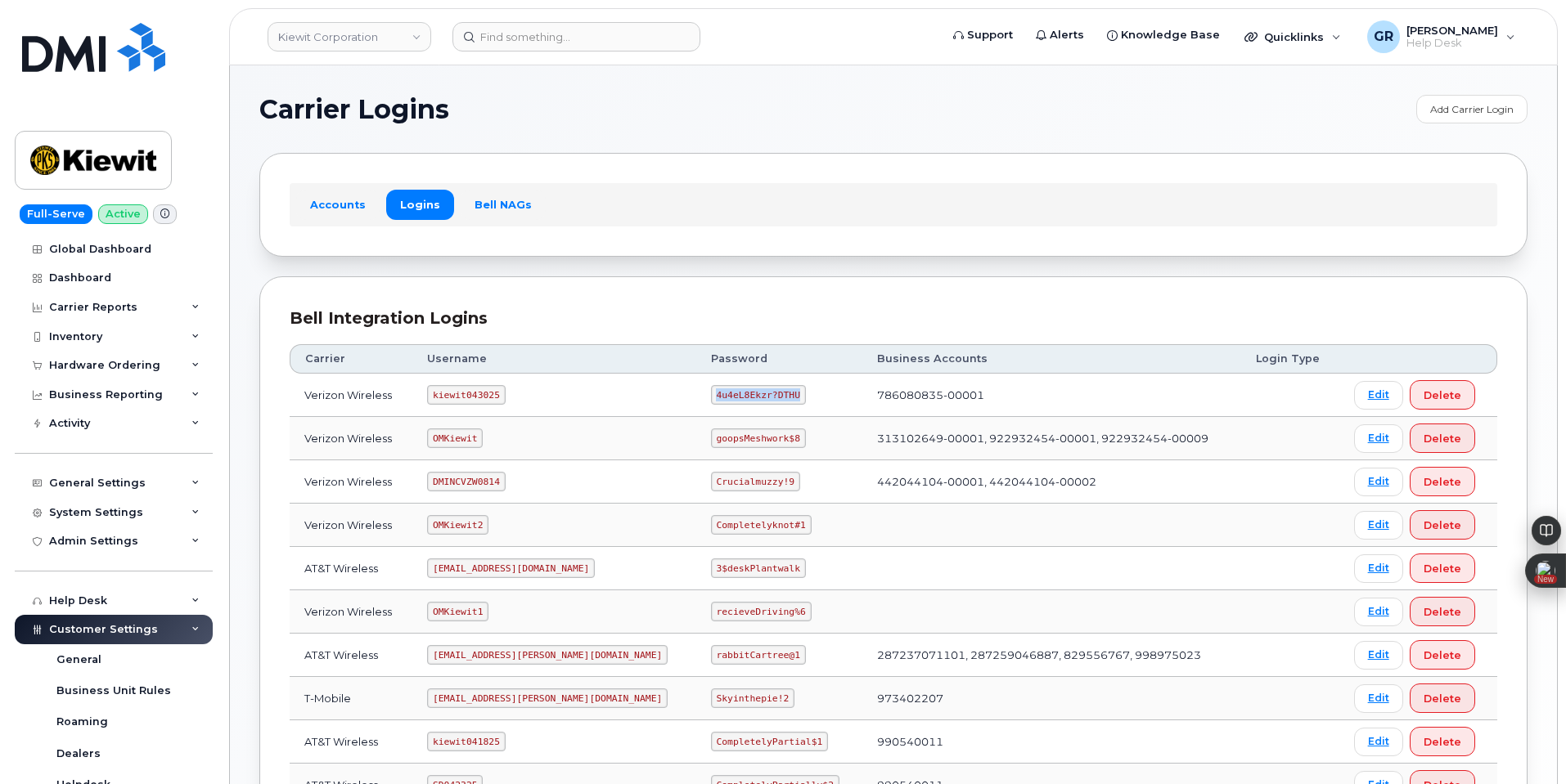
drag, startPoint x: 664, startPoint y: 397, endPoint x: 790, endPoint y: 381, distance: 127.0
click at [789, 386] on td "4u4eL8Ekzr?DTHU" at bounding box center [779, 395] width 166 height 44
copy code "4u4eL8Ekzr?DTHU"
click at [598, 49] on input at bounding box center [576, 37] width 247 height 30
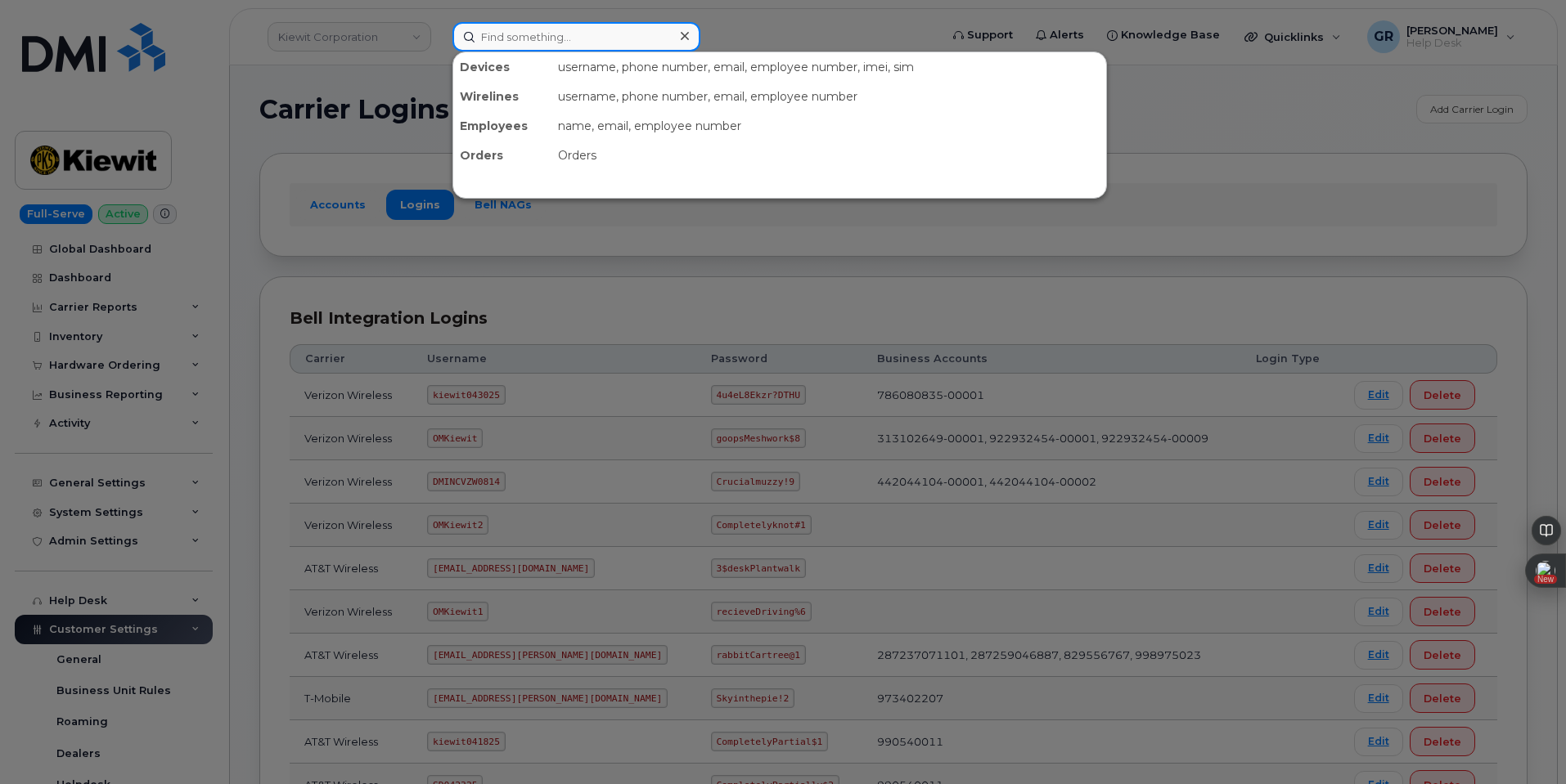
paste input "4u4eL8Ekzr?DTHU"
type input "4u4eL8Ekzr?DTHU"
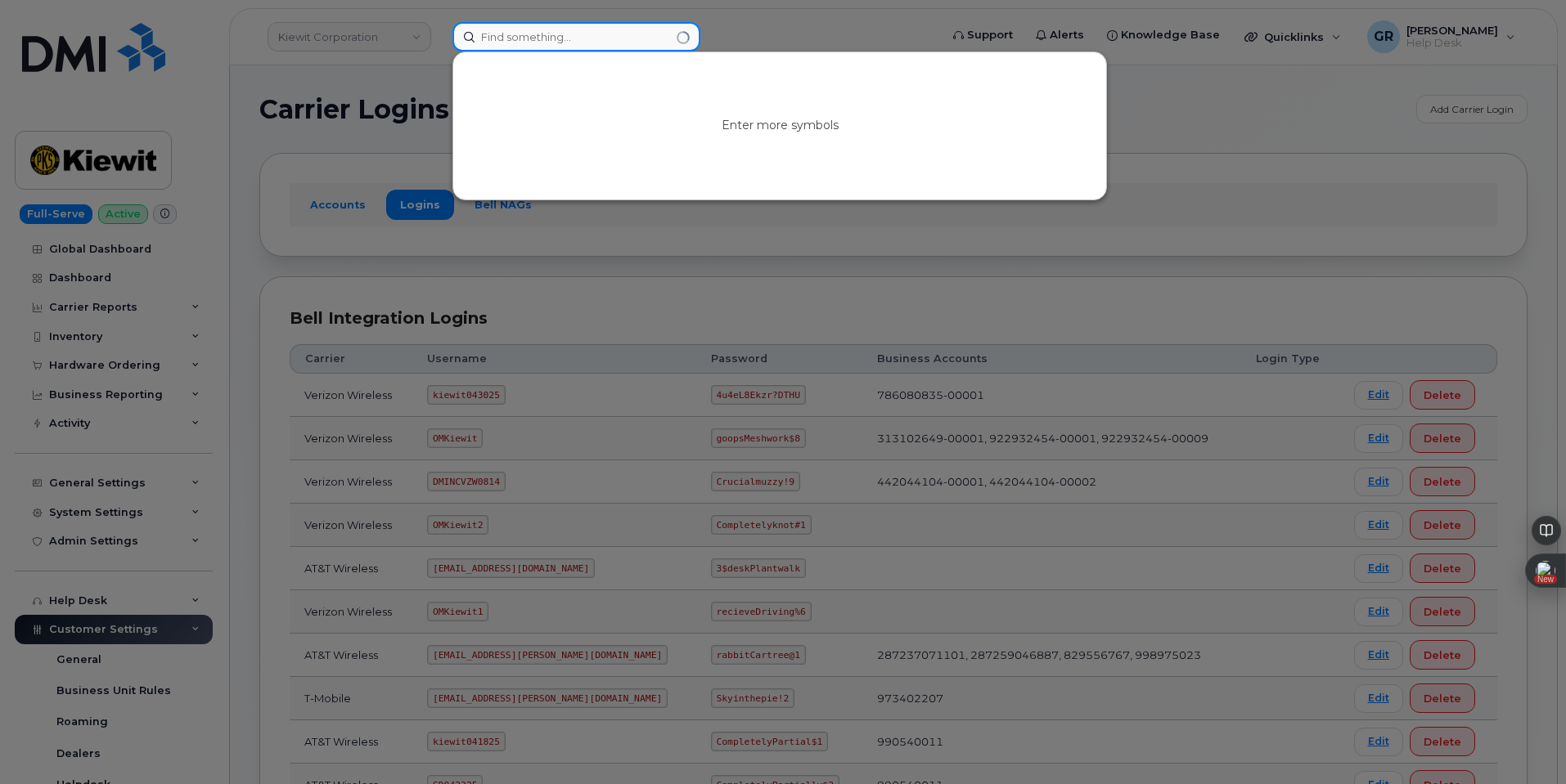
click at [565, 23] on input at bounding box center [576, 37] width 247 height 30
paste input "2484648582"
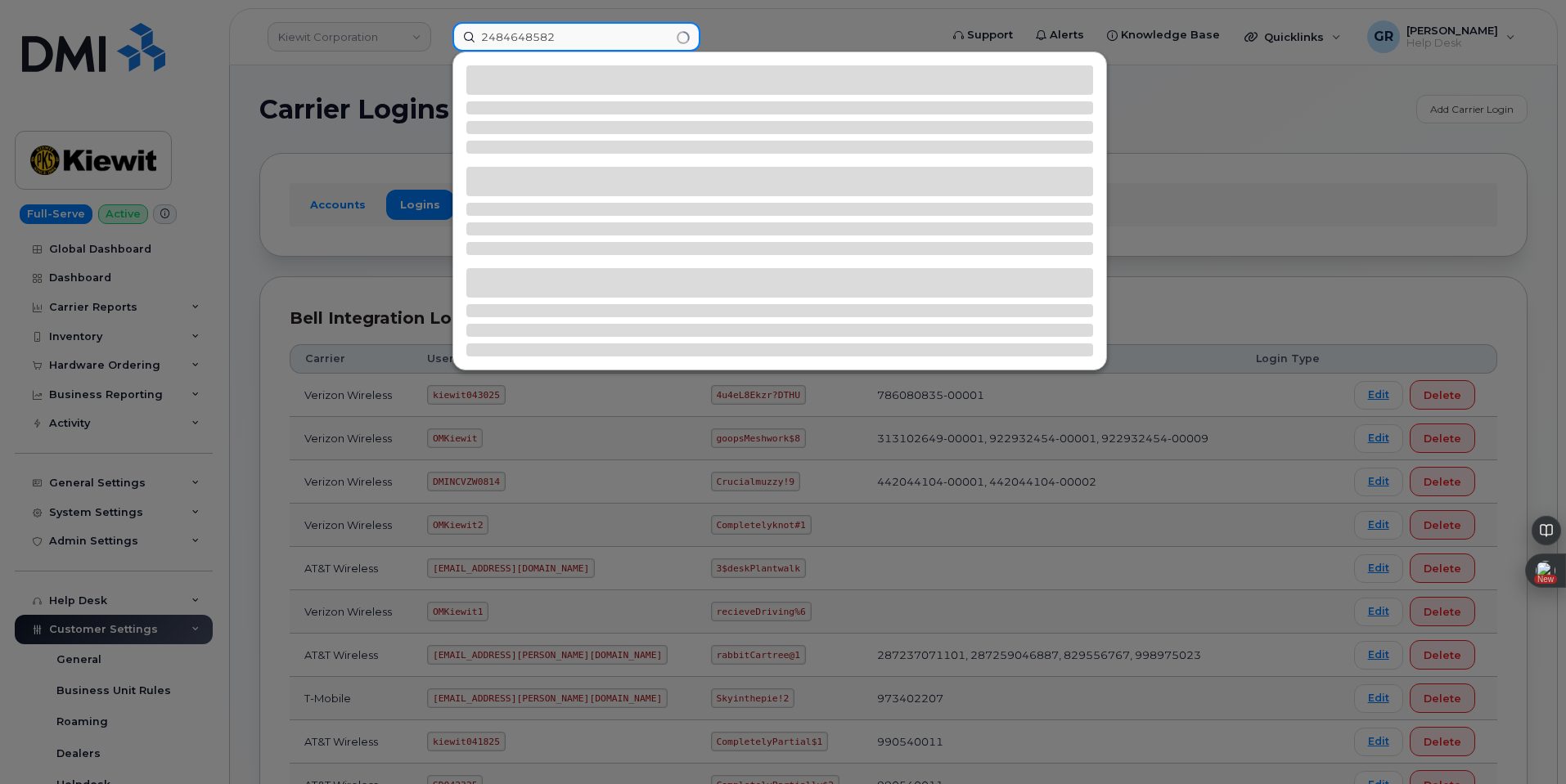
type input "2484648582"
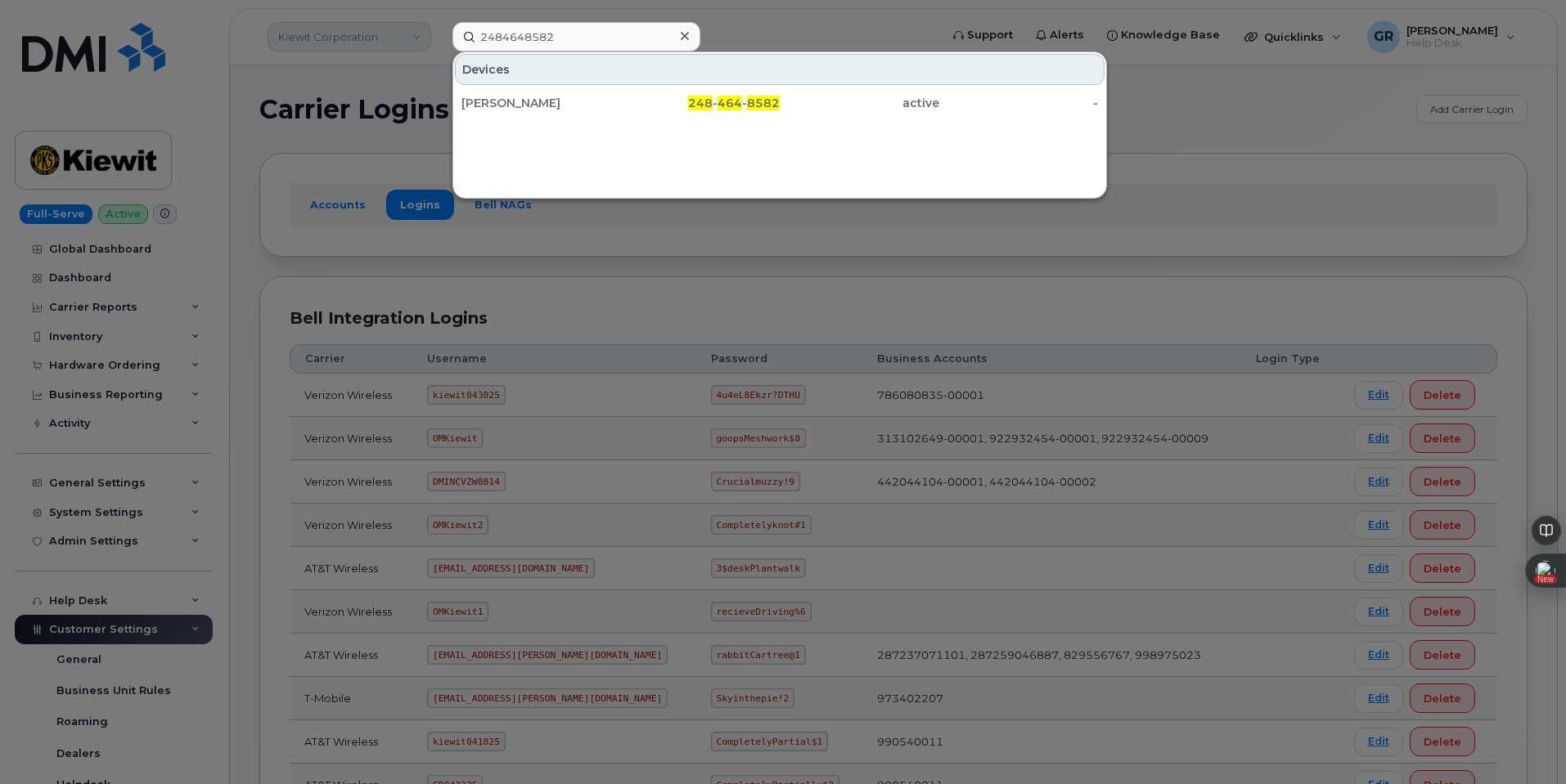
drag, startPoint x: 298, startPoint y: 78, endPoint x: 311, endPoint y: 27, distance: 52.6
click at [306, 74] on div at bounding box center [783, 392] width 1566 height 784
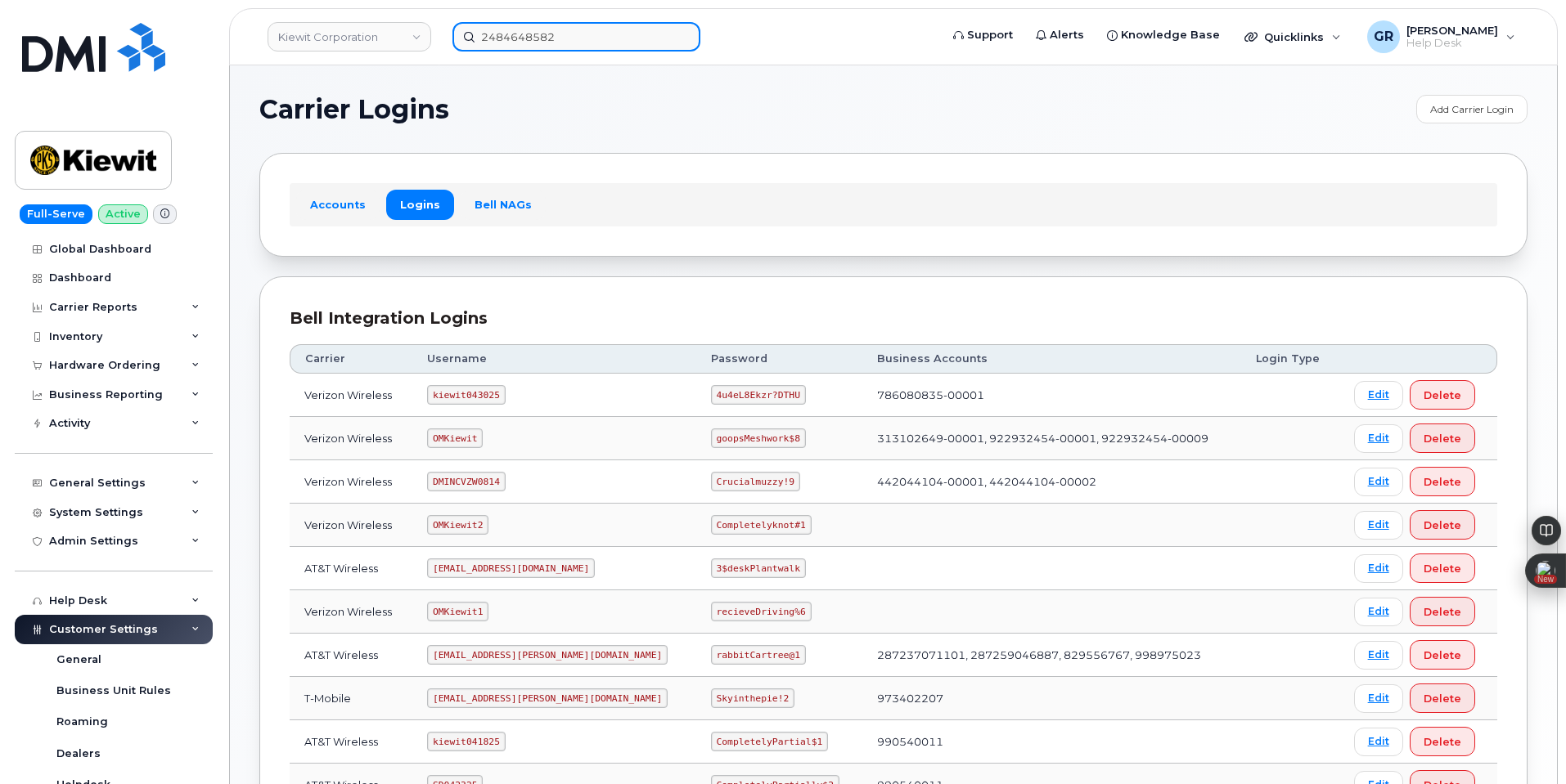
click at [535, 23] on input "2484648582" at bounding box center [576, 37] width 247 height 30
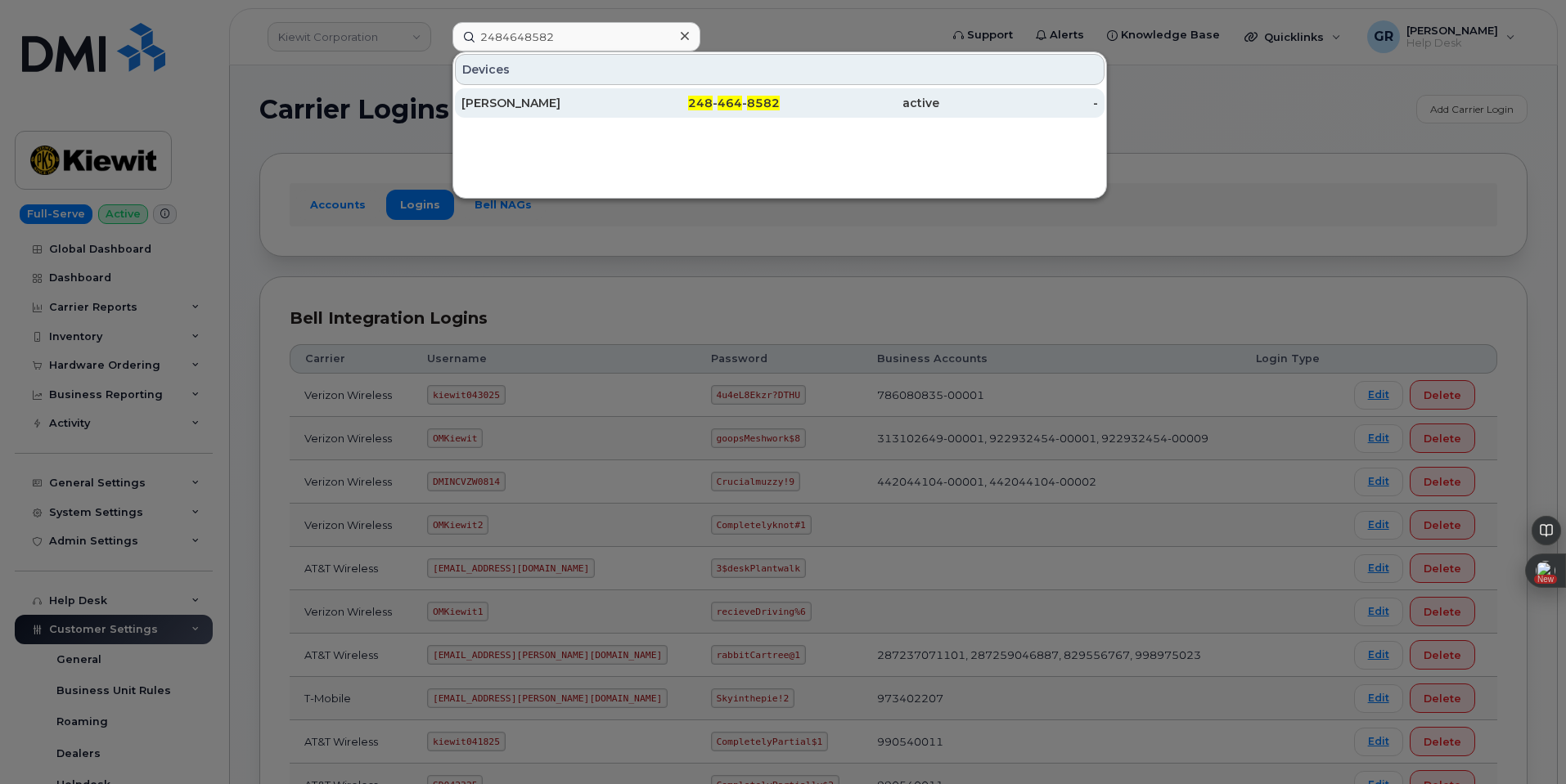
drag, startPoint x: 731, startPoint y: 103, endPoint x: 725, endPoint y: 96, distance: 9.2
click at [731, 104] on span "464" at bounding box center [730, 102] width 25 height 15
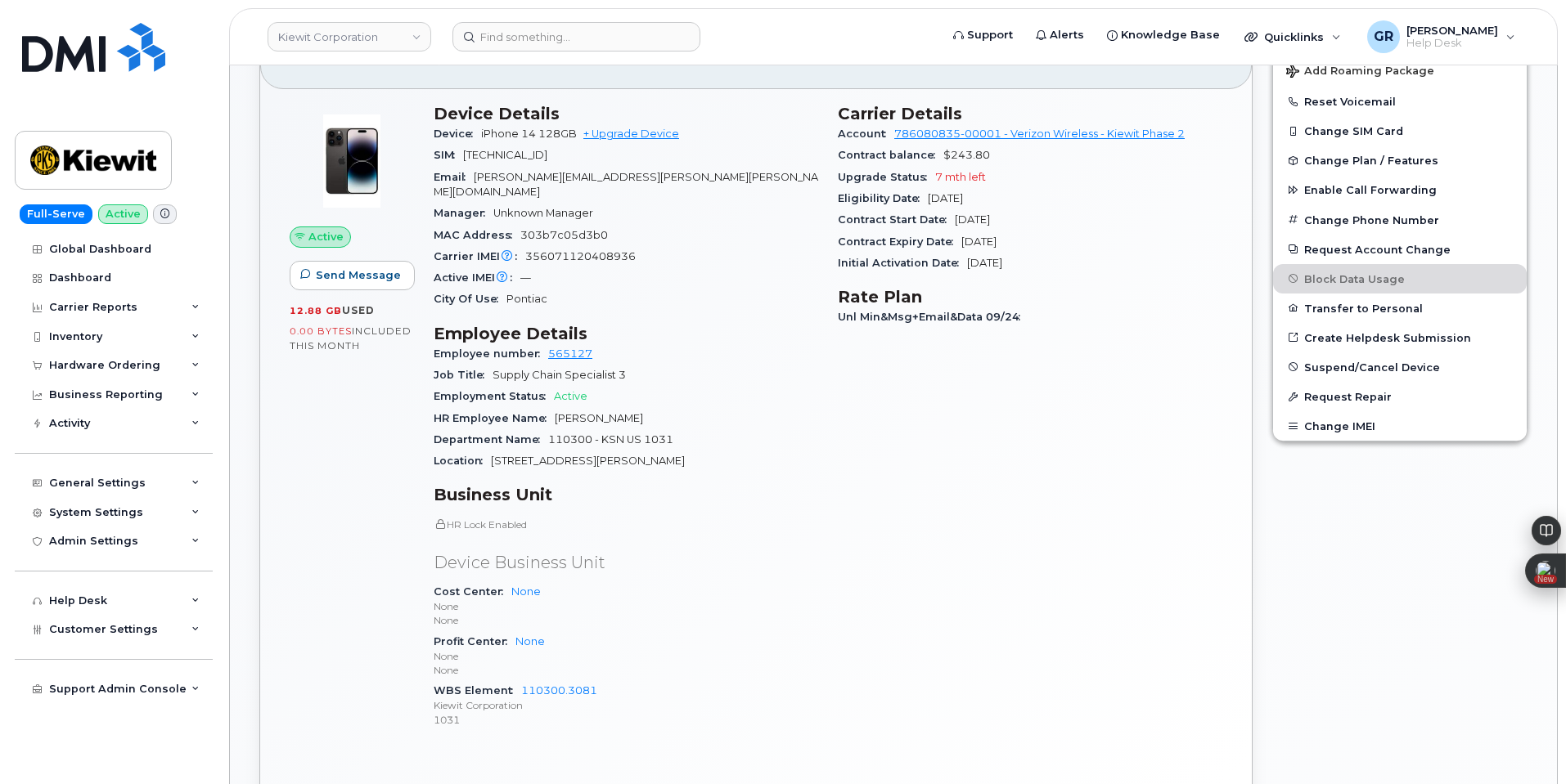
scroll to position [491, 0]
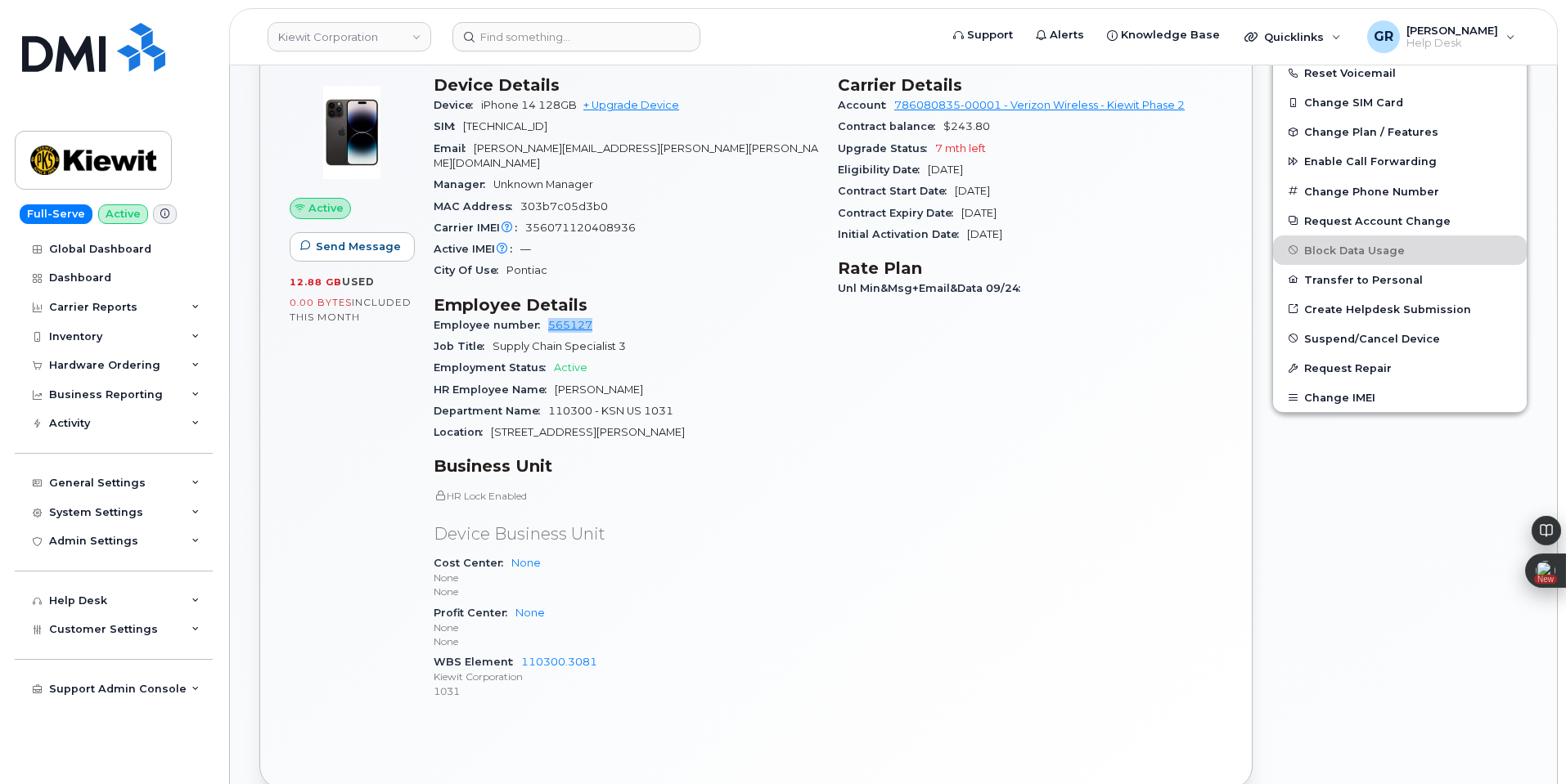
drag, startPoint x: 615, startPoint y: 317, endPoint x: 543, endPoint y: 308, distance: 72.6
click at [543, 315] on div "Employee number 565127" at bounding box center [626, 325] width 385 height 21
copy link "565127"
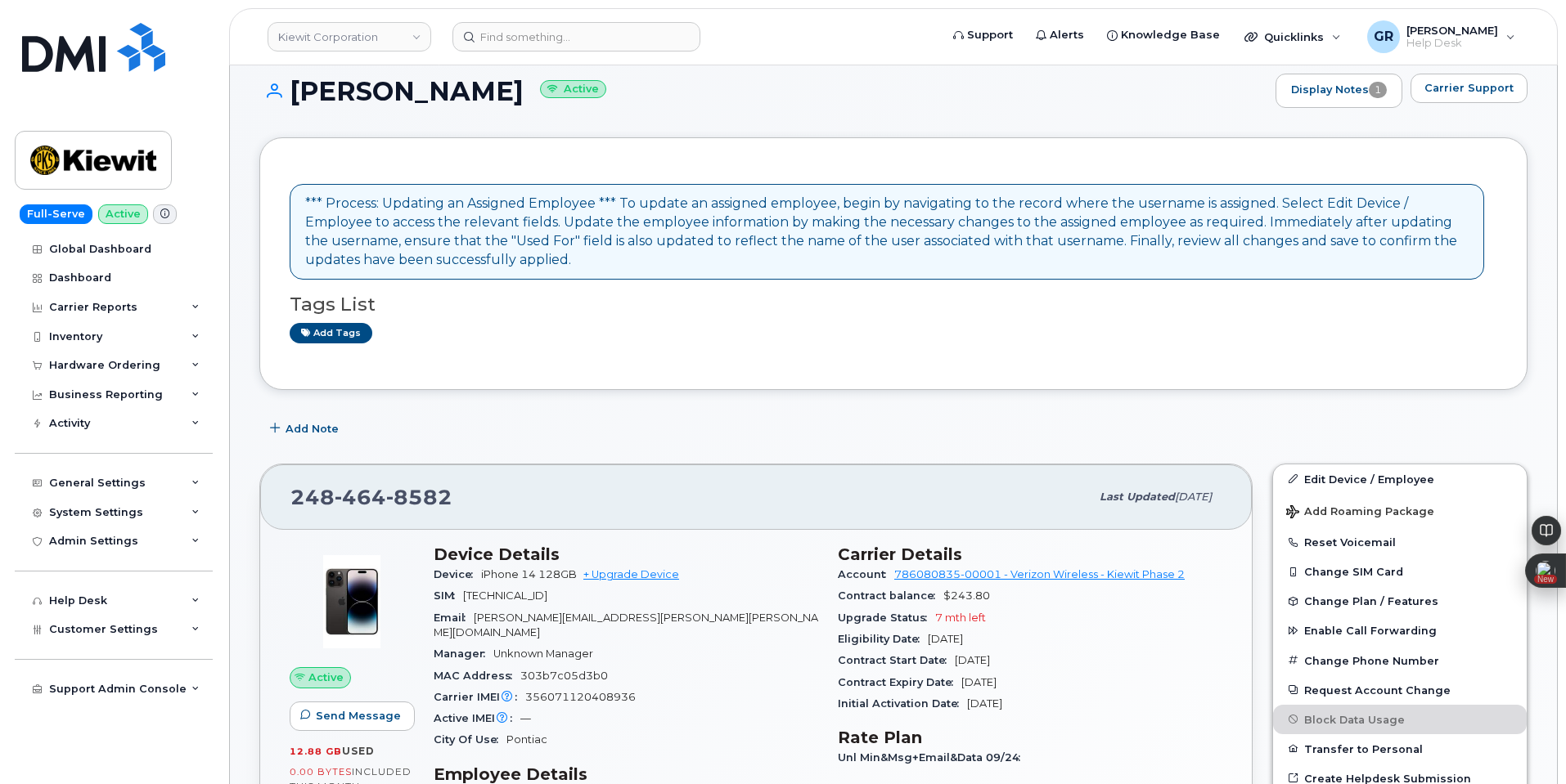
scroll to position [0, 0]
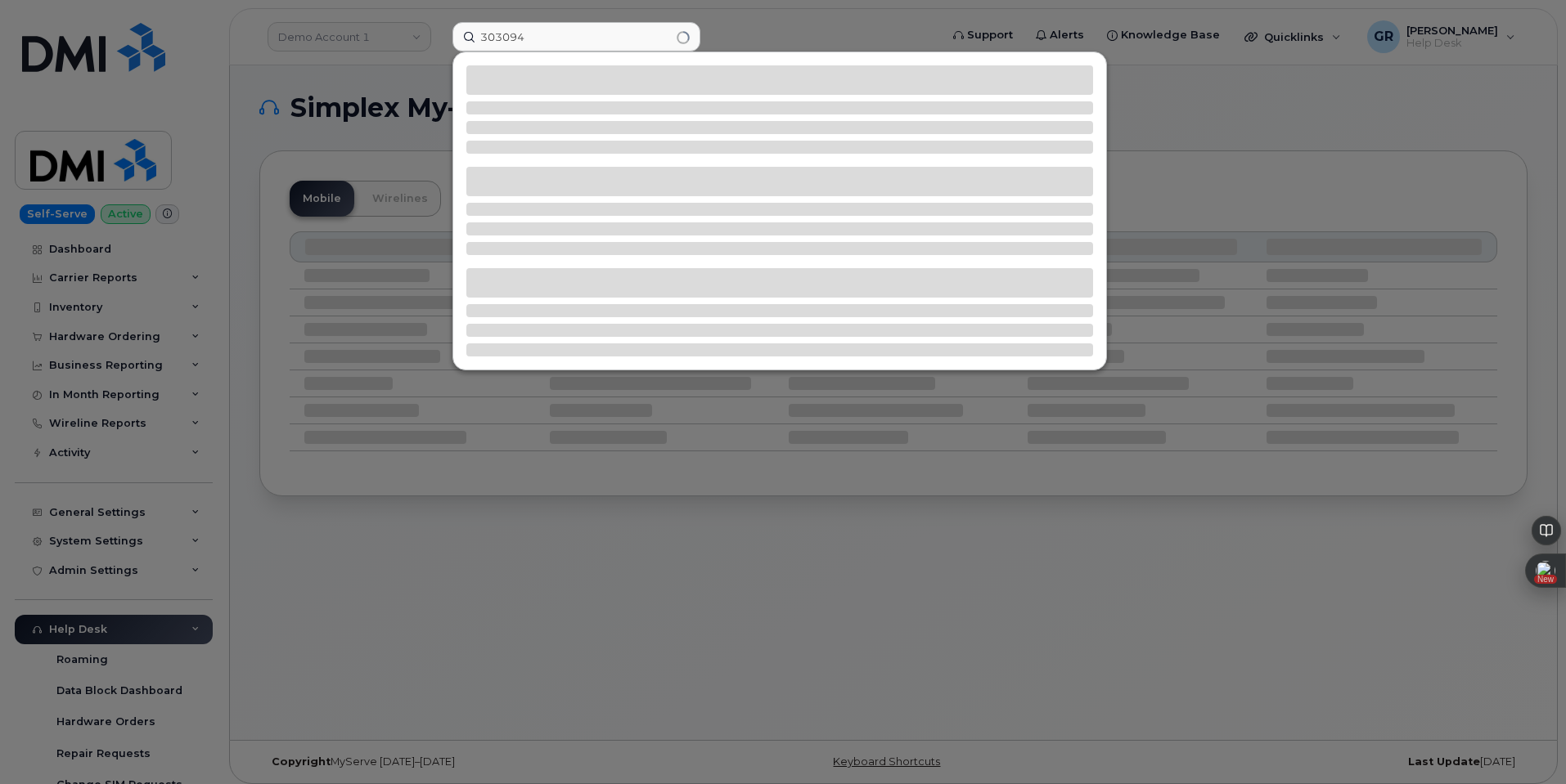
type input "303094"
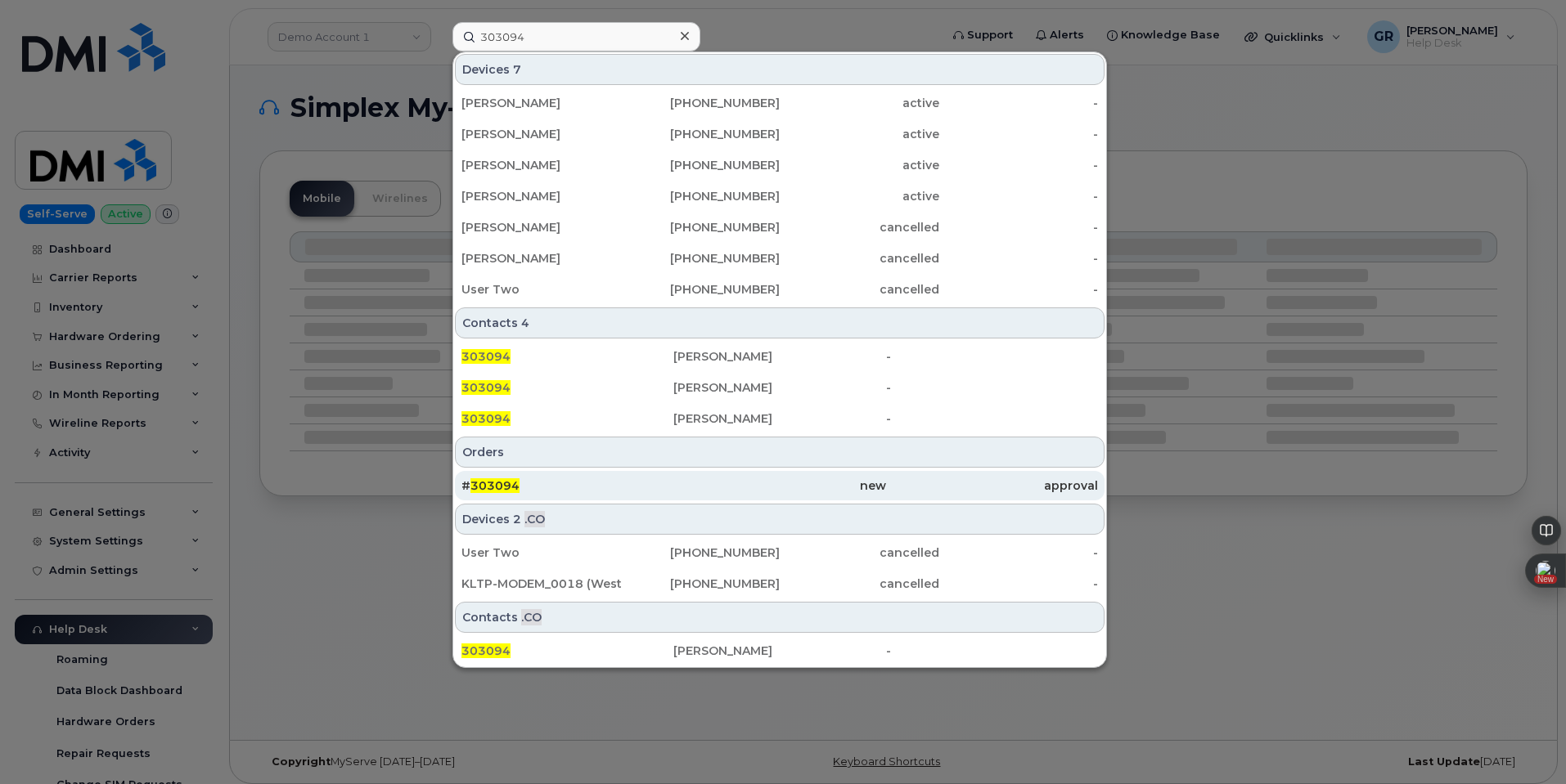
click at [593, 486] on div "# 303094" at bounding box center [568, 485] width 212 height 16
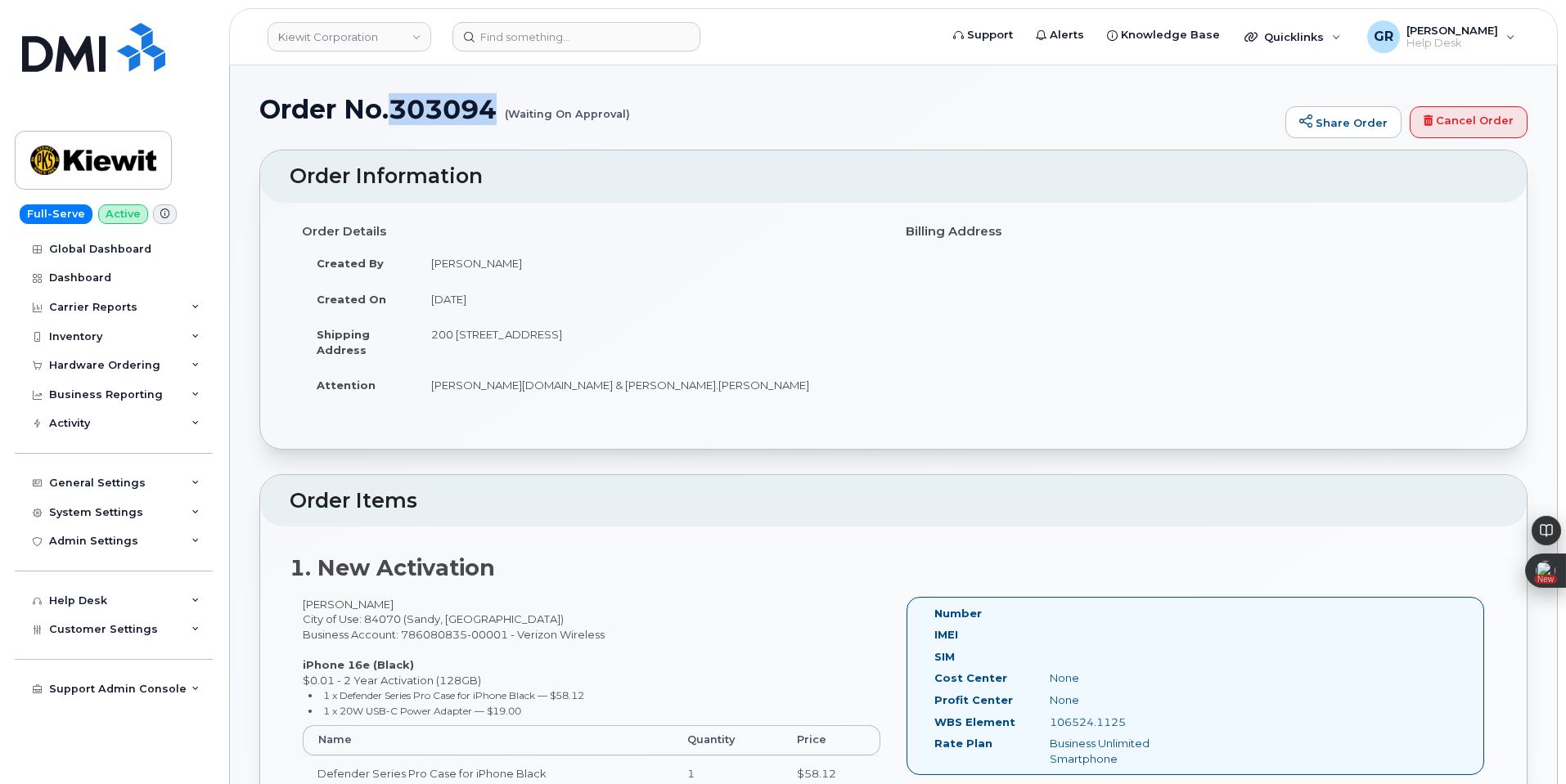
drag, startPoint x: 497, startPoint y: 109, endPoint x: 399, endPoint y: 112, distance: 98.0
click at [399, 112] on h1 "Order No.303094 (Waiting On Approval)" at bounding box center [768, 109] width 1018 height 29
copy h1 "303094"
click at [743, 403] on td "[PERSON_NAME][DOMAIN_NAME] & [PERSON_NAME].[PERSON_NAME]" at bounding box center [649, 385] width 465 height 36
click at [125, 374] on div "Hardware Ordering" at bounding box center [114, 365] width 198 height 30
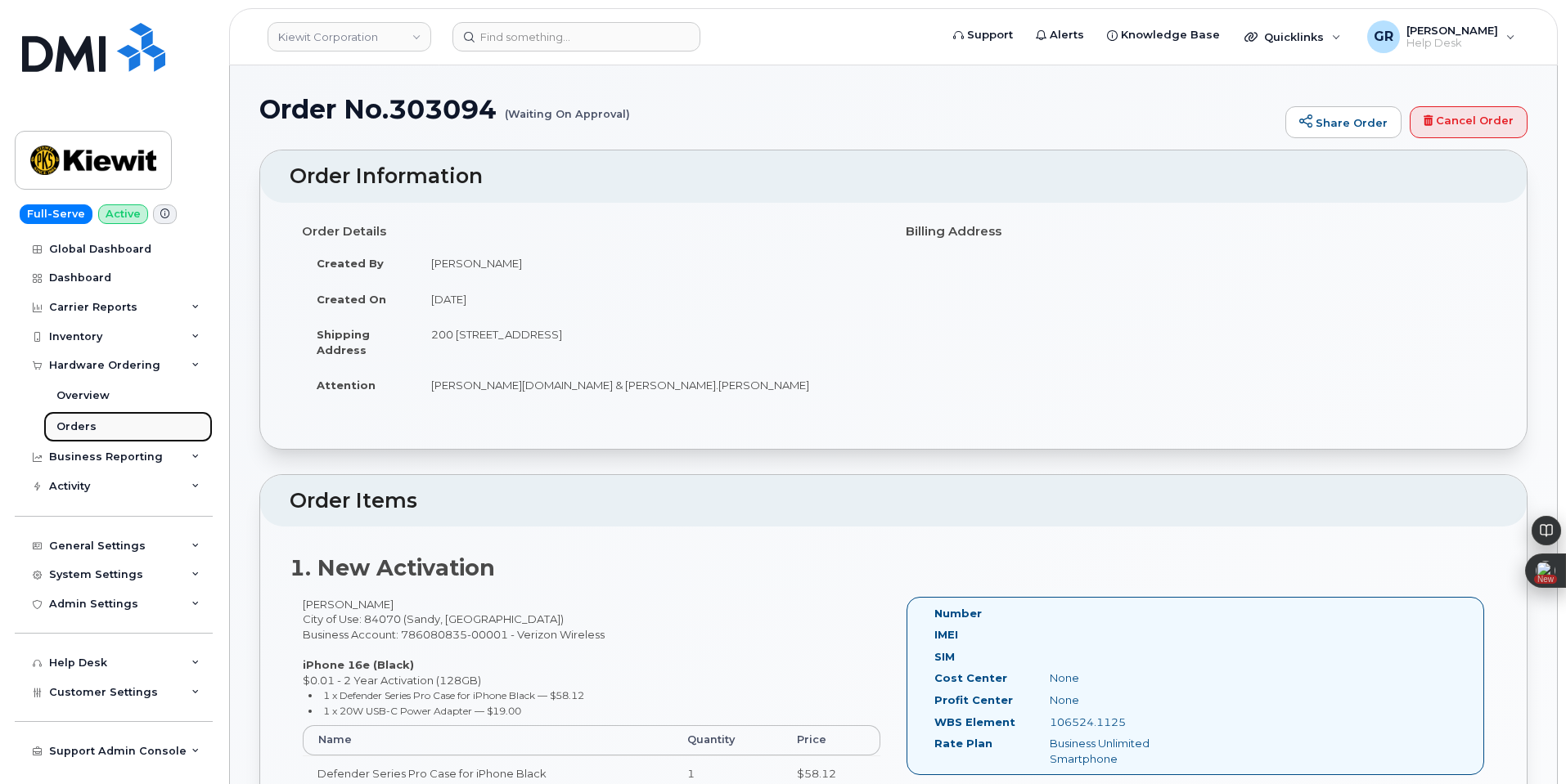
click at [108, 426] on link "Orders" at bounding box center [128, 427] width 169 height 31
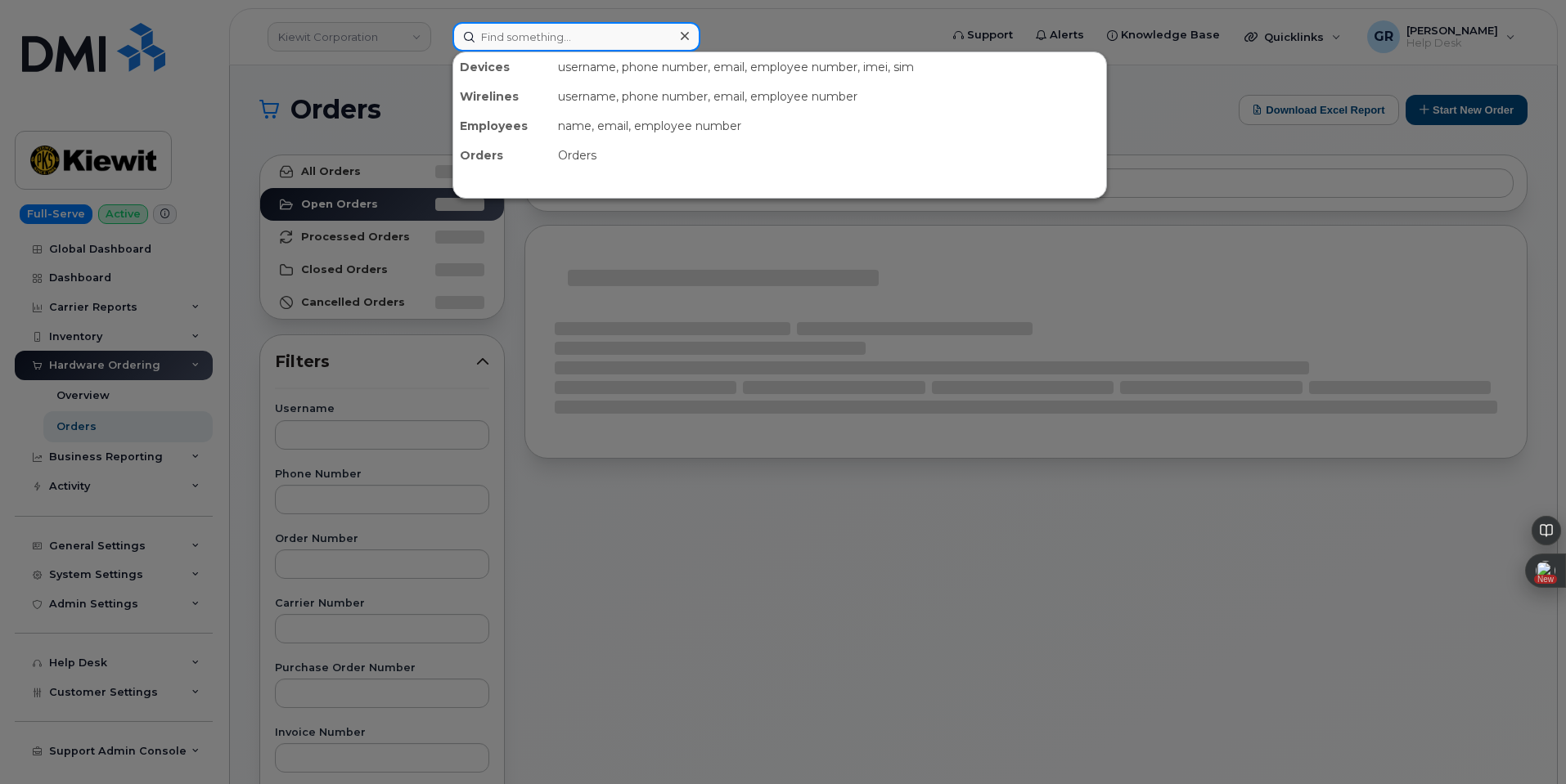
click at [545, 33] on input at bounding box center [576, 37] width 247 height 30
paste input "303094"
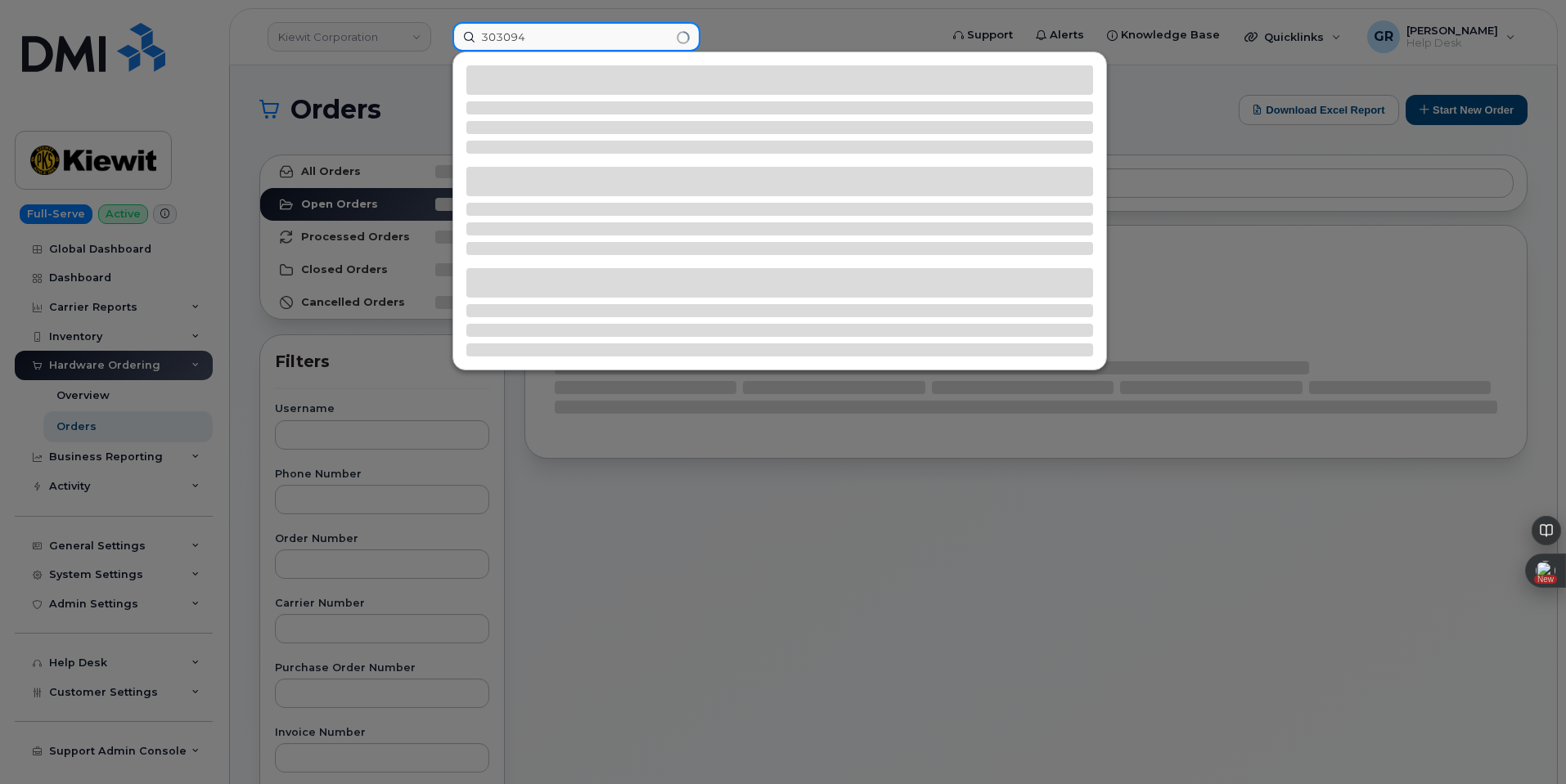
type input "303094"
drag, startPoint x: 610, startPoint y: 490, endPoint x: 690, endPoint y: 452, distance: 88.6
click at [662, 497] on div at bounding box center [783, 392] width 1566 height 784
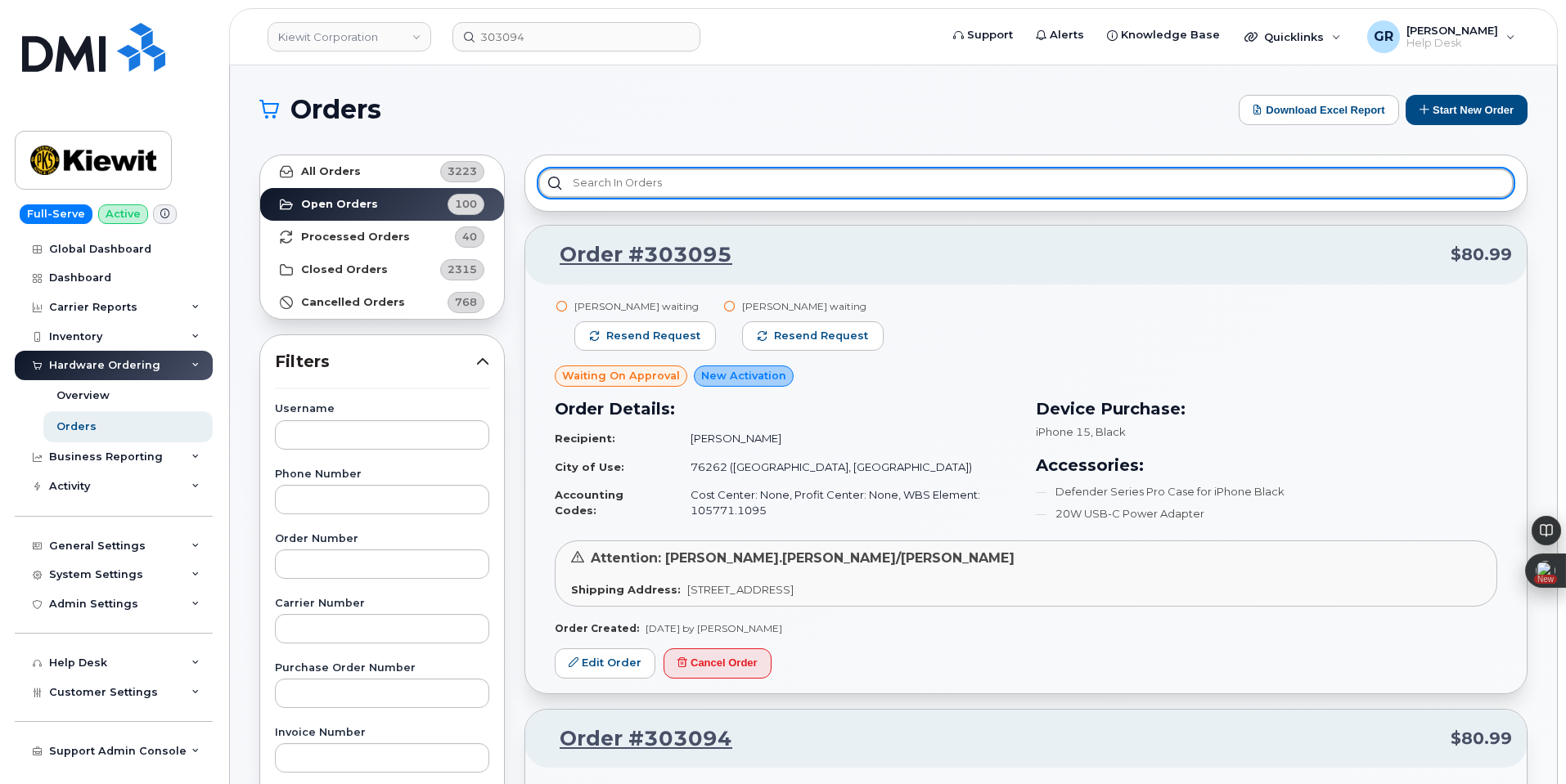
click at [728, 177] on input "text" at bounding box center [1026, 183] width 975 height 30
paste input "303094"
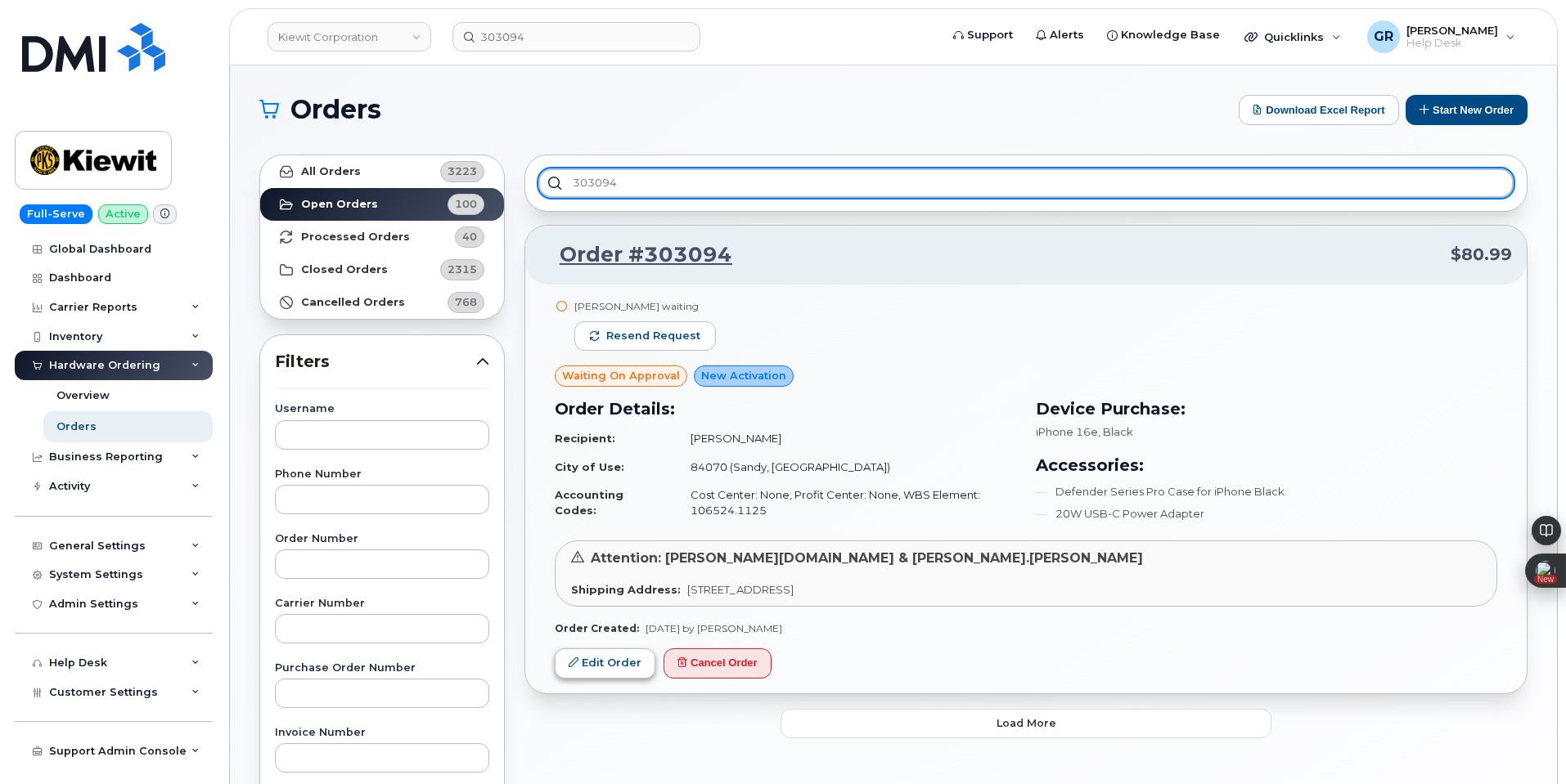
type input "303094"
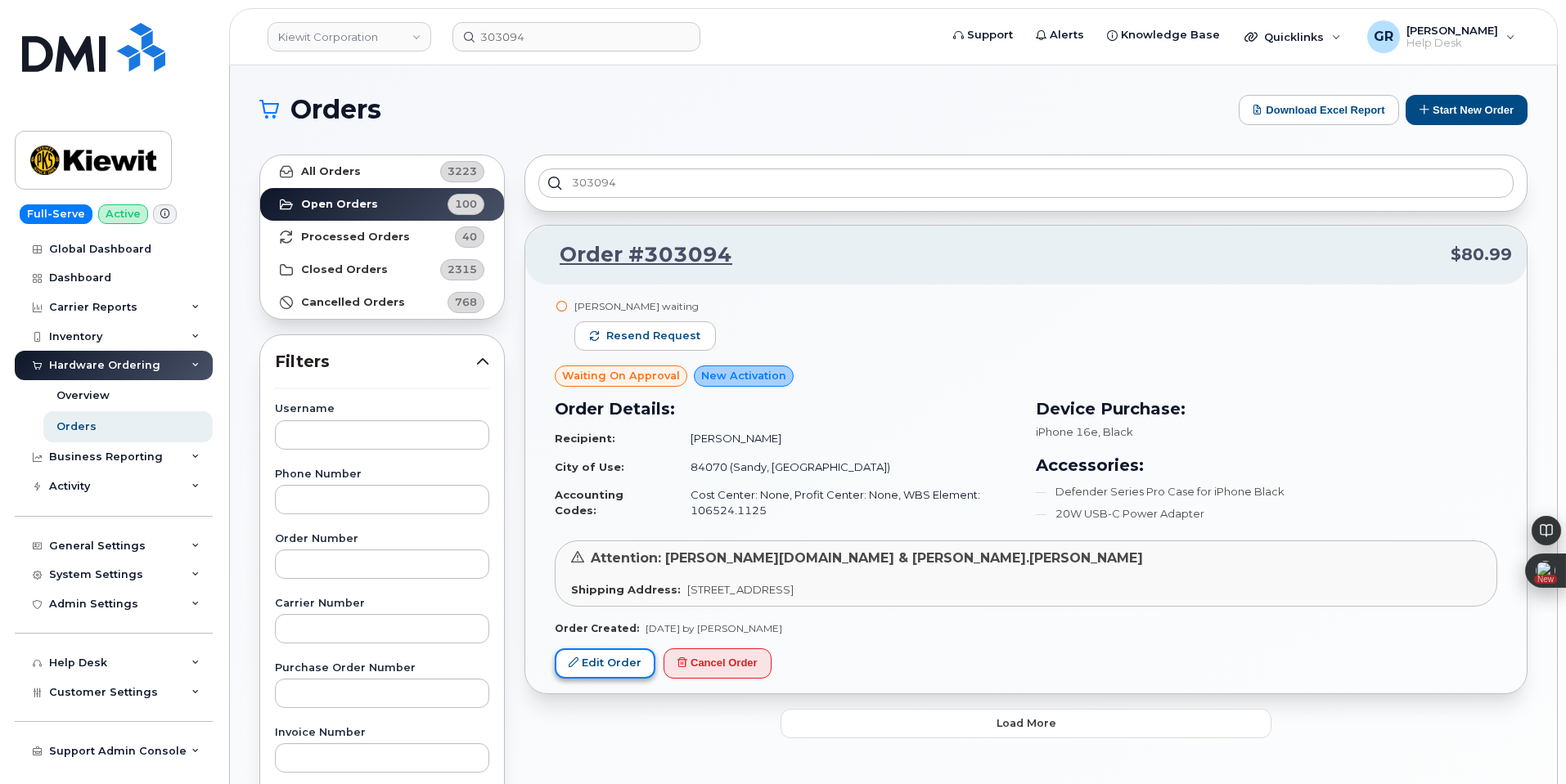
click at [614, 665] on link "Edit Order" at bounding box center [605, 663] width 101 height 30
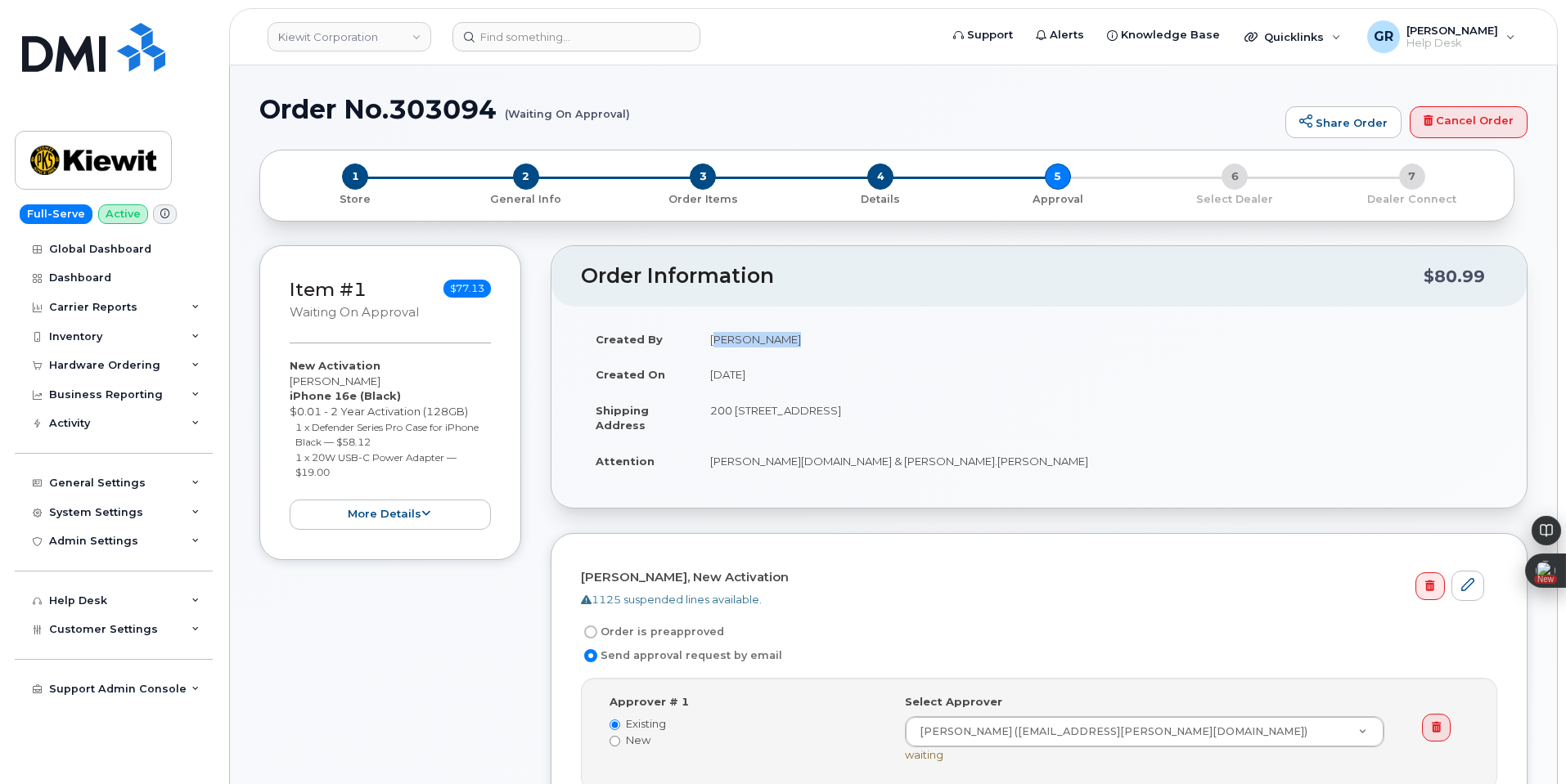
drag, startPoint x: 715, startPoint y: 341, endPoint x: 785, endPoint y: 344, distance: 70.1
click at [785, 344] on td "[PERSON_NAME]" at bounding box center [1096, 340] width 801 height 36
copy td "[PERSON_NAME]"
